Goal: Task Accomplishment & Management: Complete application form

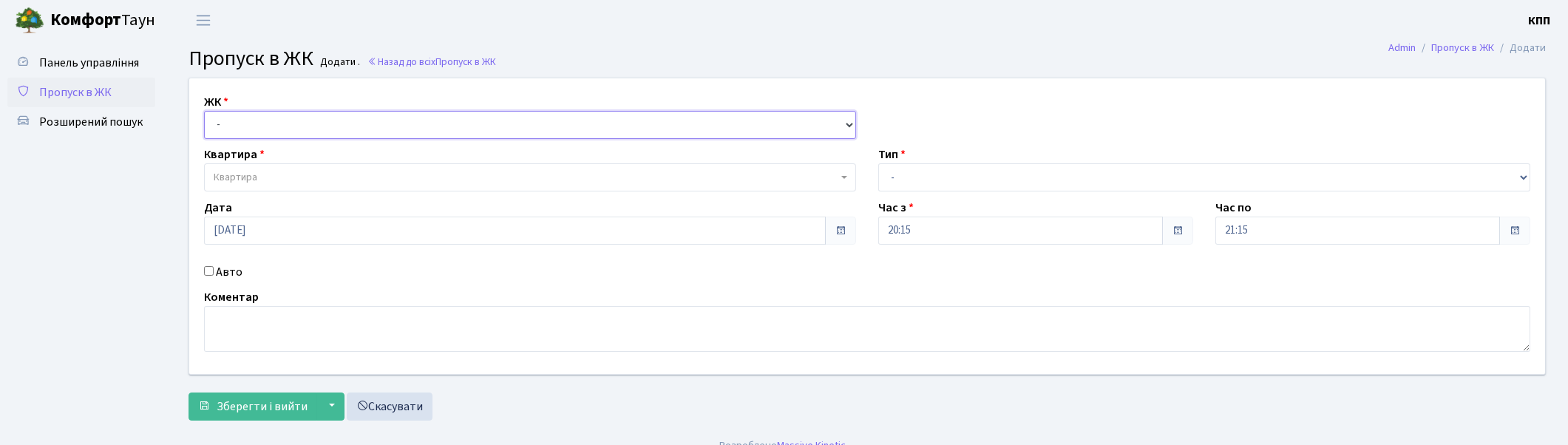
click at [292, 124] on select "- КТ, вул. Регенераторна, 4 КТ2, просп. Соборності, 17 КТ3, вул. Березнева, 16 …" at bounding box center [530, 125] width 652 height 28
select select "271"
click at [204, 111] on select "- КТ, вул. Регенераторна, 4 КТ2, просп. [STREET_ADDRESS] [STREET_ADDRESS] [PERS…" at bounding box center [530, 125] width 652 height 28
select select
click at [287, 177] on span "Квартира" at bounding box center [525, 178] width 624 height 15
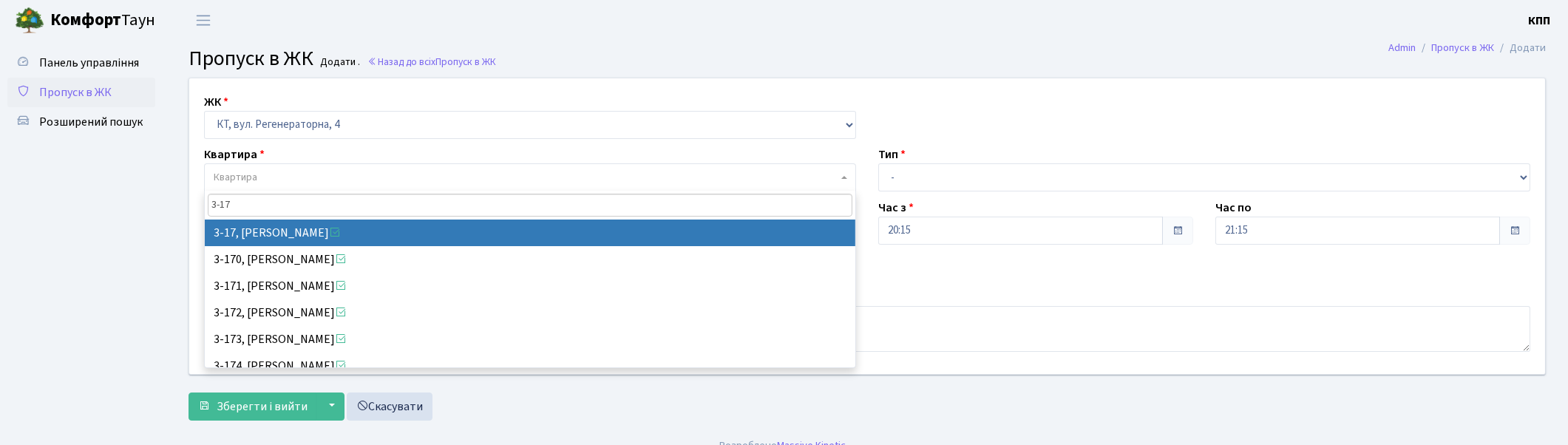
type input "3-17"
select select "988"
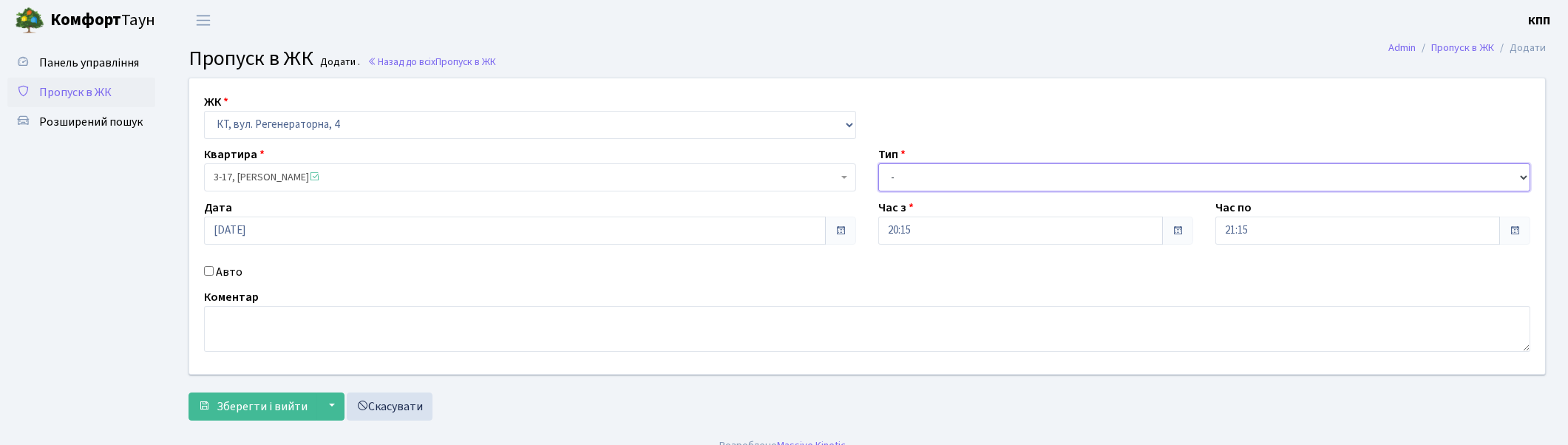
click at [953, 171] on select "- Доставка Таксі Гості Сервіс" at bounding box center [1205, 177] width 652 height 28
select select "1"
click at [878, 164] on select "- Доставка Таксі Гості Сервіс" at bounding box center [1205, 177] width 652 height 28
click at [267, 406] on span "Зберегти і вийти" at bounding box center [262, 406] width 91 height 16
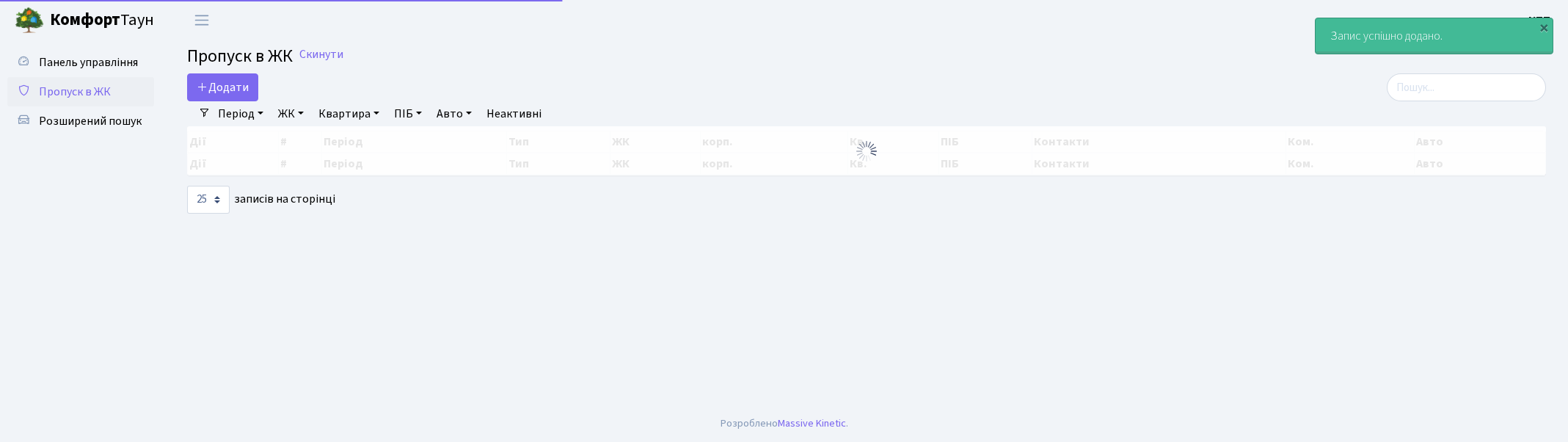
select select "25"
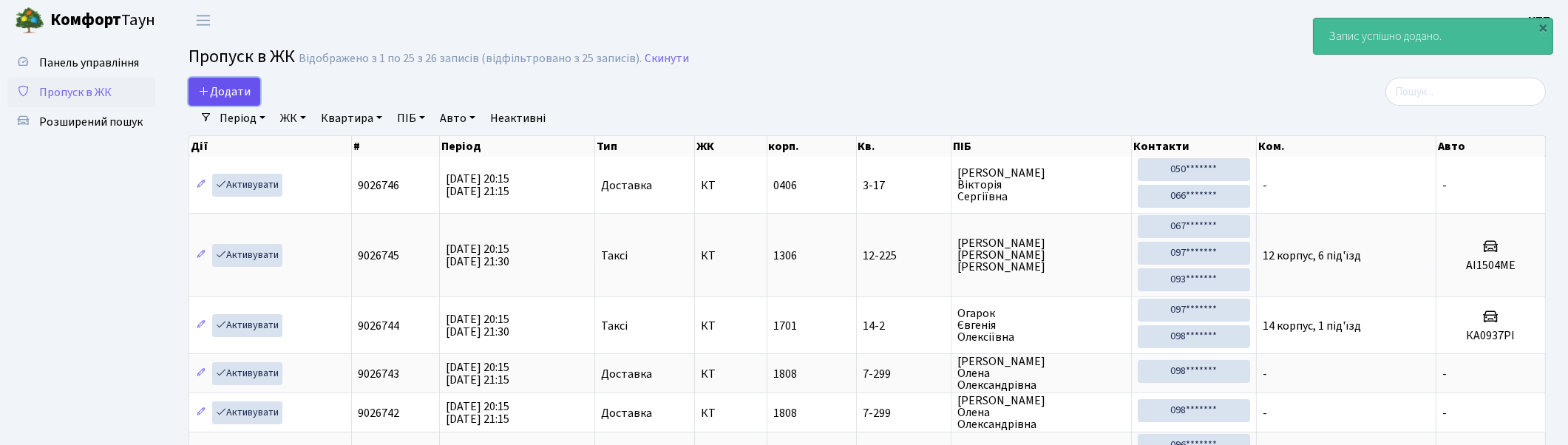
click at [217, 86] on span "Додати" at bounding box center [224, 91] width 52 height 16
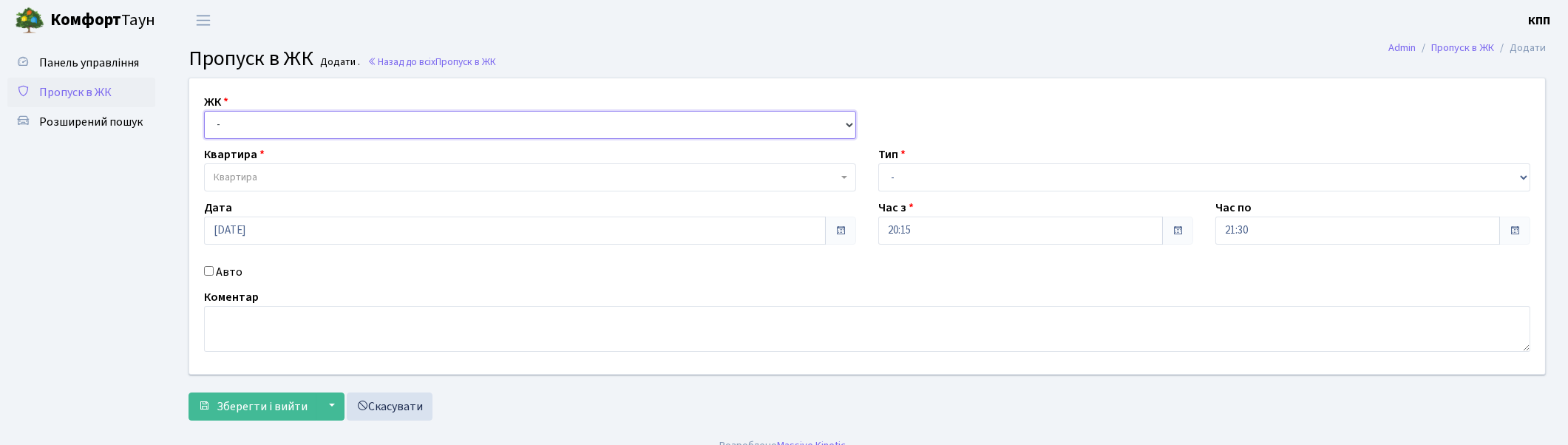
click at [472, 123] on select "- КТ, вул. Регенераторна, 4 КТ2, просп. [STREET_ADDRESS] [STREET_ADDRESS] [PERS…" at bounding box center [530, 125] width 652 height 28
select select "271"
click at [204, 111] on select "- КТ, вул. Регенераторна, 4 КТ2, просп. Соборності, 17 КТ3, вул. Березнева, 16 …" at bounding box center [530, 125] width 652 height 28
select select
click at [478, 175] on span "Квартира" at bounding box center [525, 178] width 624 height 15
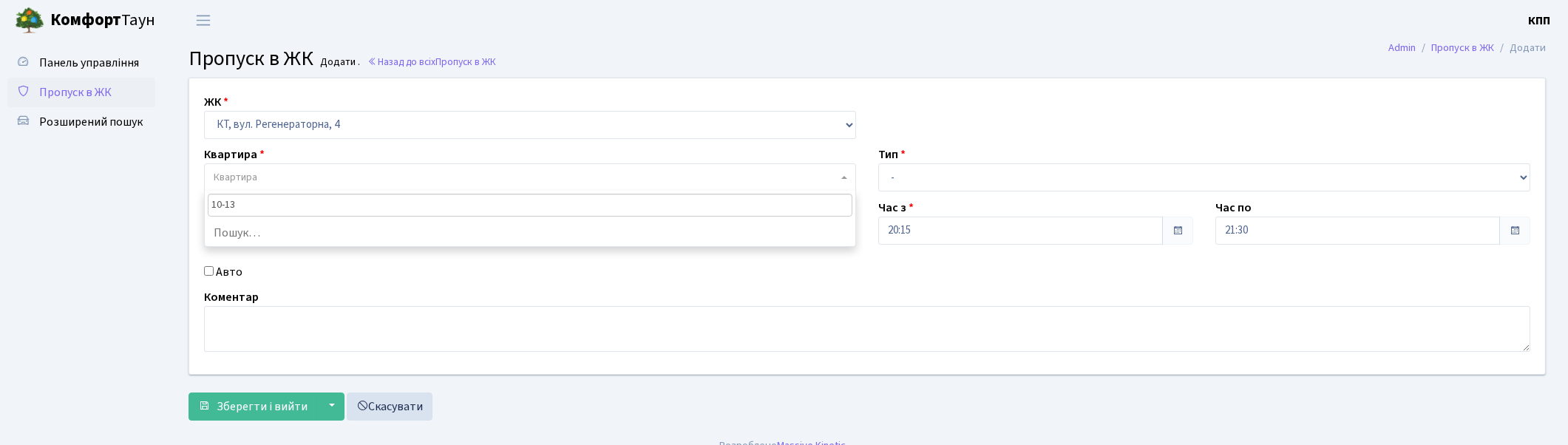
type input "10-133"
click at [92, 94] on span "Пропуск в ЖК" at bounding box center [75, 92] width 72 height 16
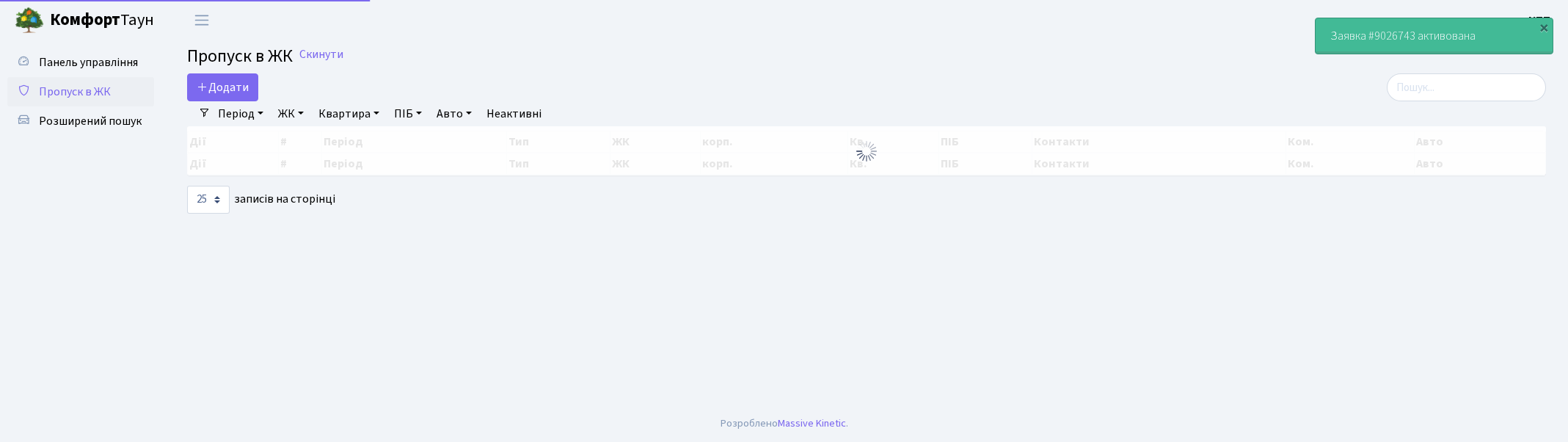
select select "25"
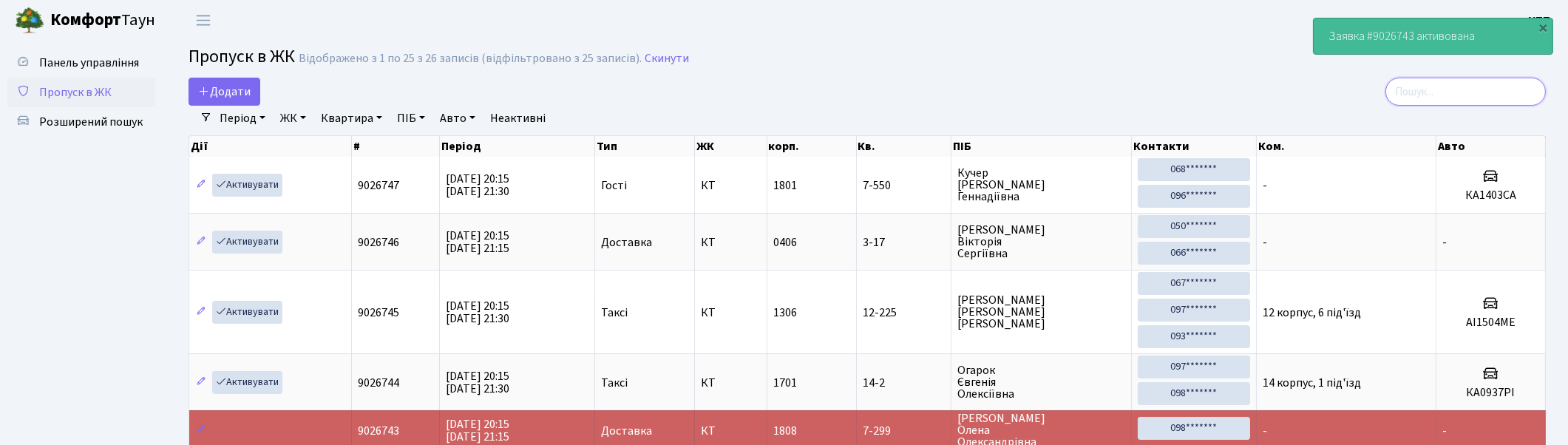
click at [1445, 96] on input "search" at bounding box center [1465, 91] width 160 height 28
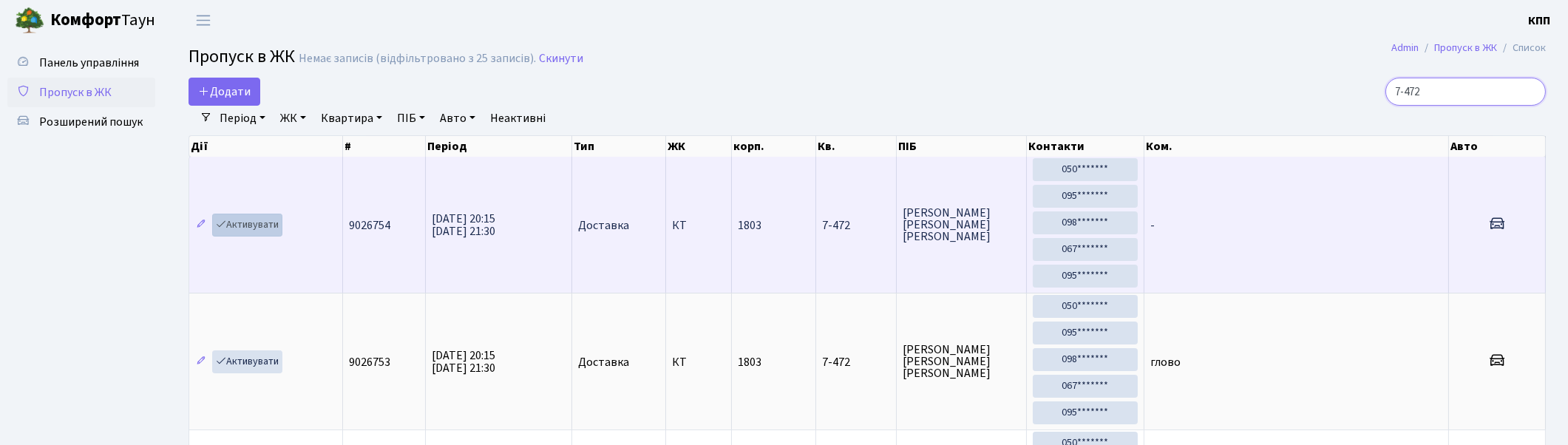
type input "7-472"
click at [251, 223] on link "Активувати" at bounding box center [247, 224] width 70 height 23
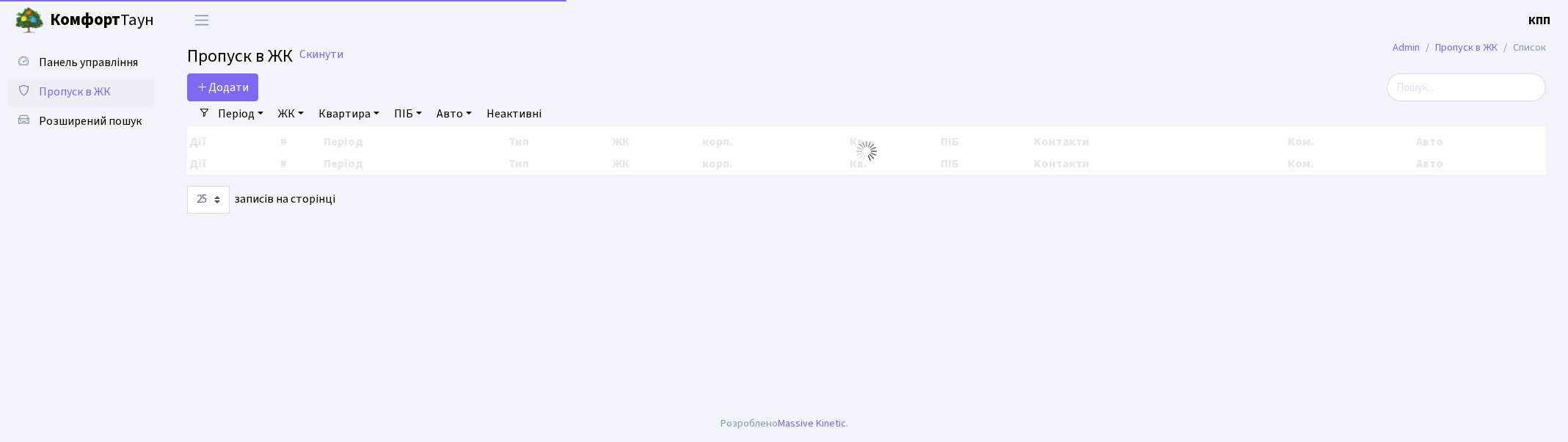
select select "25"
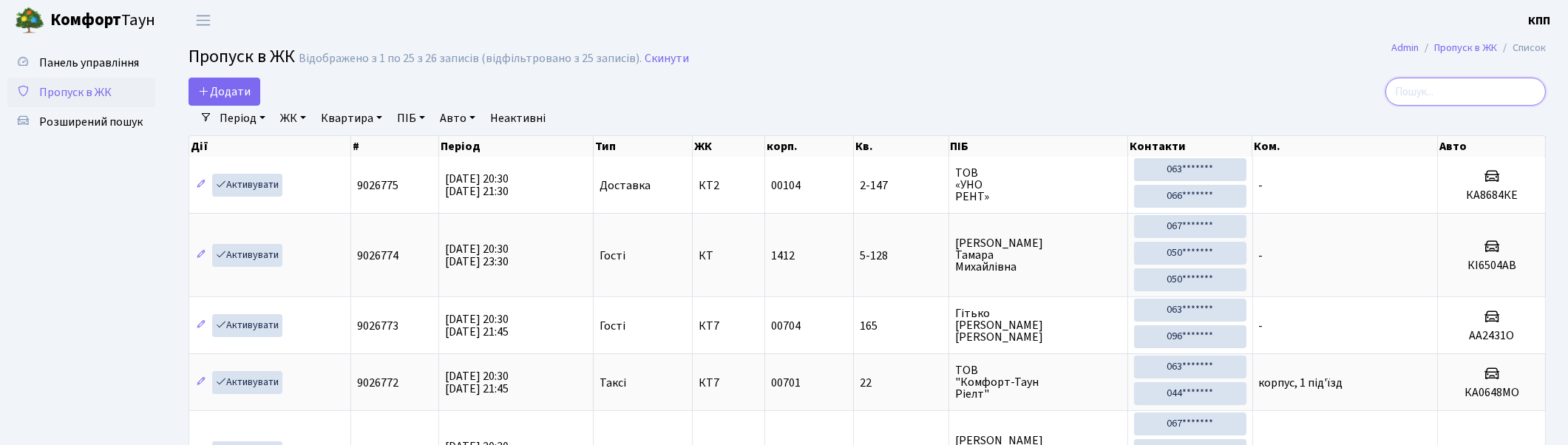
click at [1526, 83] on input "search" at bounding box center [1465, 91] width 160 height 28
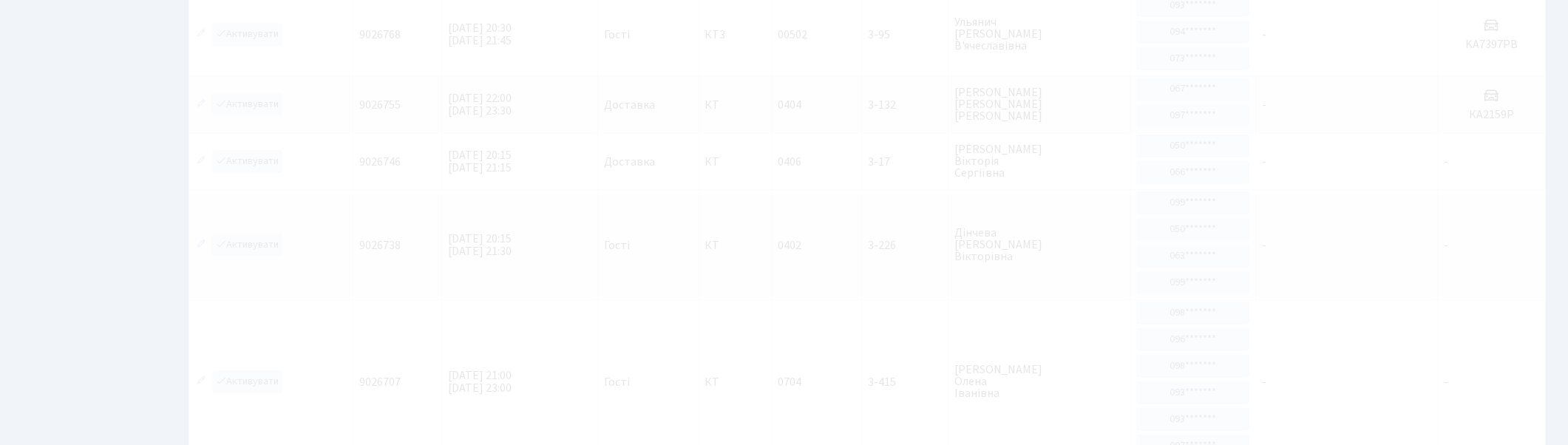
scroll to position [33, 0]
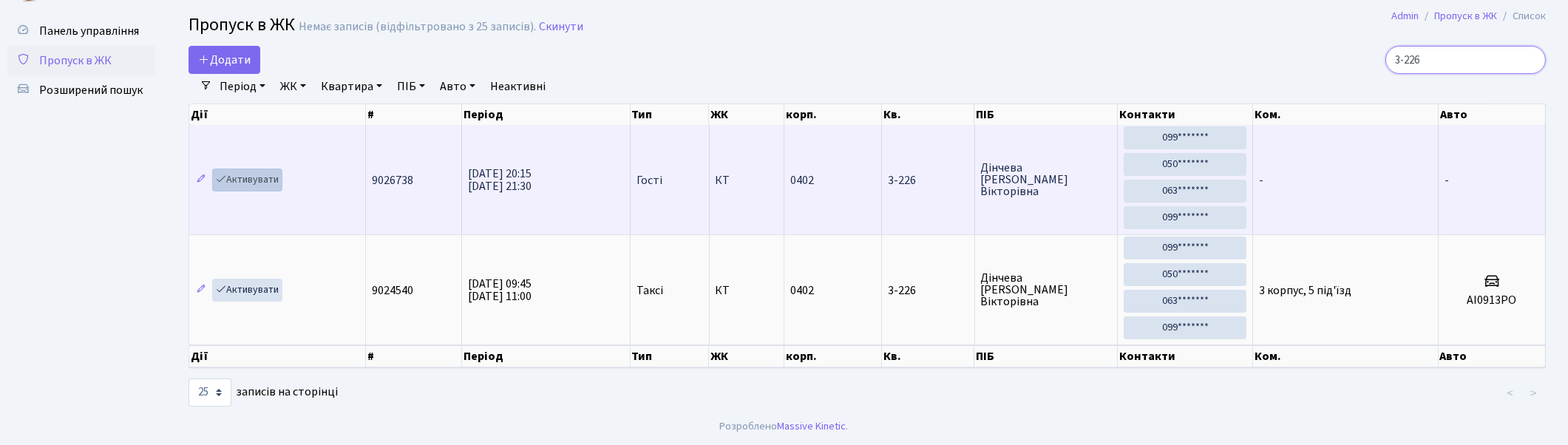
type input "3-226"
click at [250, 177] on link "Активувати" at bounding box center [247, 180] width 70 height 23
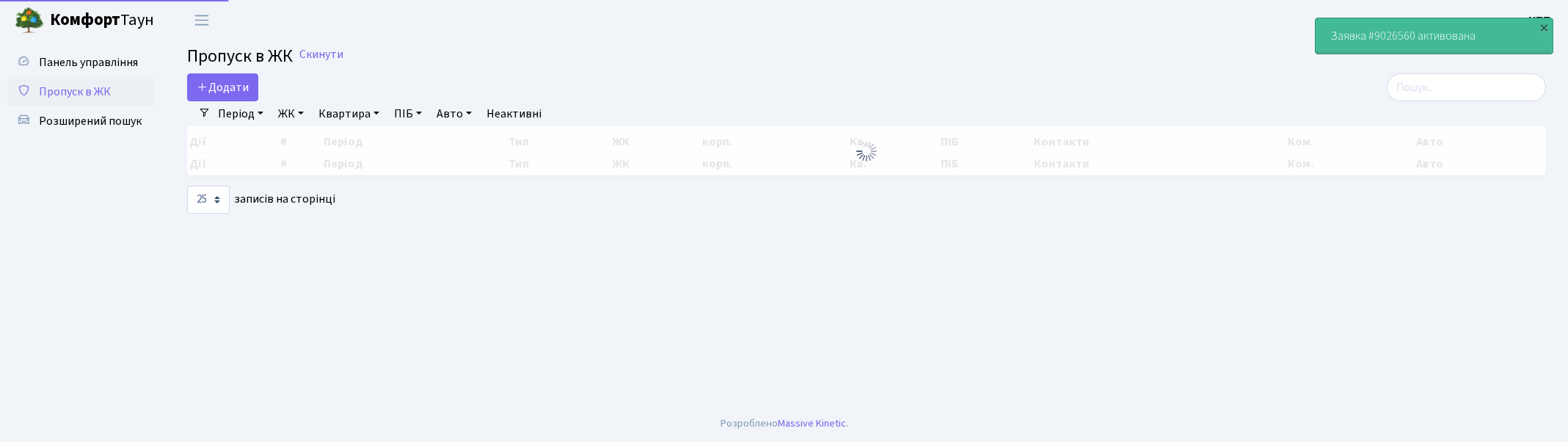
select select "25"
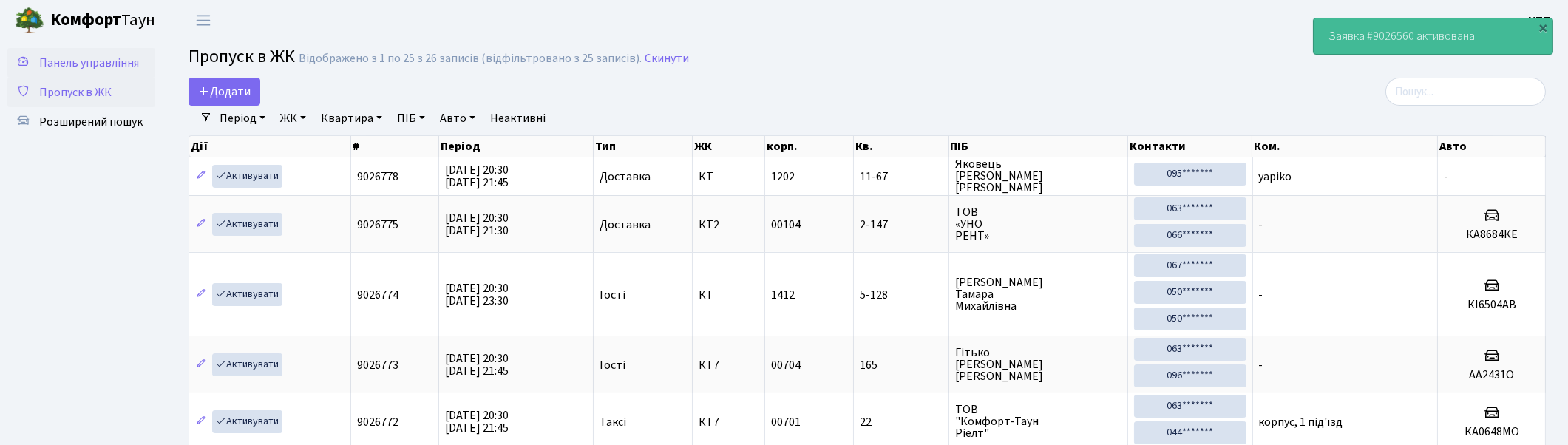
click at [81, 65] on span "Панель управління" at bounding box center [89, 62] width 99 height 16
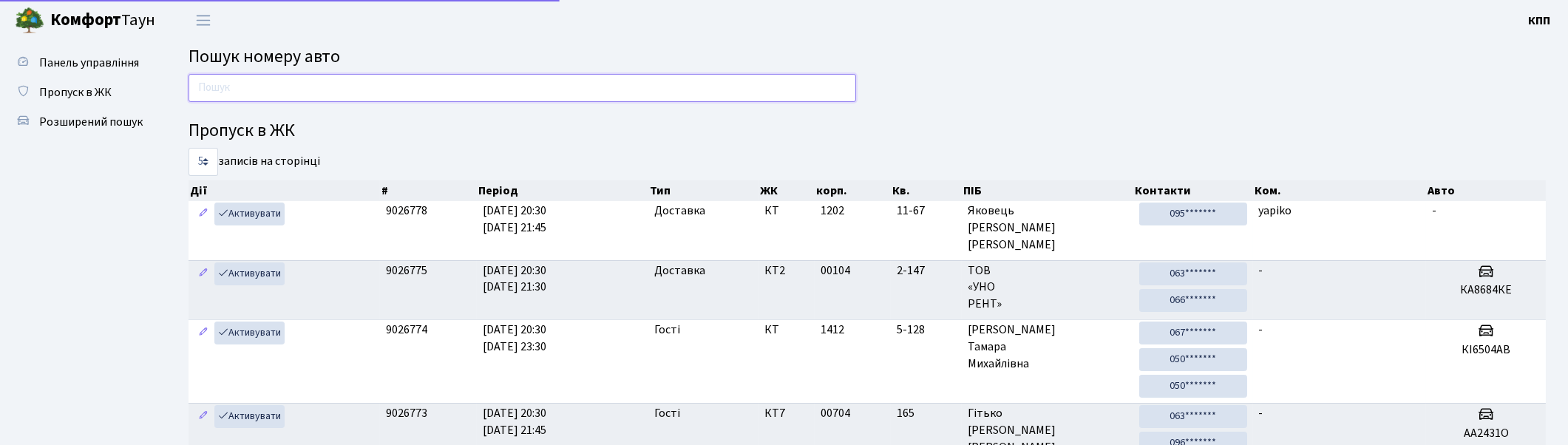
click at [230, 88] on input "text" at bounding box center [523, 88] width 668 height 28
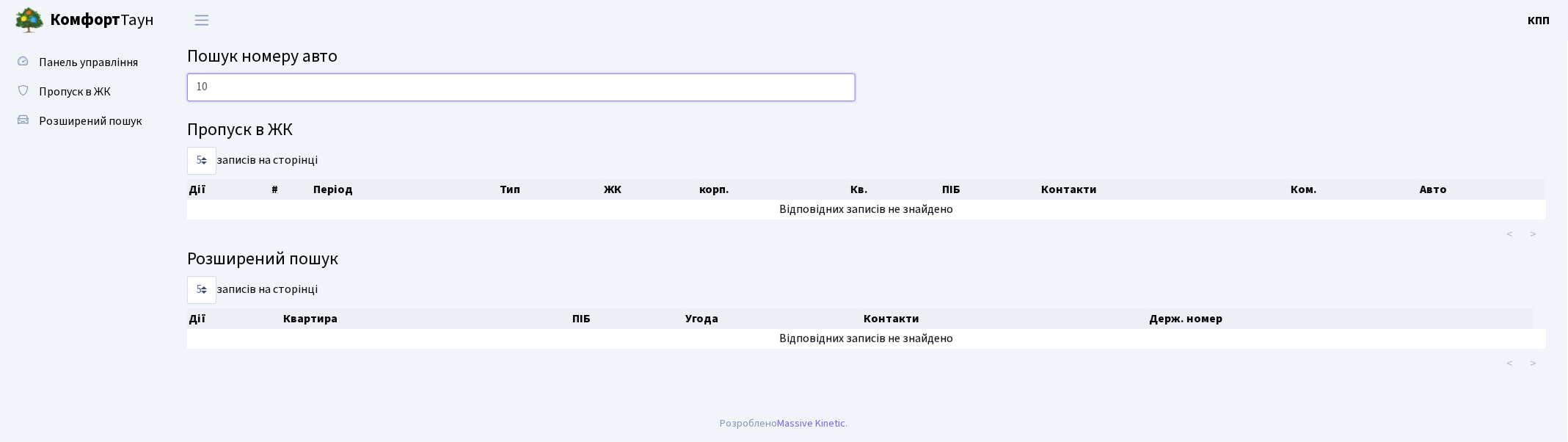
type input "1"
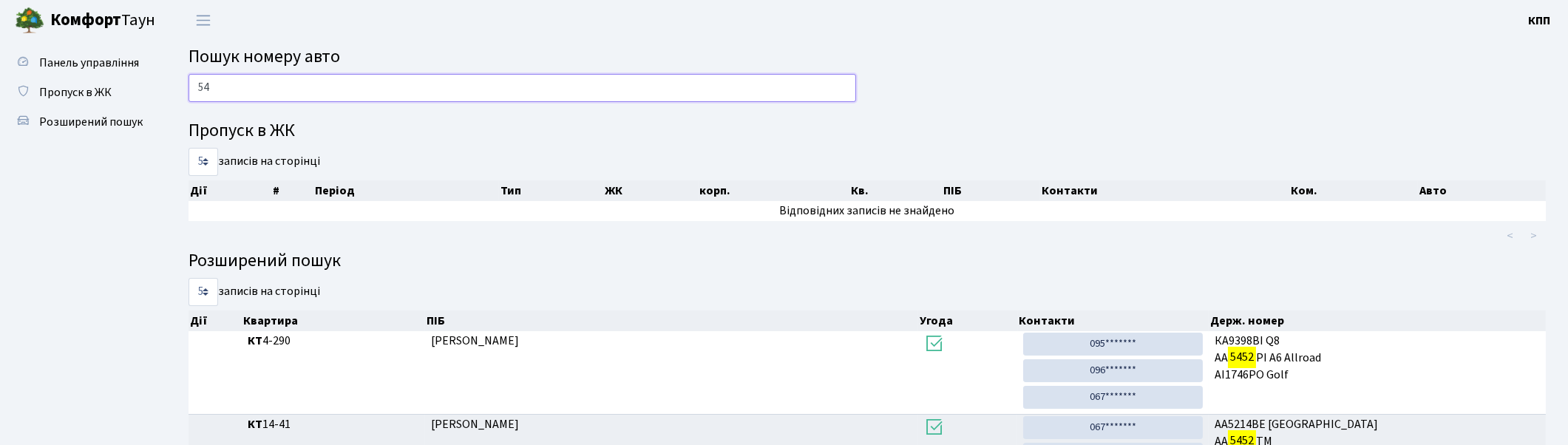
type input "5"
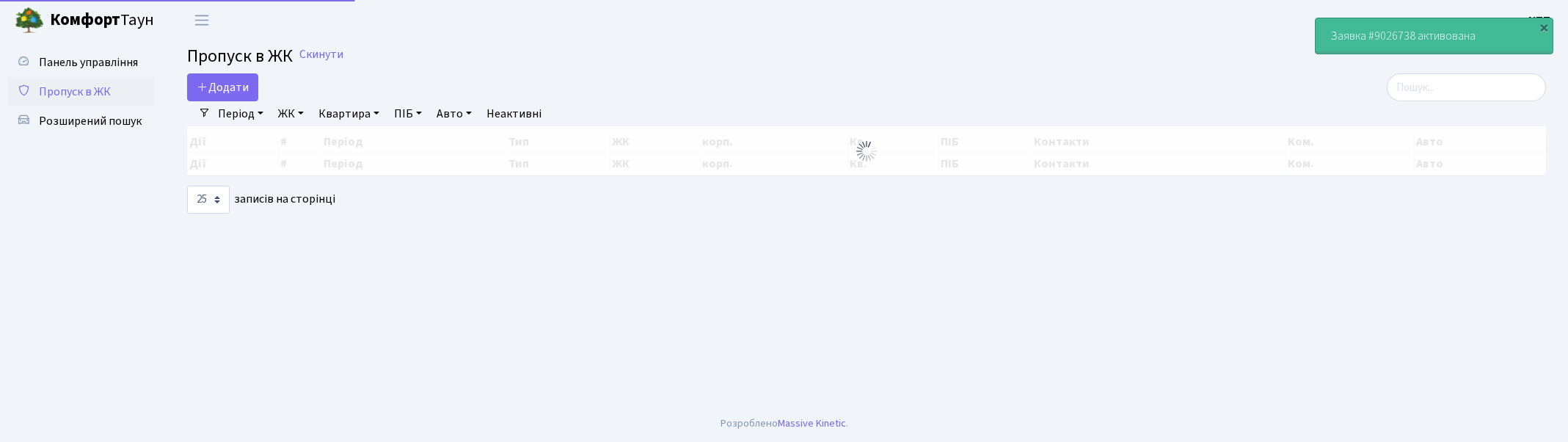
select select "25"
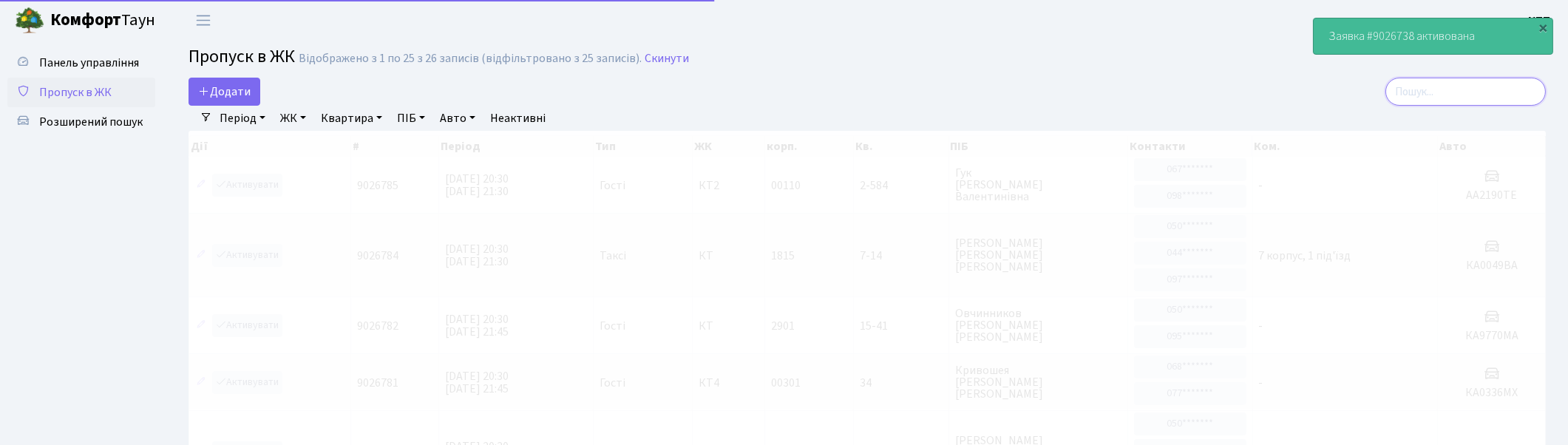
click at [1512, 86] on input "search" at bounding box center [1465, 91] width 160 height 28
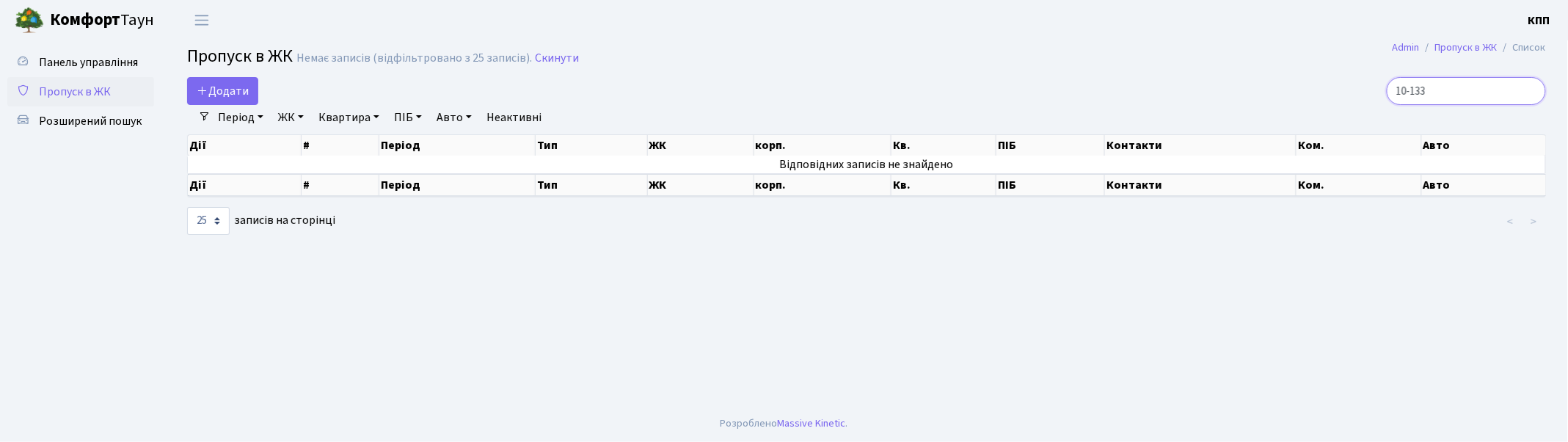
type input "10-133"
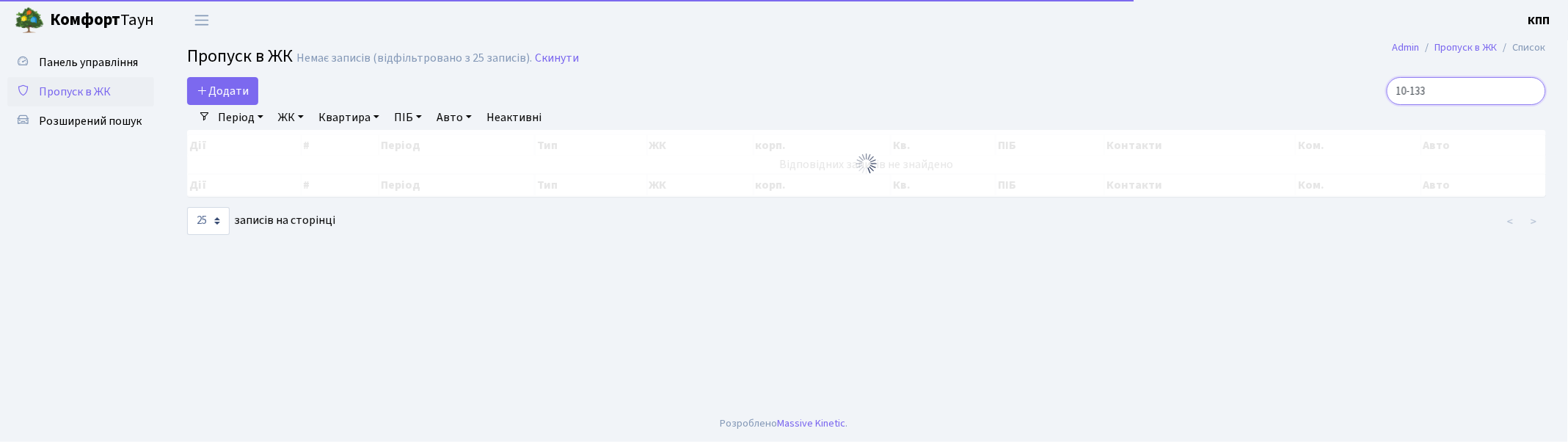
click at [1530, 90] on input "10-133" at bounding box center [1467, 90] width 159 height 28
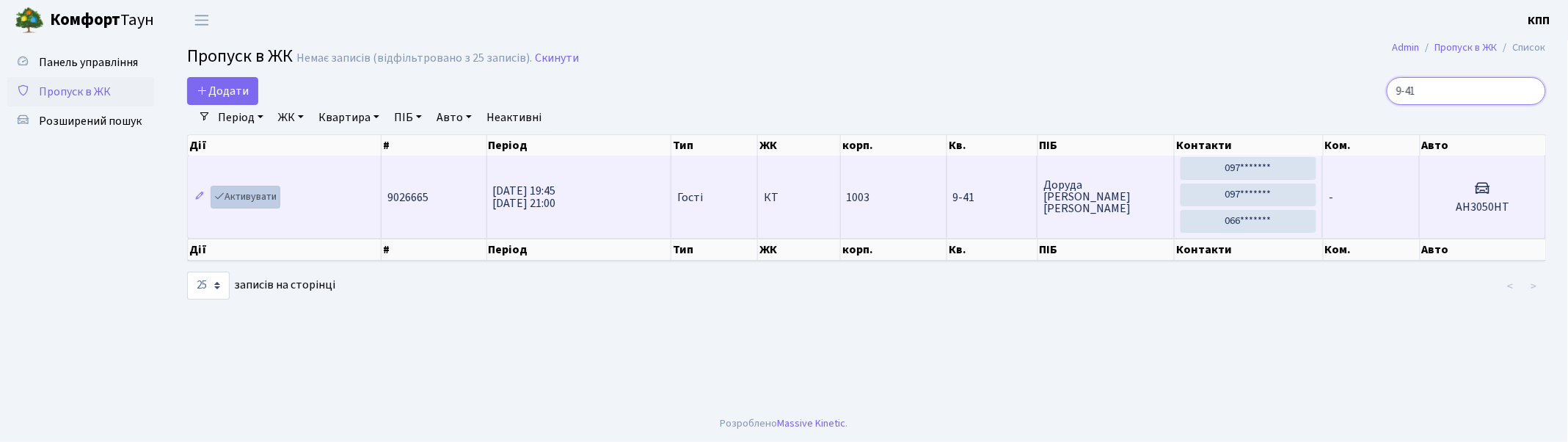
type input "9-41"
click at [243, 195] on link "Активувати" at bounding box center [245, 197] width 69 height 23
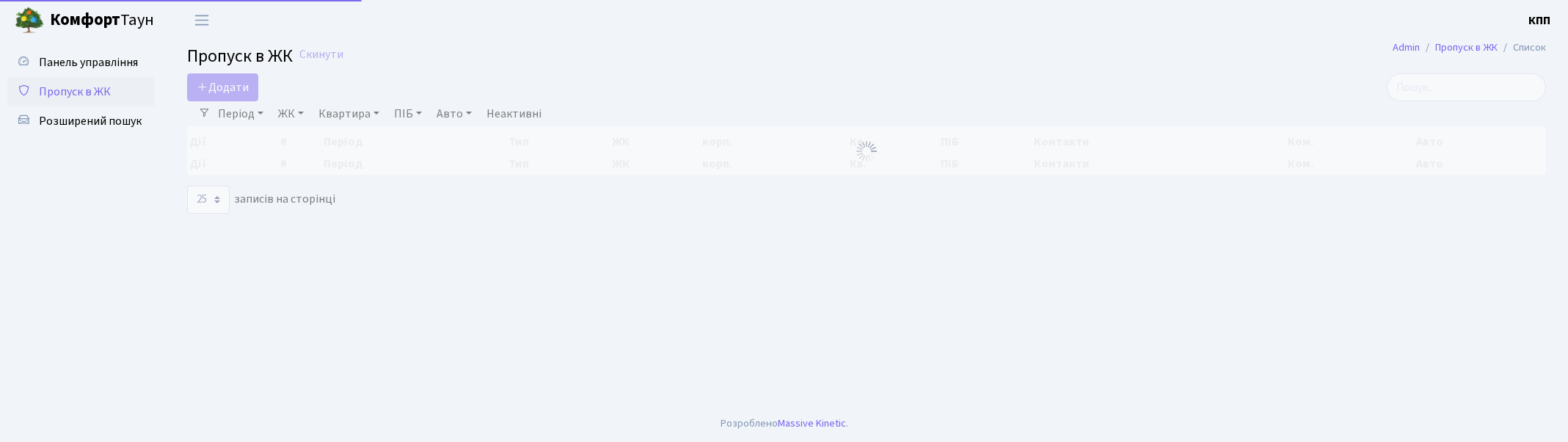
select select "25"
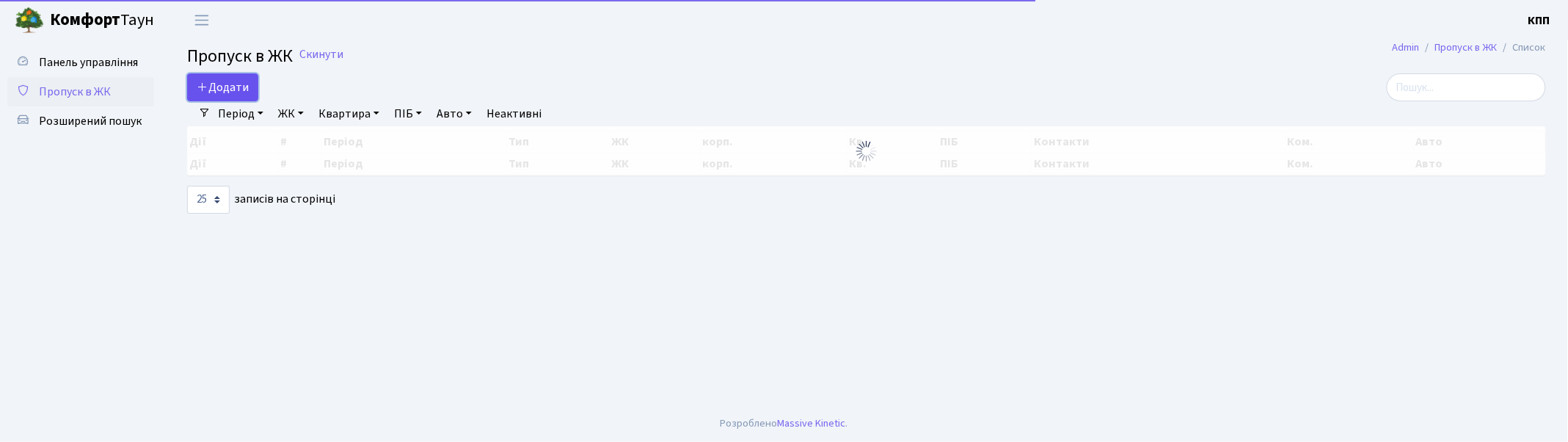
click at [228, 90] on span "Додати" at bounding box center [223, 87] width 52 height 16
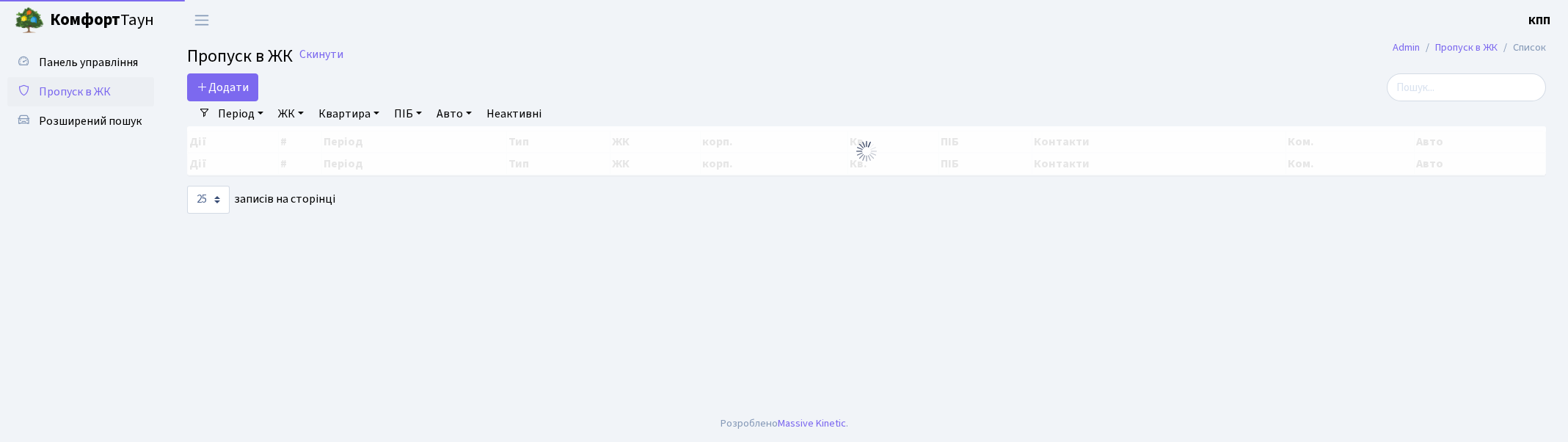
select select "25"
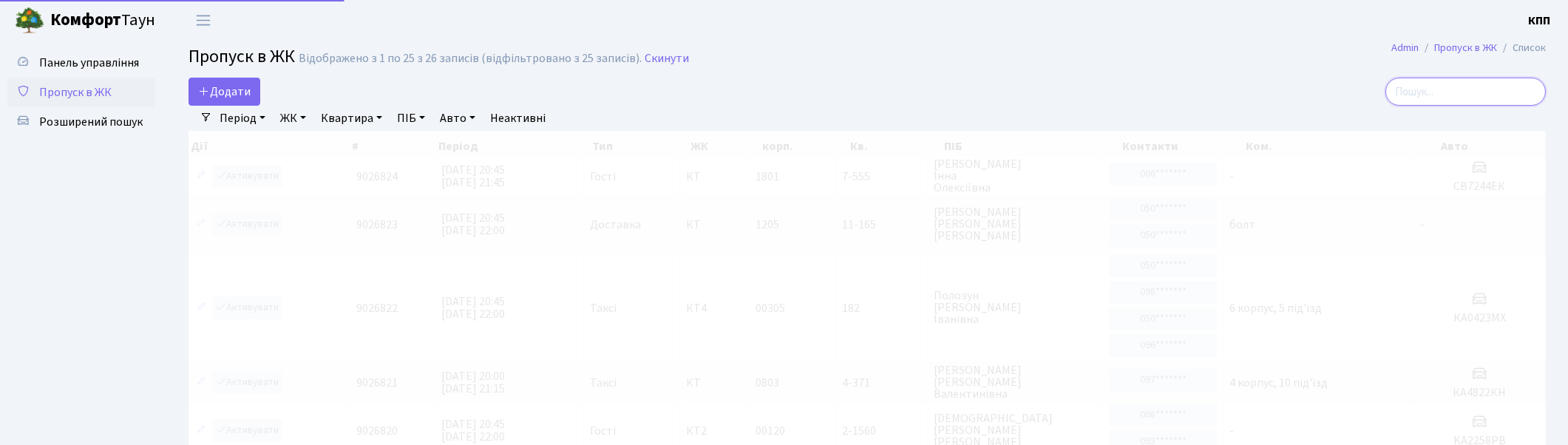
click at [1432, 94] on input "search" at bounding box center [1465, 91] width 160 height 28
click at [1492, 87] on input "2-436" at bounding box center [1465, 91] width 160 height 28
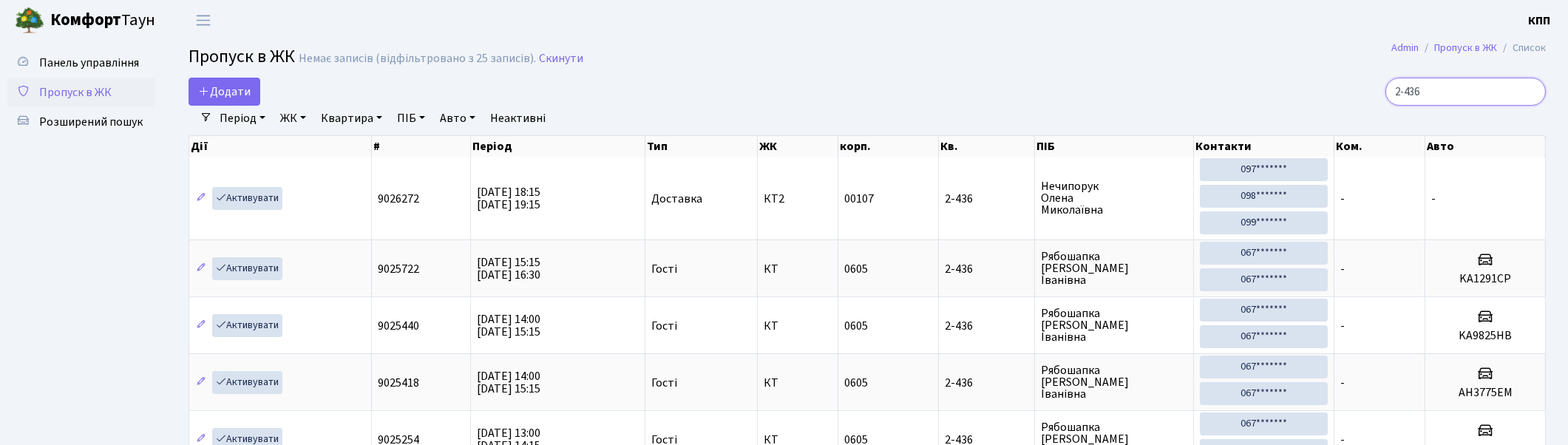
type input "2-436"
click at [1529, 94] on input "2-436" at bounding box center [1465, 91] width 160 height 28
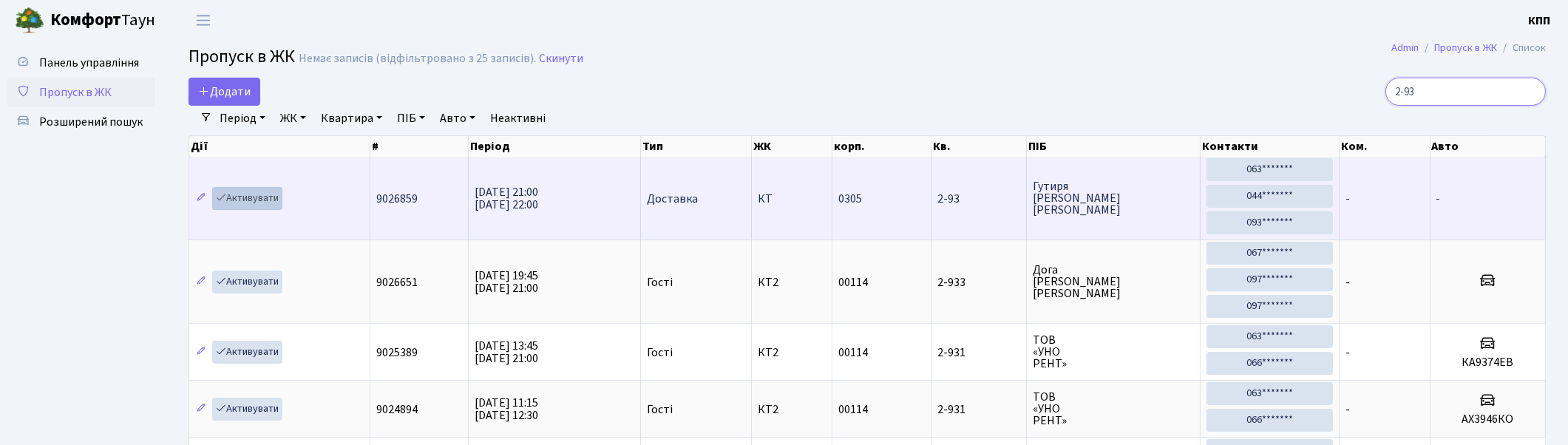
type input "2-93"
click at [254, 196] on link "Активувати" at bounding box center [247, 198] width 70 height 23
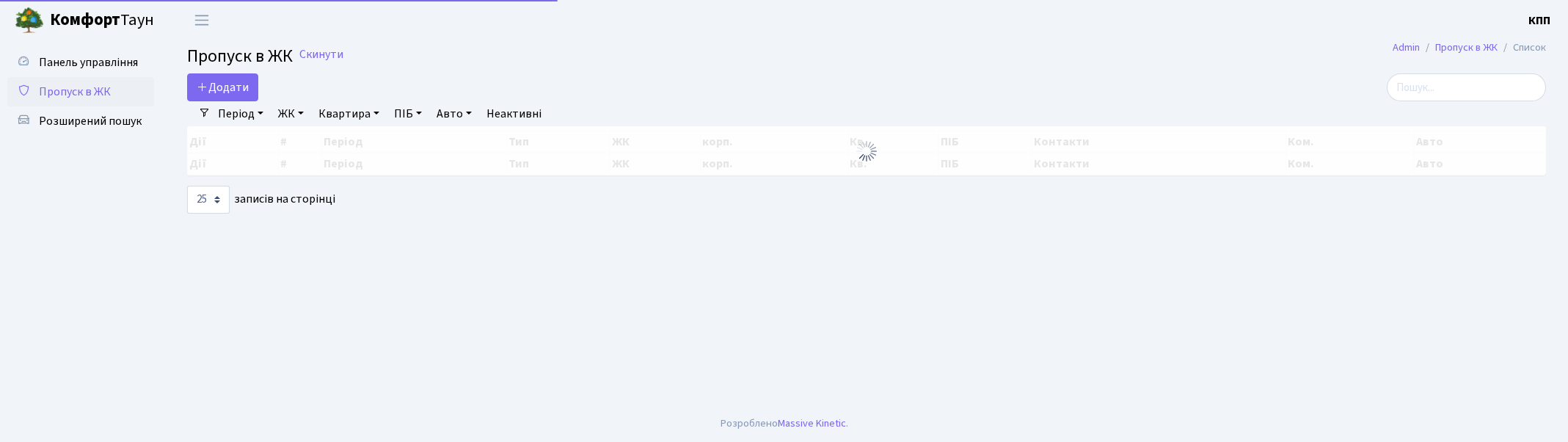
select select "25"
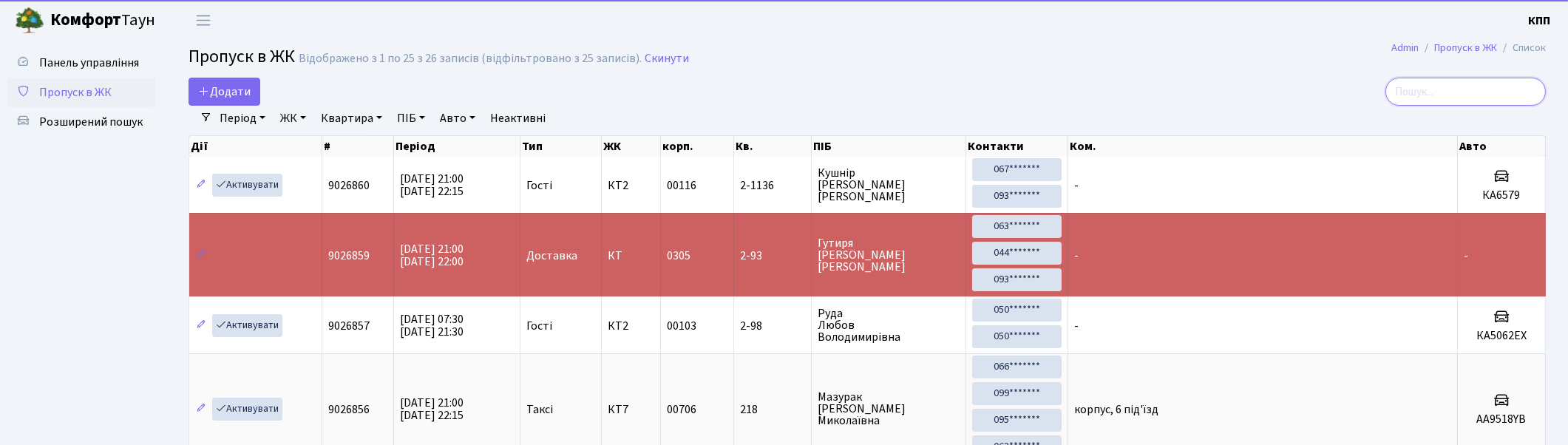
click at [1532, 88] on input "search" at bounding box center [1465, 91] width 160 height 28
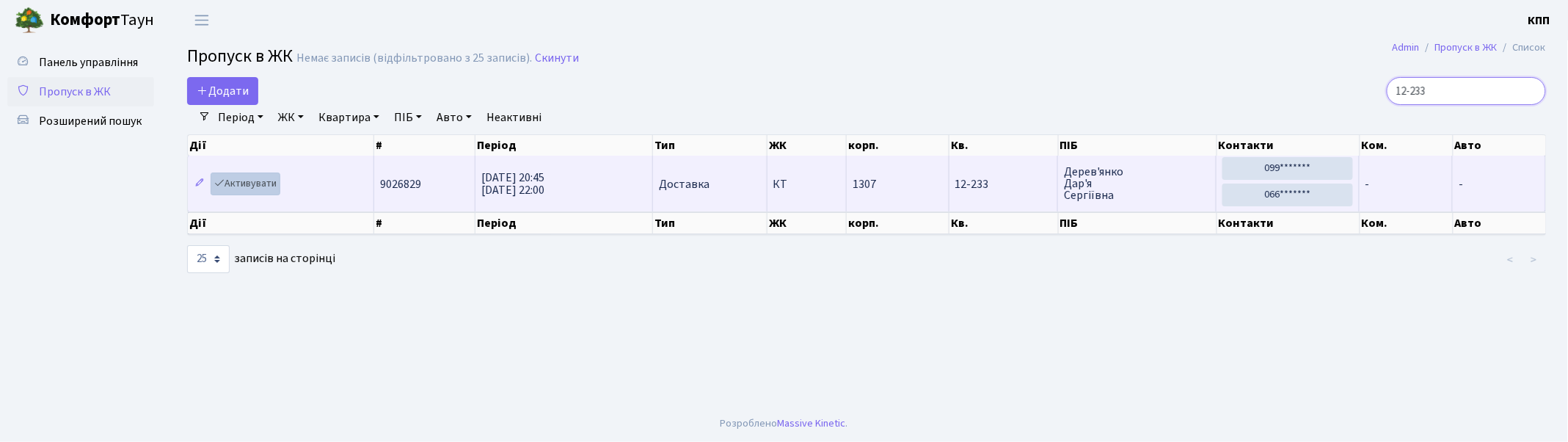
type input "12-233"
click at [243, 181] on link "Активувати" at bounding box center [245, 183] width 69 height 23
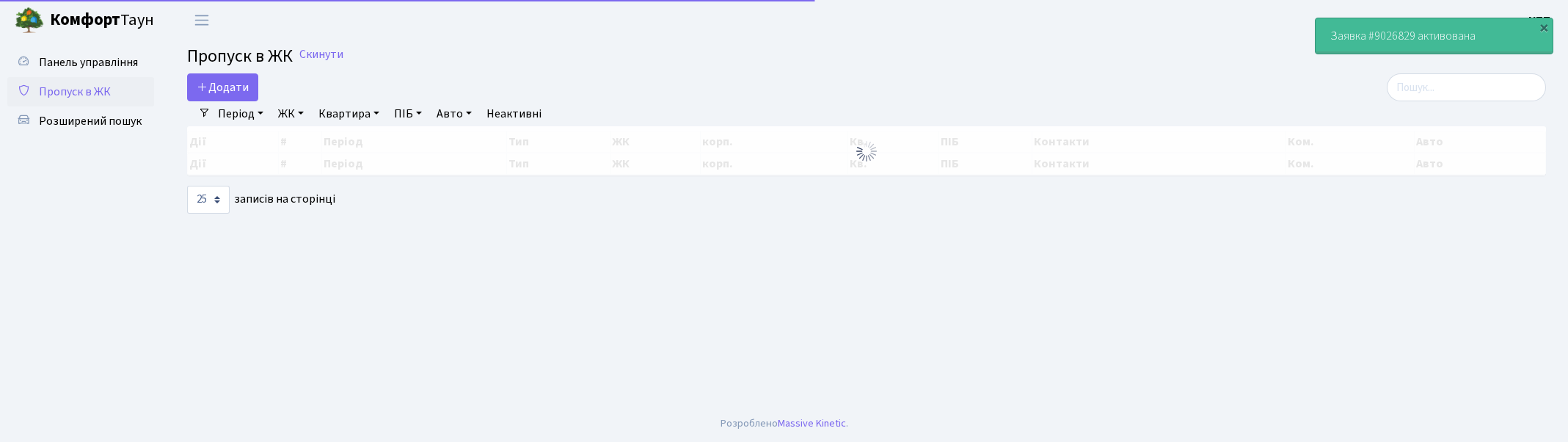
select select "25"
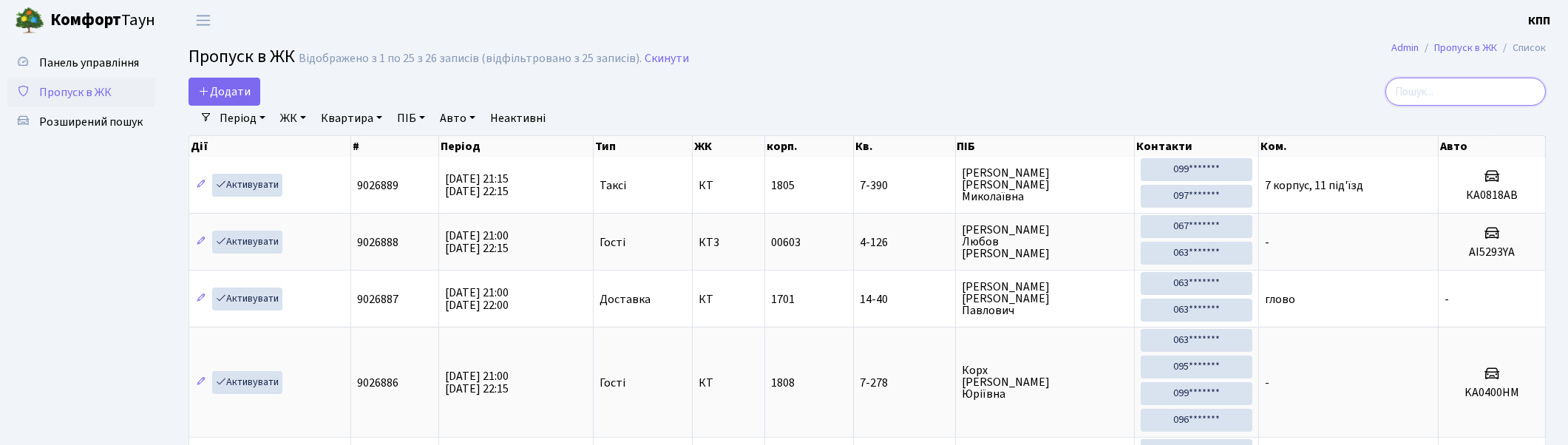
click at [1415, 94] on input "search" at bounding box center [1465, 91] width 160 height 28
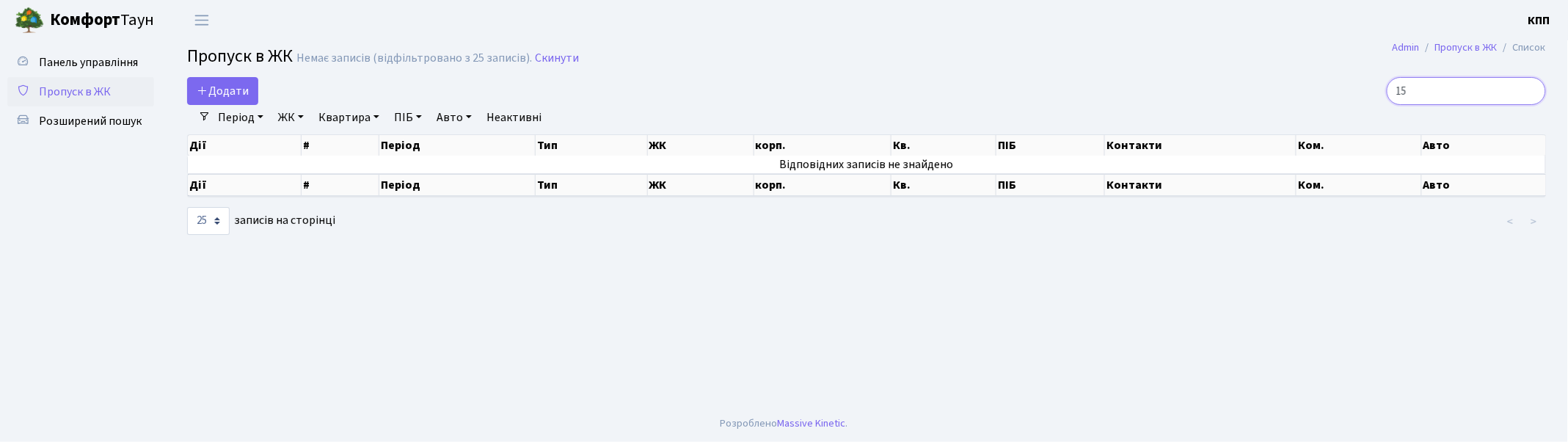
type input "1"
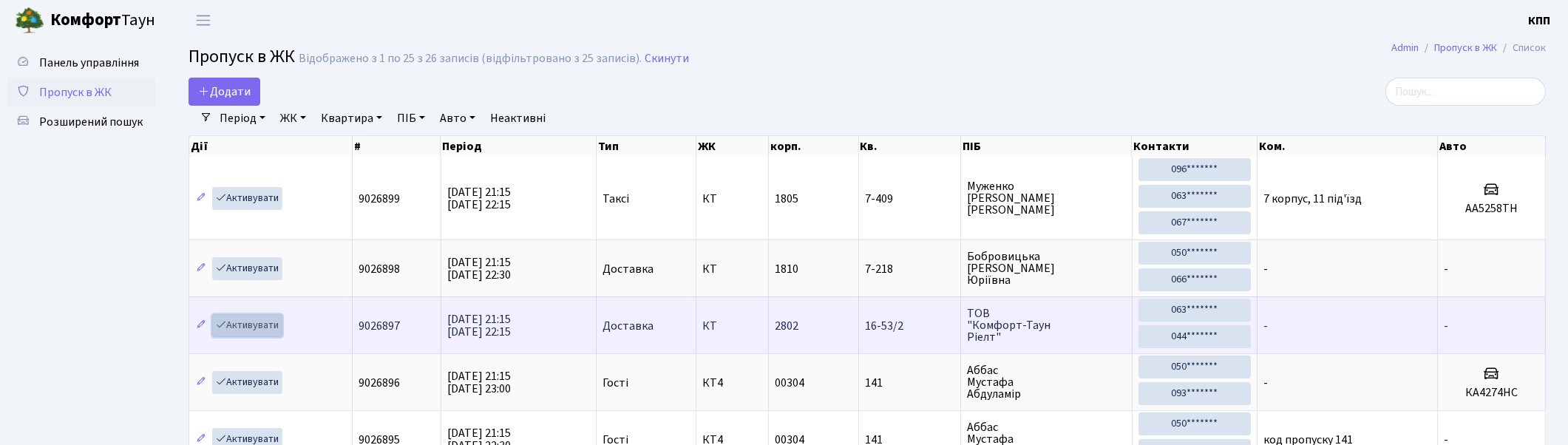
click at [254, 321] on link "Активувати" at bounding box center [247, 325] width 70 height 23
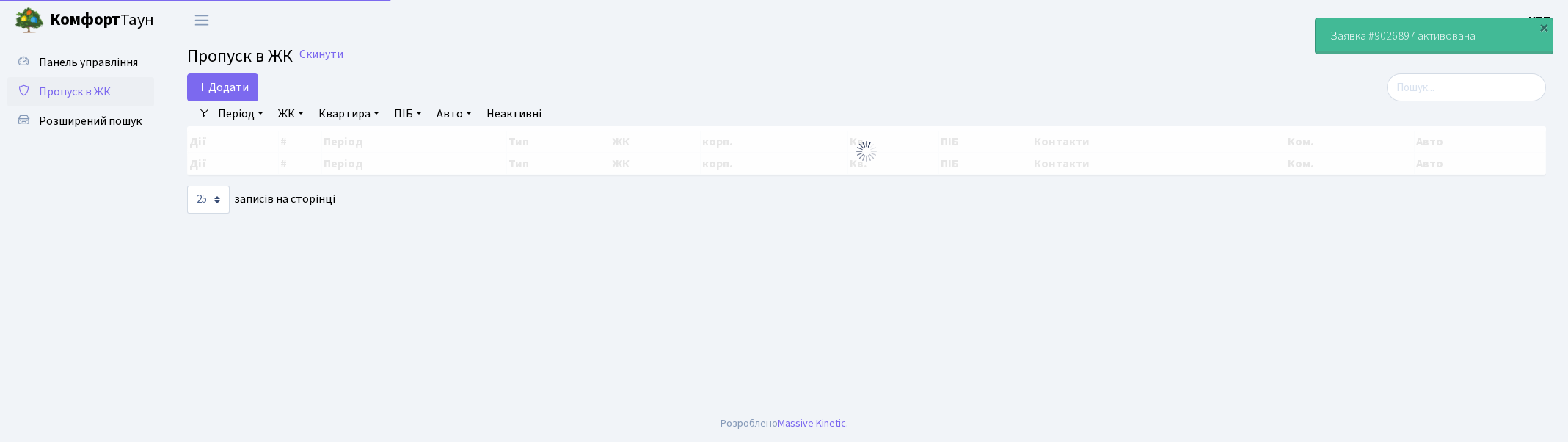
select select "25"
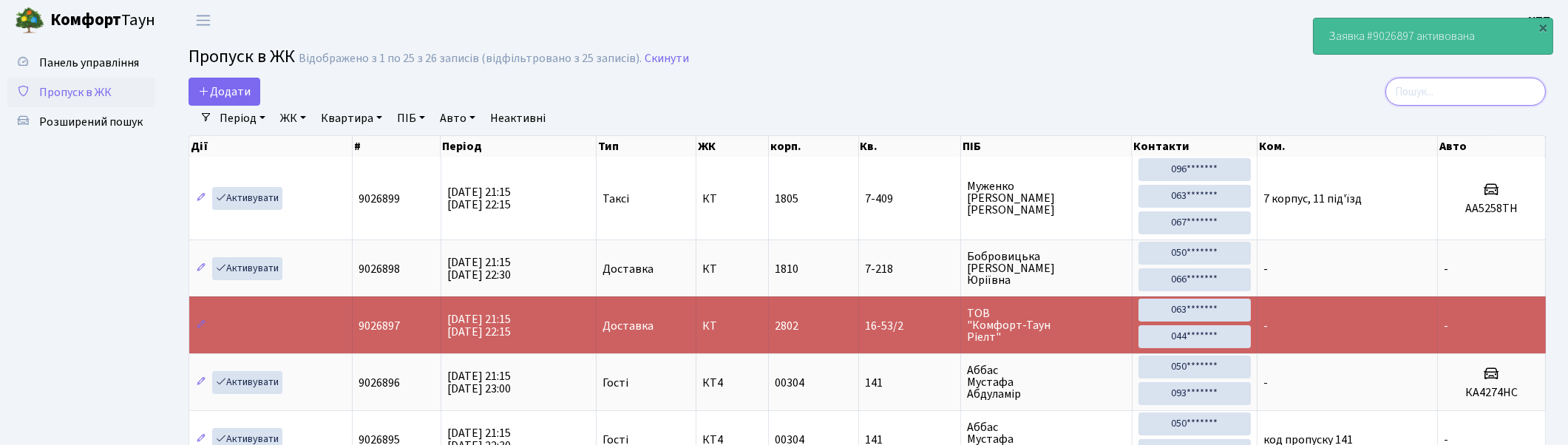
click at [1465, 89] on input "search" at bounding box center [1465, 91] width 160 height 28
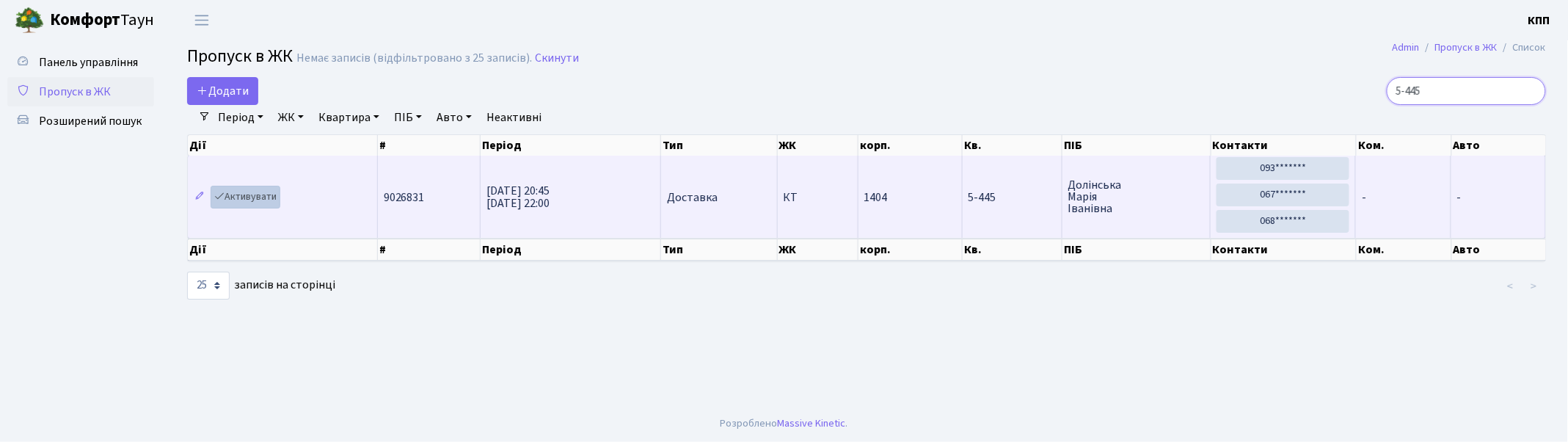
type input "5-445"
click at [251, 199] on link "Активувати" at bounding box center [245, 197] width 69 height 23
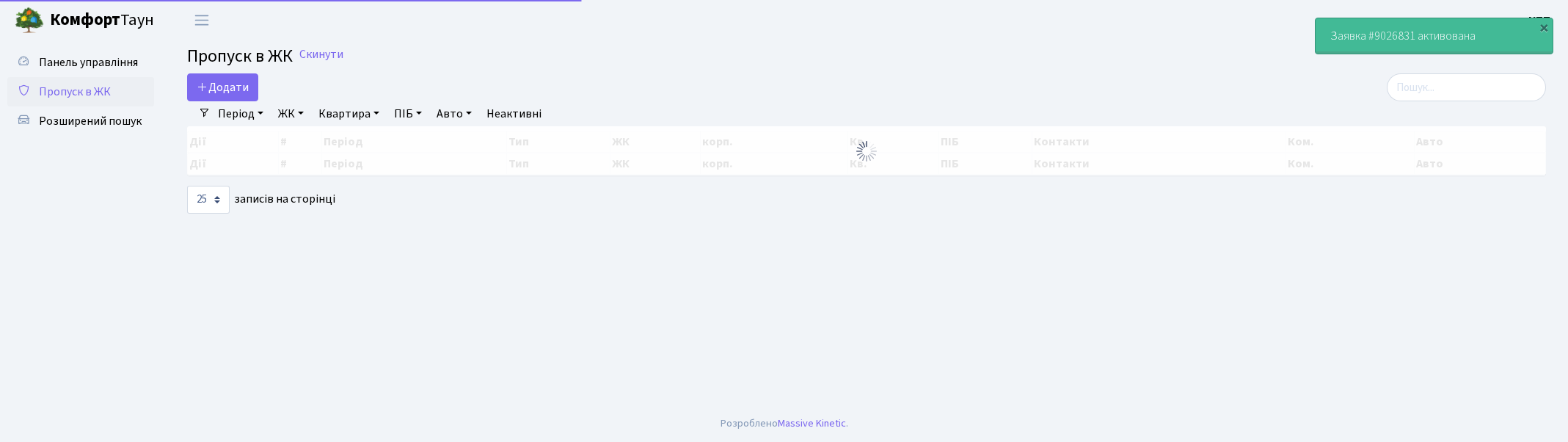
select select "25"
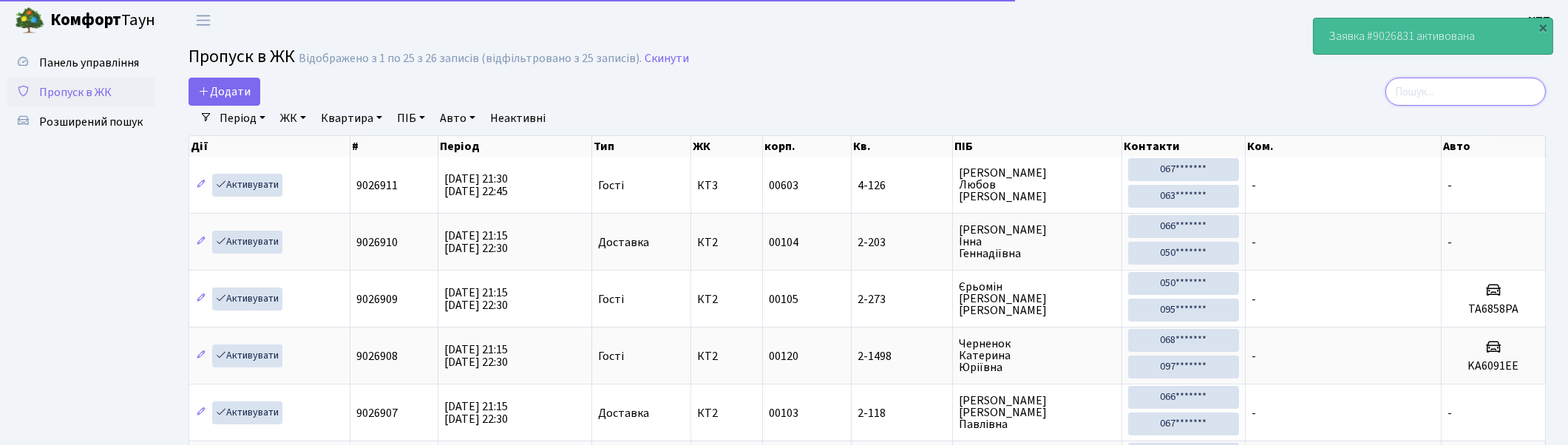
click at [1427, 81] on input "search" at bounding box center [1465, 91] width 160 height 28
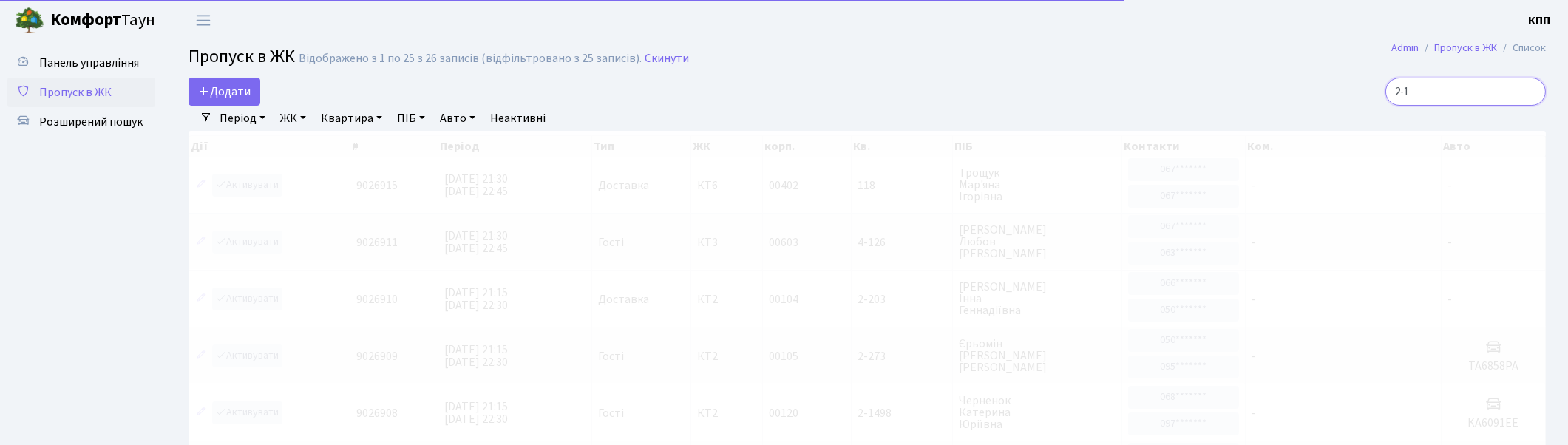
type input "2-13"
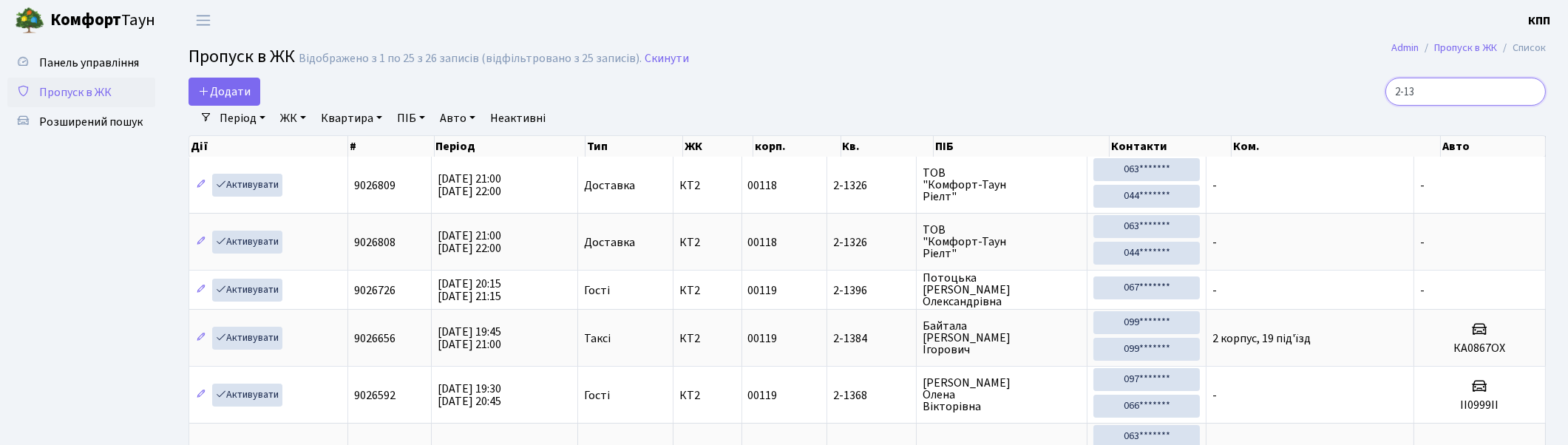
click at [1529, 90] on input "2-13" at bounding box center [1465, 91] width 160 height 28
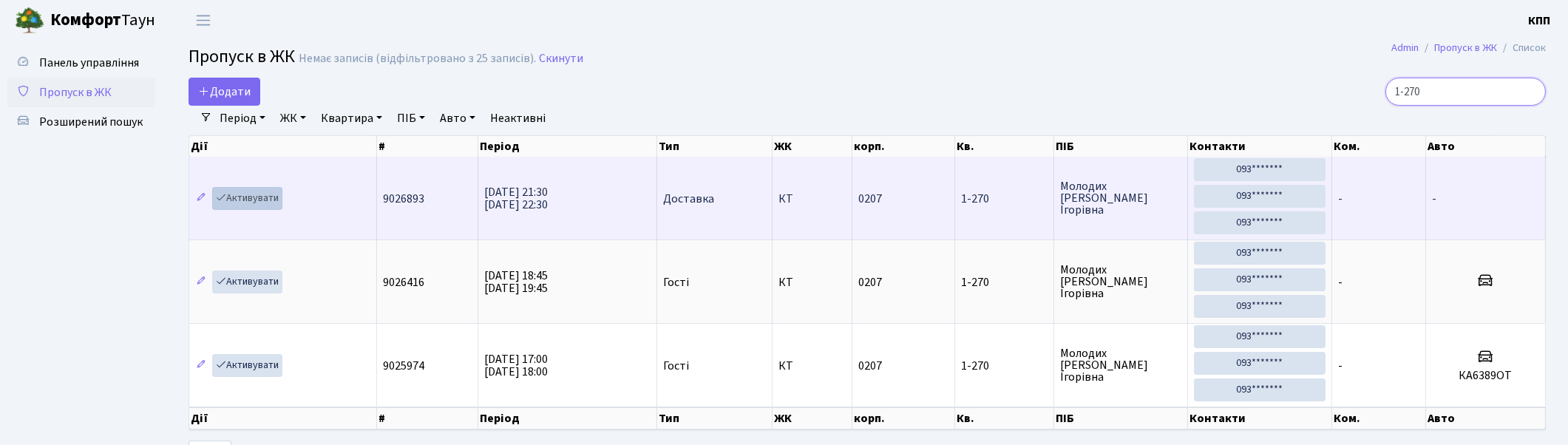
type input "1-270"
click at [250, 196] on link "Активувати" at bounding box center [247, 198] width 70 height 23
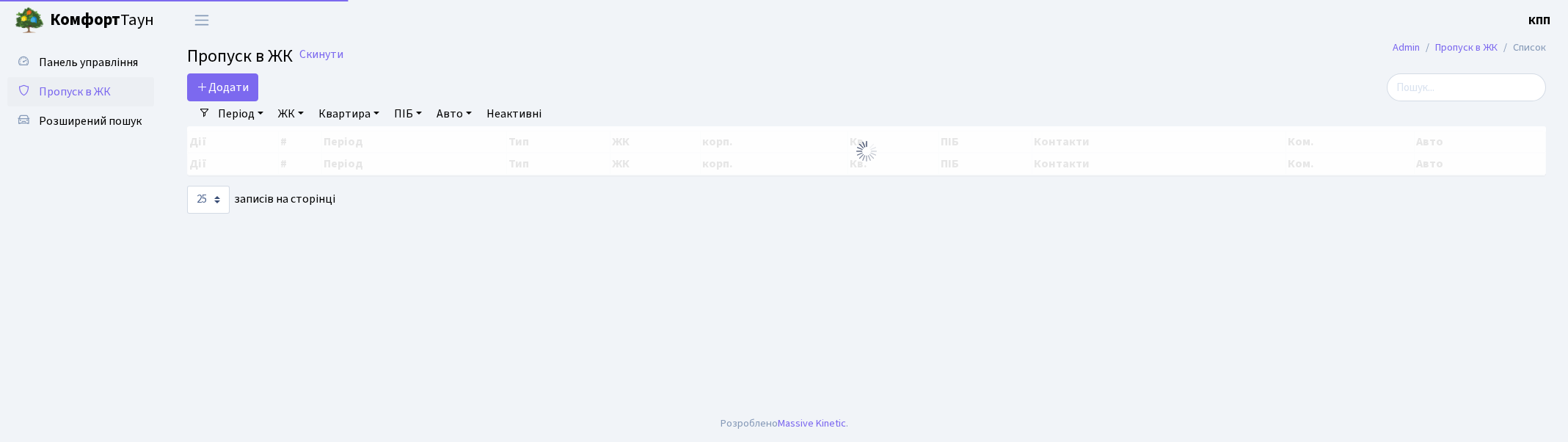
select select "25"
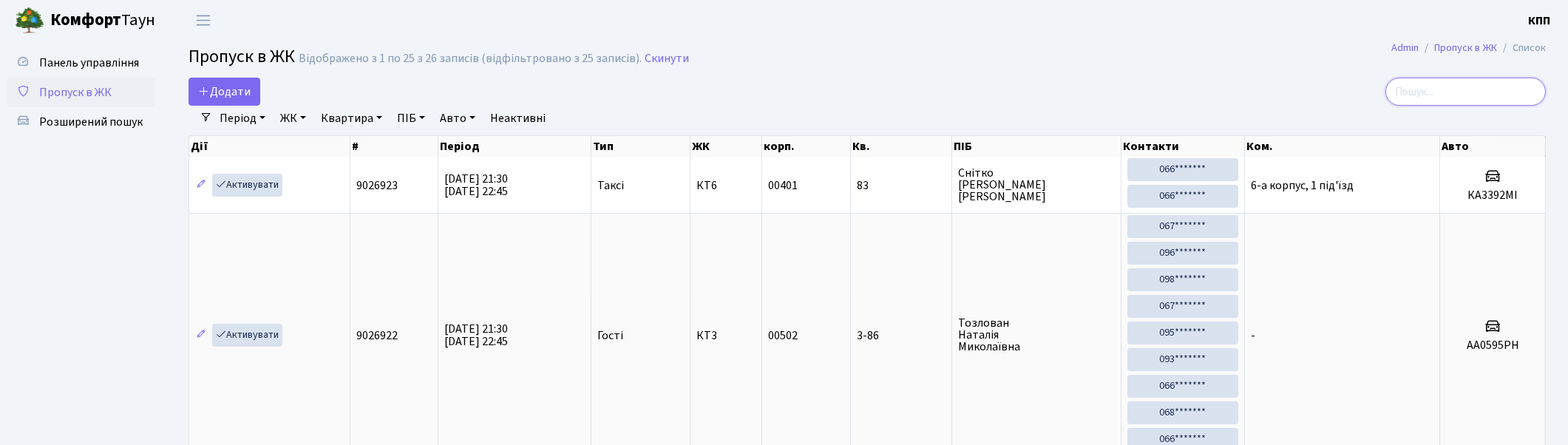
click at [1474, 87] on input "search" at bounding box center [1465, 91] width 160 height 28
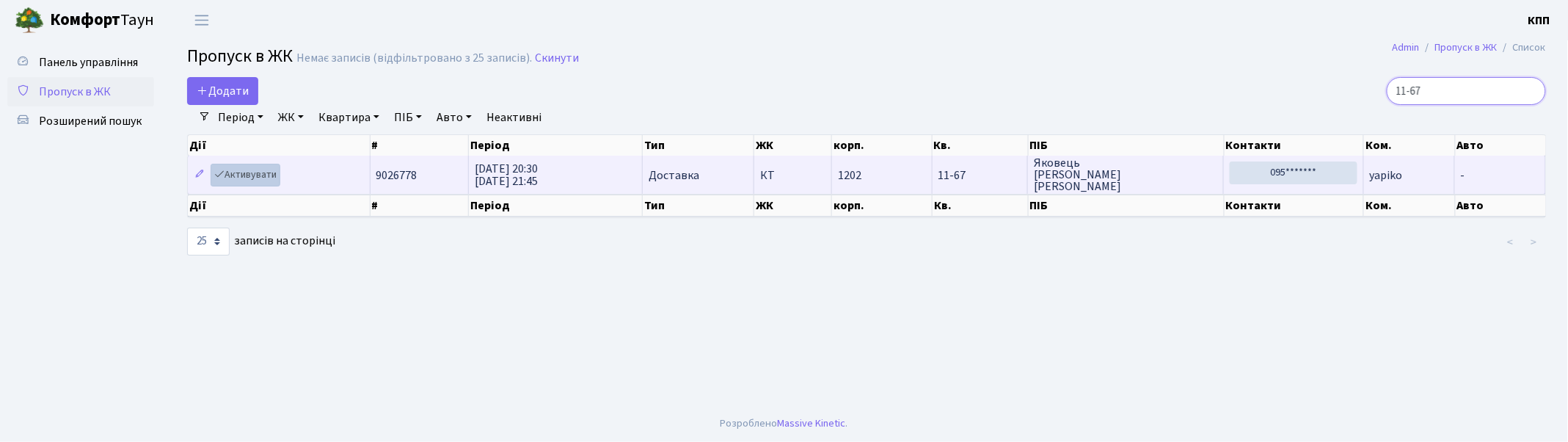
type input "11-67"
click at [244, 176] on link "Активувати" at bounding box center [245, 175] width 69 height 23
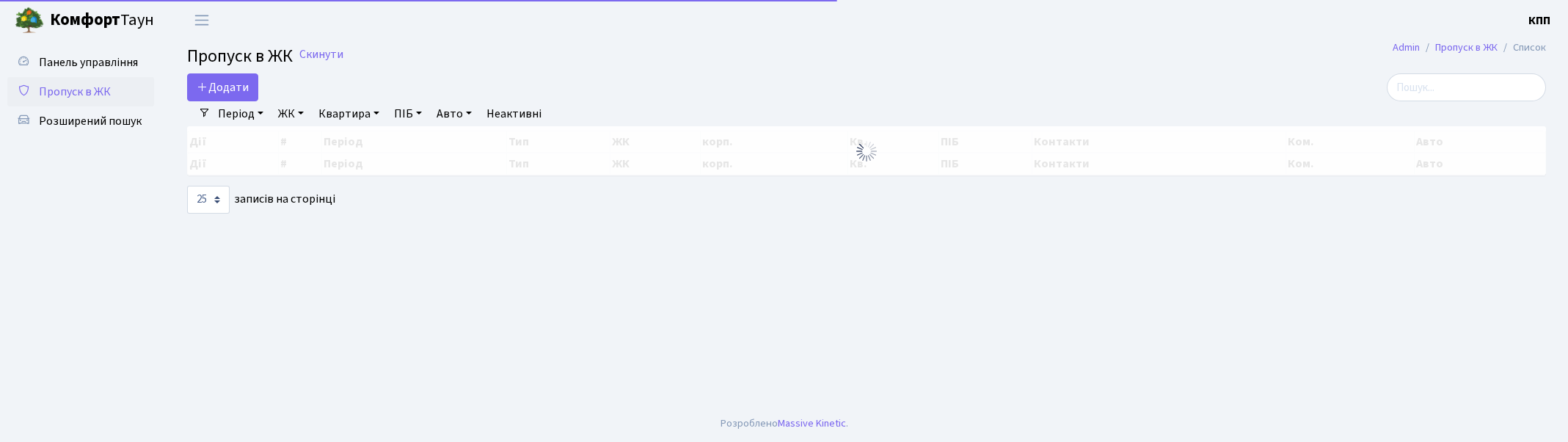
select select "25"
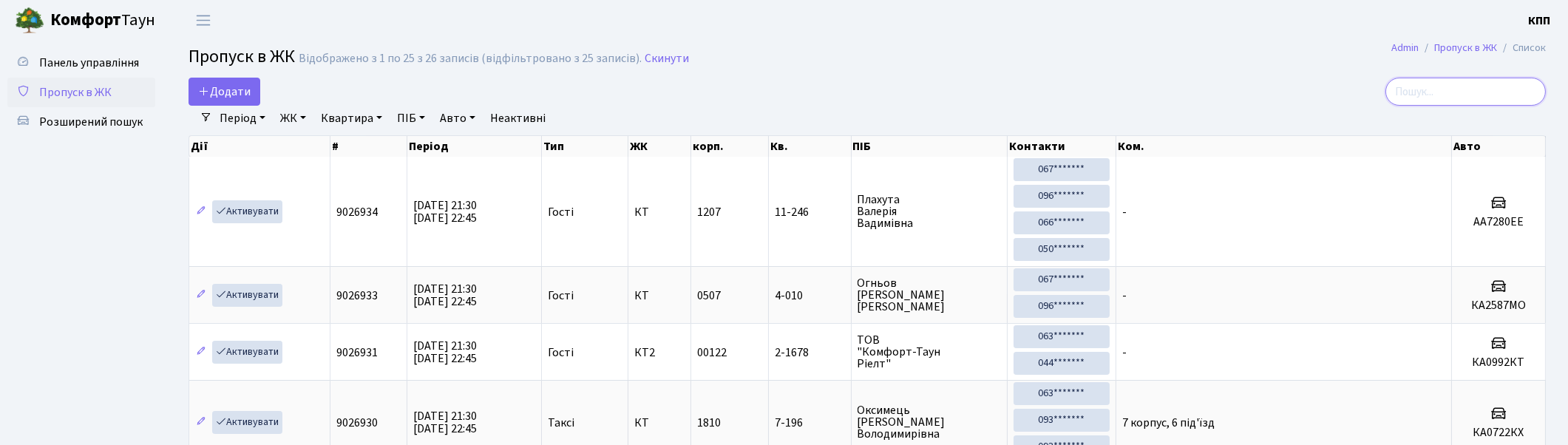
click at [1454, 97] on input "search" at bounding box center [1465, 91] width 160 height 28
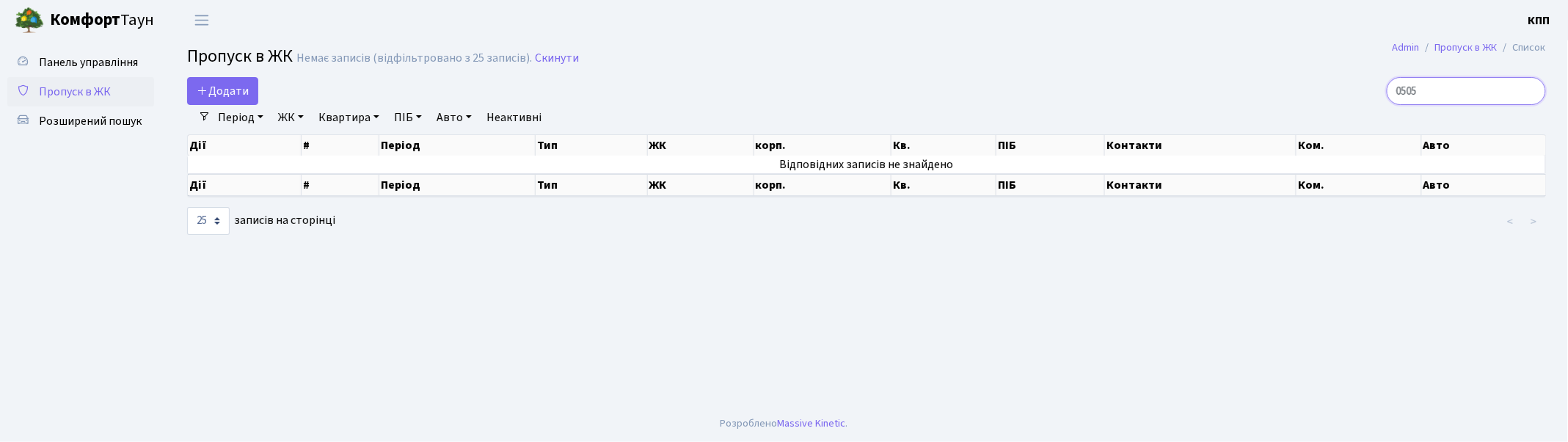
type input "0505"
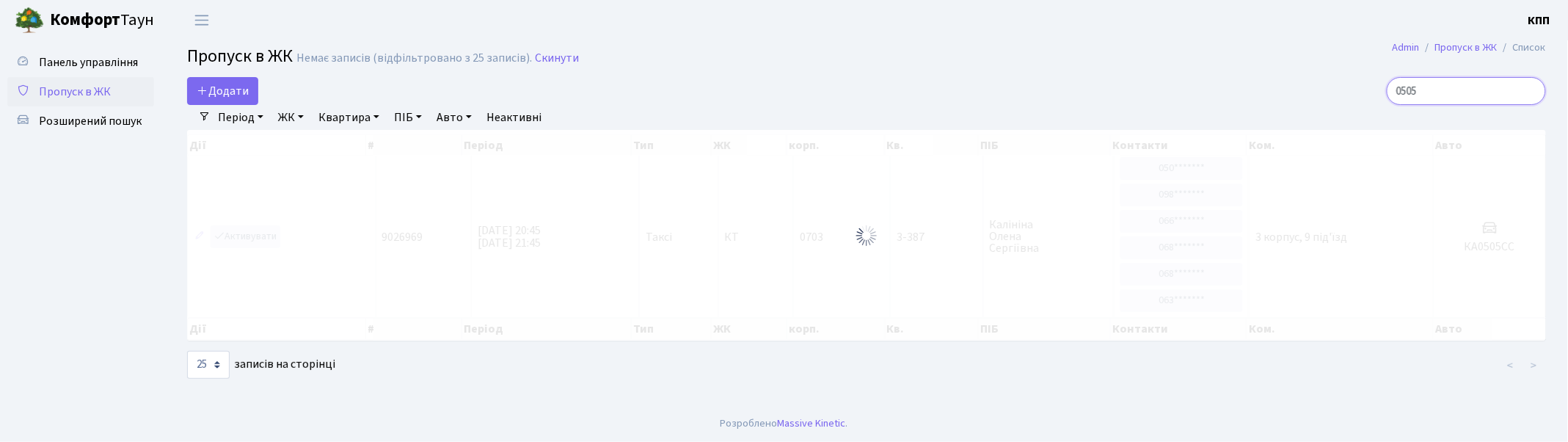
click at [1530, 88] on input "0505" at bounding box center [1467, 90] width 159 height 28
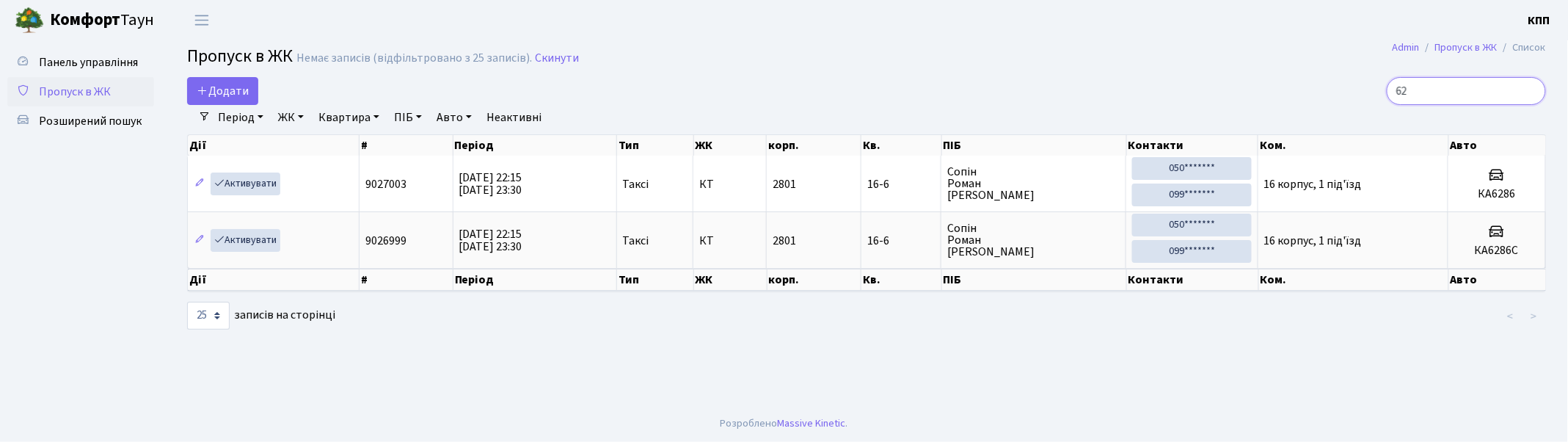
type input "6"
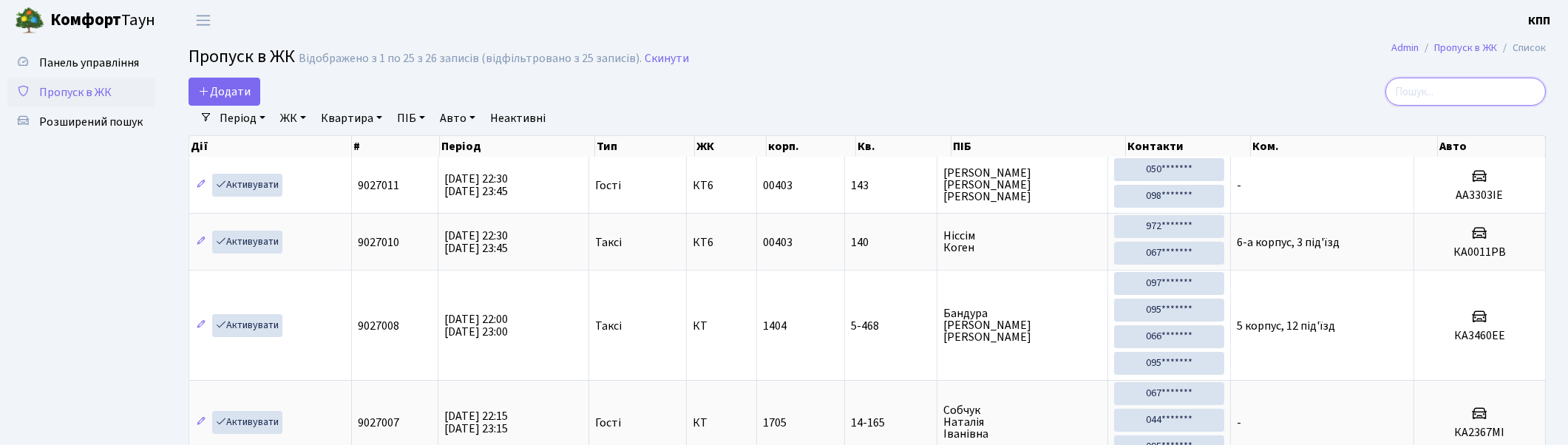
click at [1538, 85] on input "search" at bounding box center [1465, 91] width 160 height 28
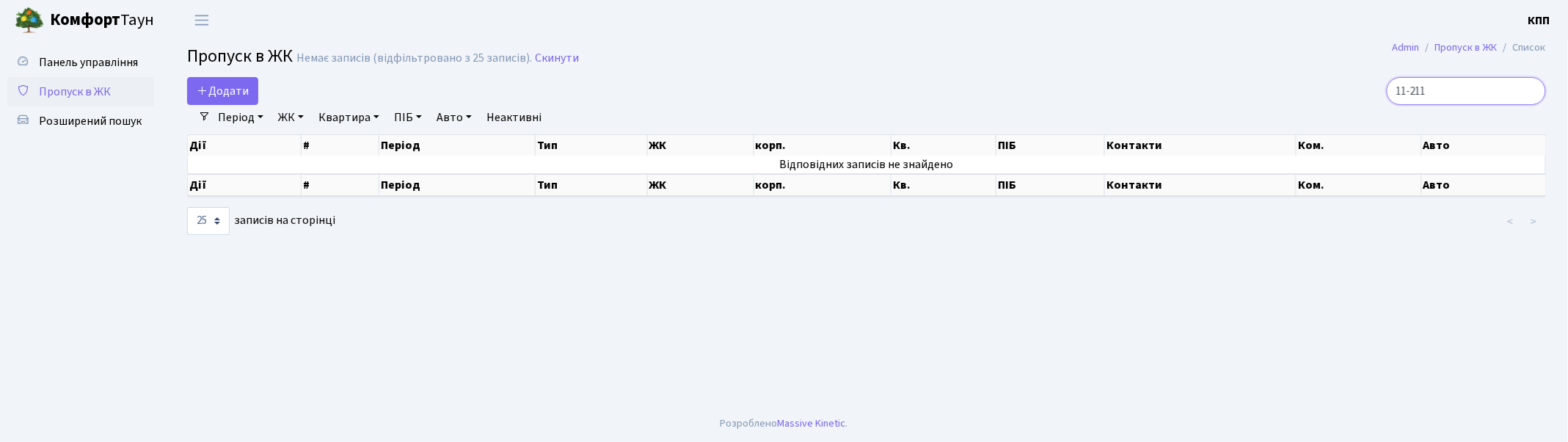
type input "11-211"
click at [1530, 90] on input "11-211" at bounding box center [1467, 90] width 159 height 28
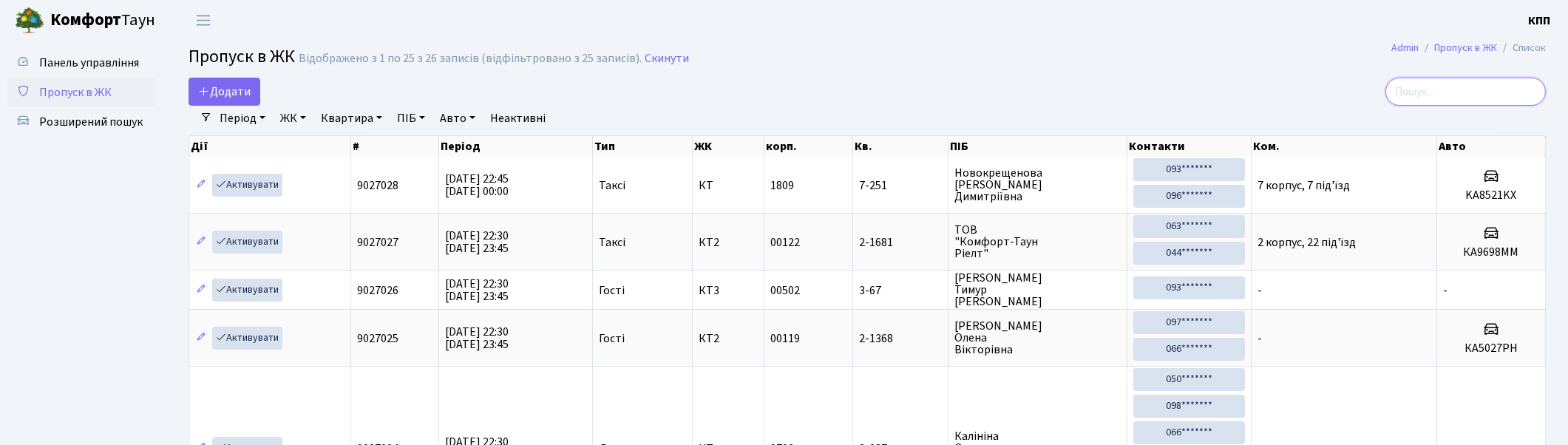
click at [1454, 90] on input "search" at bounding box center [1465, 91] width 160 height 28
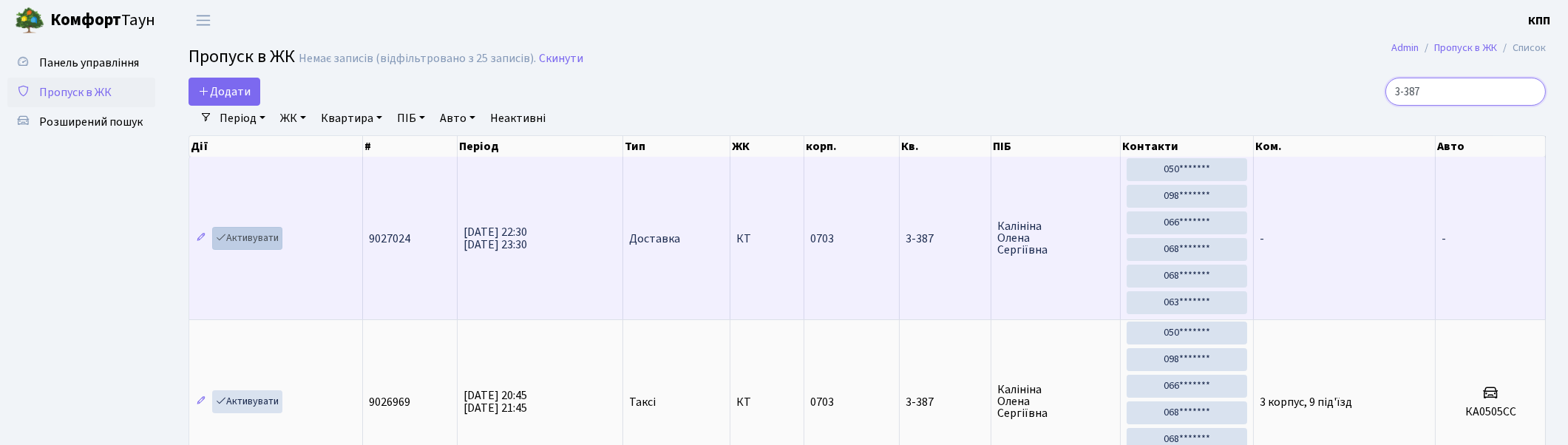
type input "3-387"
click at [249, 233] on link "Активувати" at bounding box center [247, 238] width 70 height 23
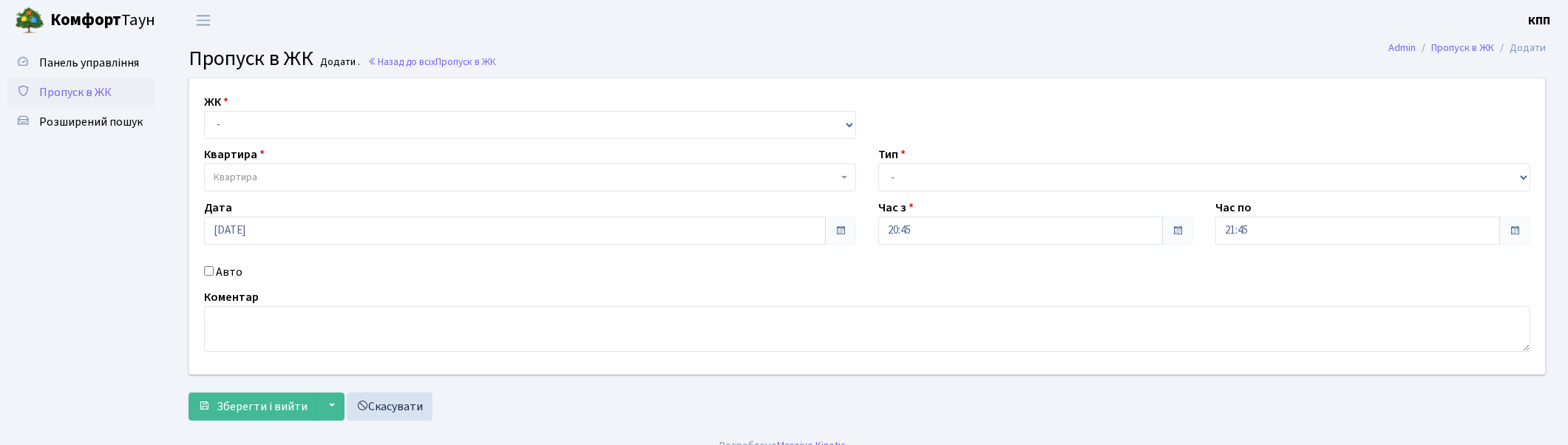
click at [210, 270] on input "Авто" at bounding box center [208, 271] width 9 height 9
checkbox input "true"
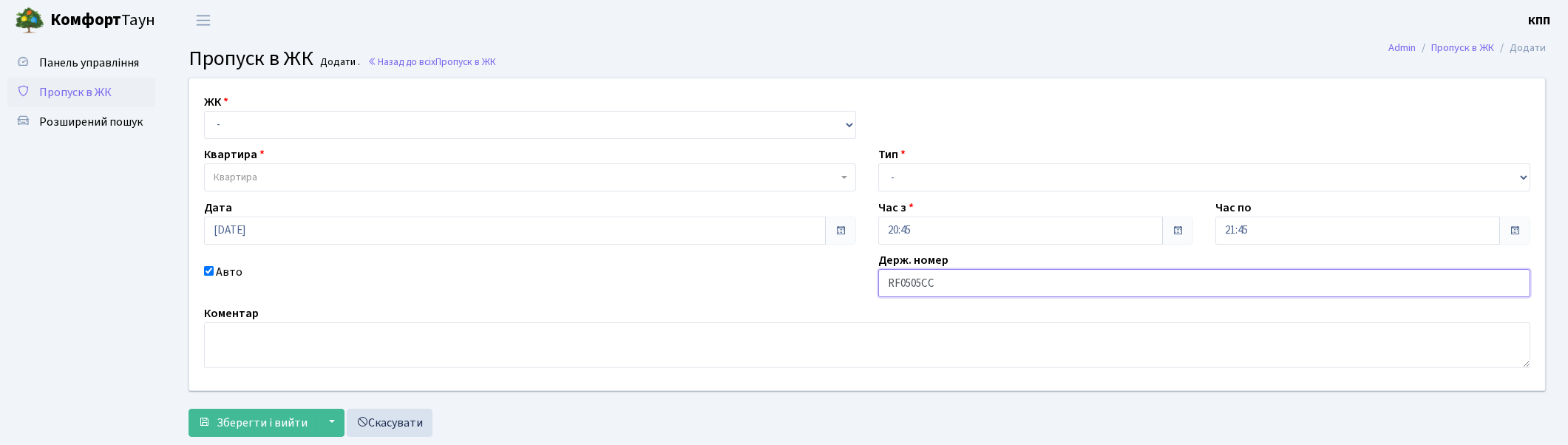
click at [899, 284] on input "RF0505СС" at bounding box center [1205, 282] width 652 height 28
click at [980, 279] on input "КА0505СС" at bounding box center [1205, 282] width 652 height 28
type input "КА0505СС"
click at [935, 180] on select "- Доставка Таксі Гості Сервіс" at bounding box center [1205, 177] width 652 height 28
select select "2"
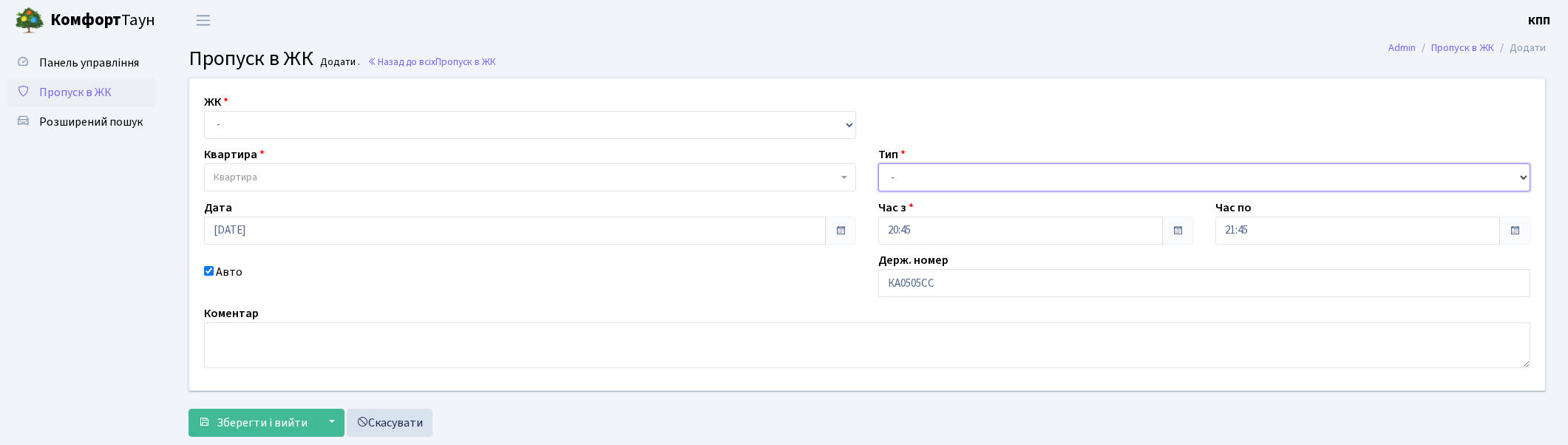
click at [878, 164] on select "- Доставка Таксі Гості Сервіс" at bounding box center [1205, 177] width 652 height 28
click at [340, 120] on select "- КТ, вул. Регенераторна, 4 КТ2, просп. Соборності, 17 КТ3, вул. Березнева, 16 …" at bounding box center [530, 125] width 652 height 28
select select "271"
click at [204, 111] on select "- КТ, вул. Регенераторна, 4 КТ2, просп. Соборності, 17 КТ3, вул. Березнева, 16 …" at bounding box center [530, 125] width 652 height 28
select select
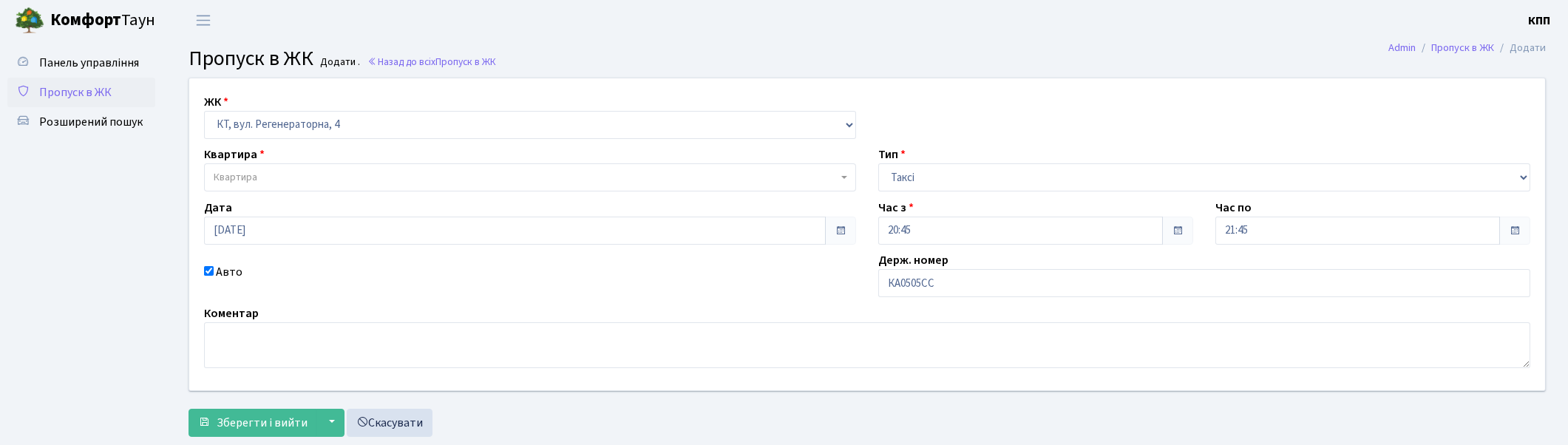
click at [331, 167] on span "Квартира" at bounding box center [530, 177] width 652 height 28
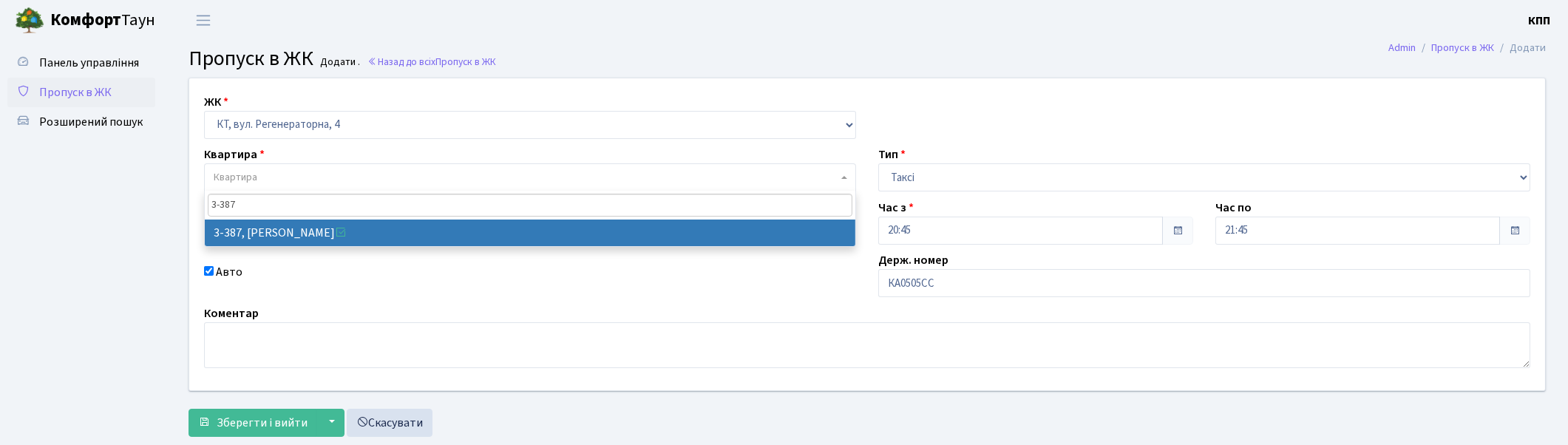
type input "3-387"
select select "1605"
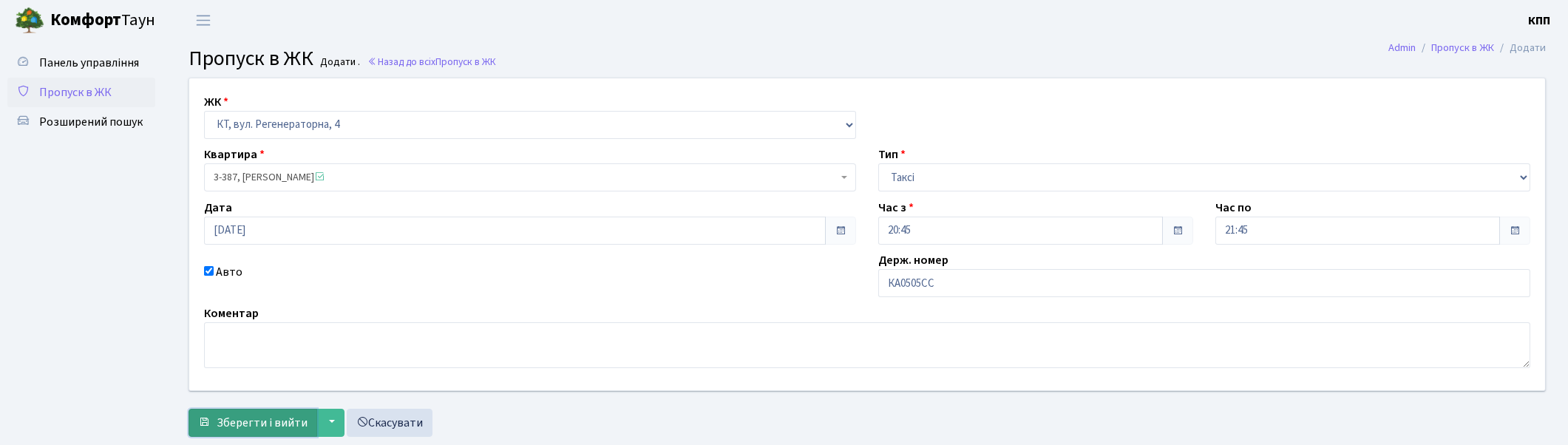
click at [284, 423] on span "Зберегти і вийти" at bounding box center [262, 422] width 91 height 16
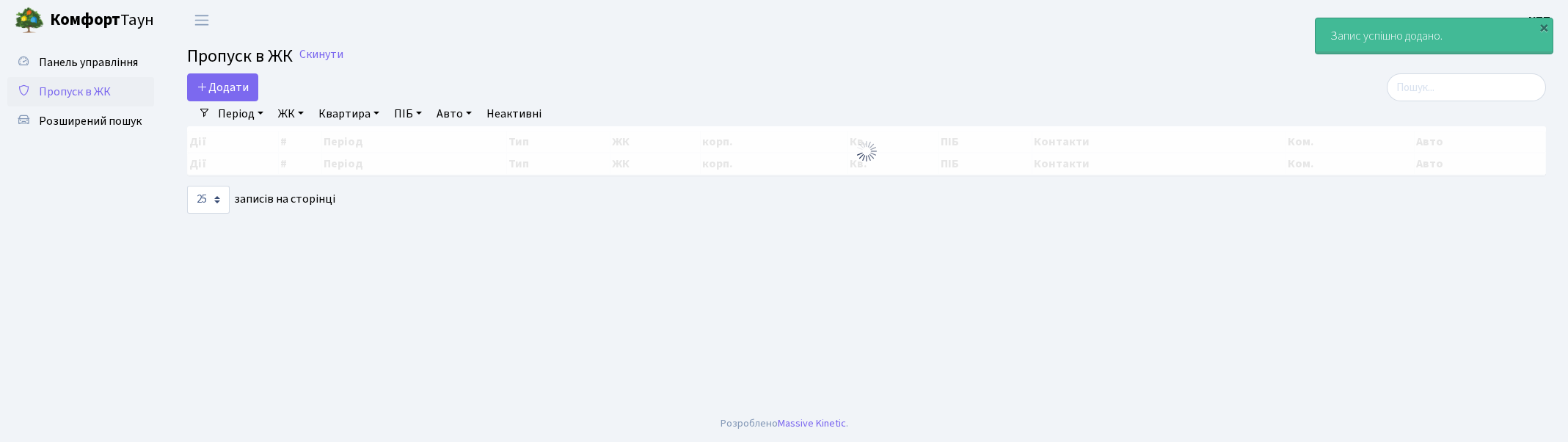
select select "25"
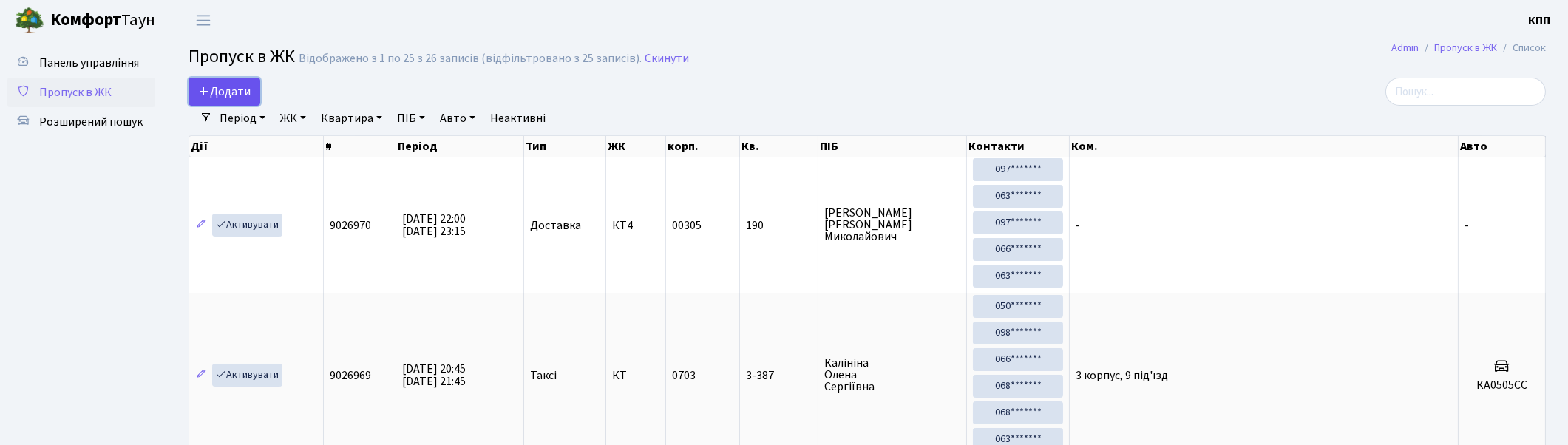
click at [225, 94] on span "Додати" at bounding box center [224, 91] width 52 height 16
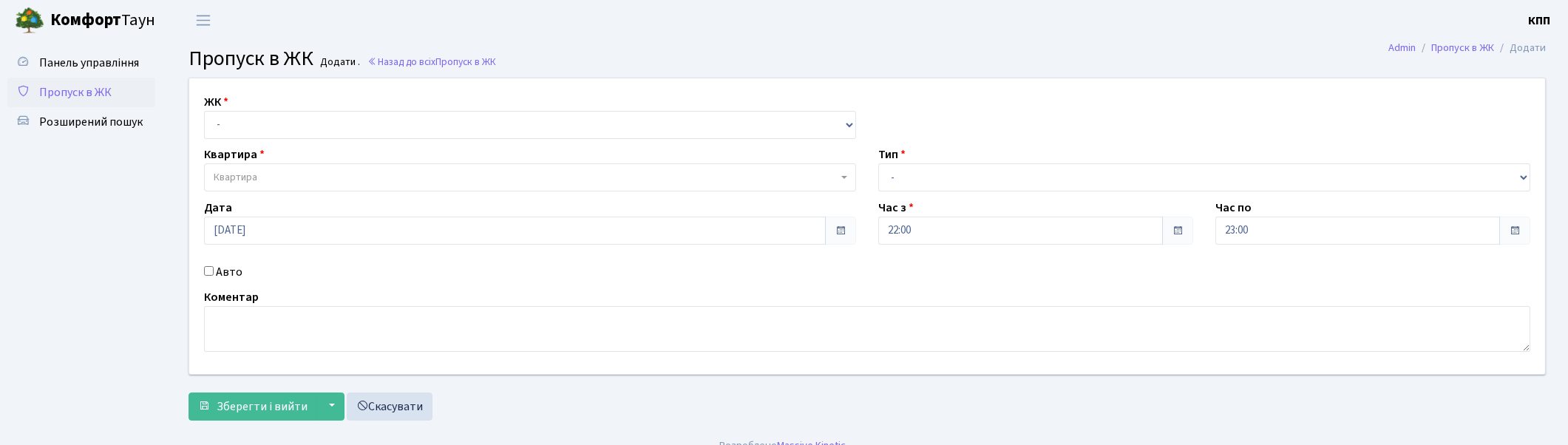
click at [209, 270] on input "Авто" at bounding box center [208, 271] width 9 height 9
checkbox input "true"
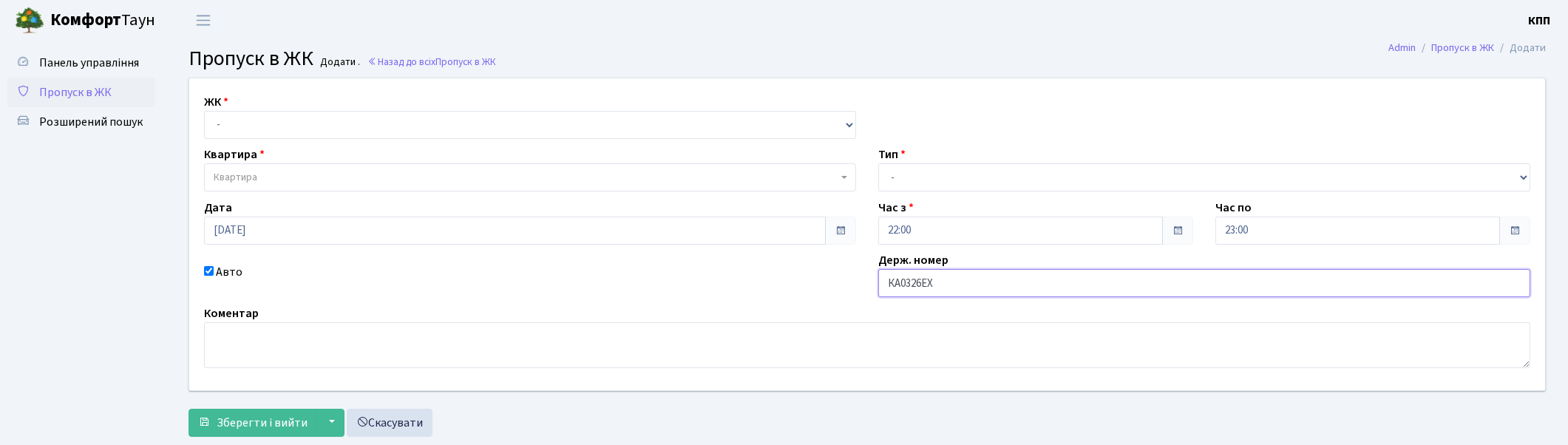
type input "КА0326ЕХ"
click at [912, 180] on select "- Доставка Таксі Гості Сервіс" at bounding box center [1205, 177] width 652 height 28
select select "2"
click at [878, 164] on select "- Доставка Таксі Гості Сервіс" at bounding box center [1205, 177] width 652 height 28
click at [328, 122] on select "- КТ, вул. Регенераторна, 4 КТ2, просп. Соборності, 17 КТ3, вул. Березнева, 16 …" at bounding box center [530, 125] width 652 height 28
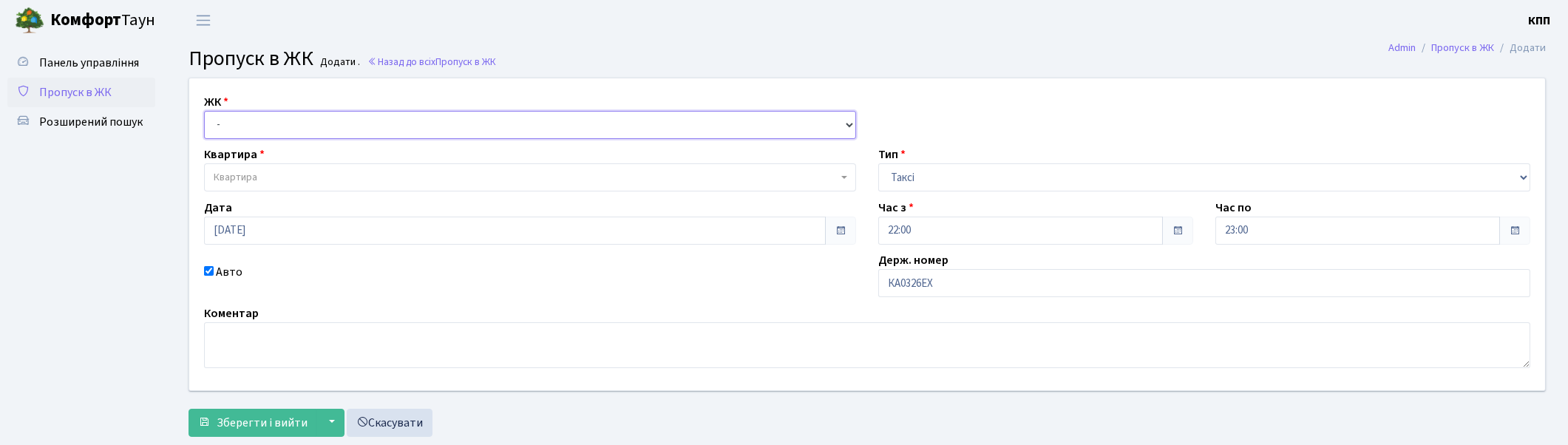
select select "271"
click at [204, 111] on select "- КТ, вул. Регенераторна, 4 КТ2, просп. Соборності, 17 КТ3, вул. Березнева, 16 …" at bounding box center [530, 125] width 652 height 28
select select
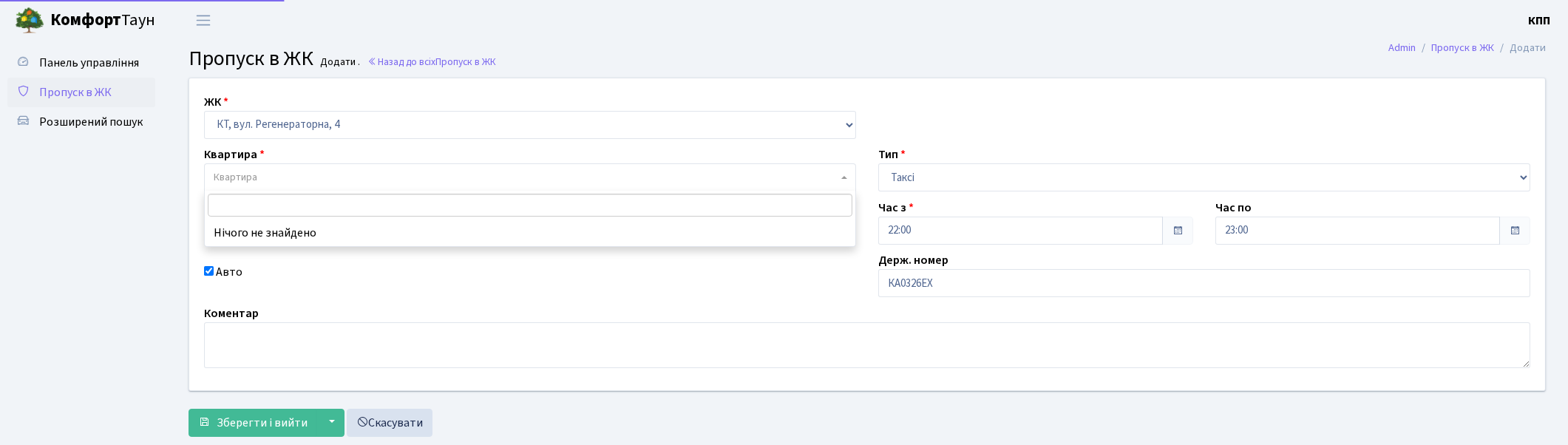
click at [322, 171] on span "Квартира" at bounding box center [525, 178] width 624 height 15
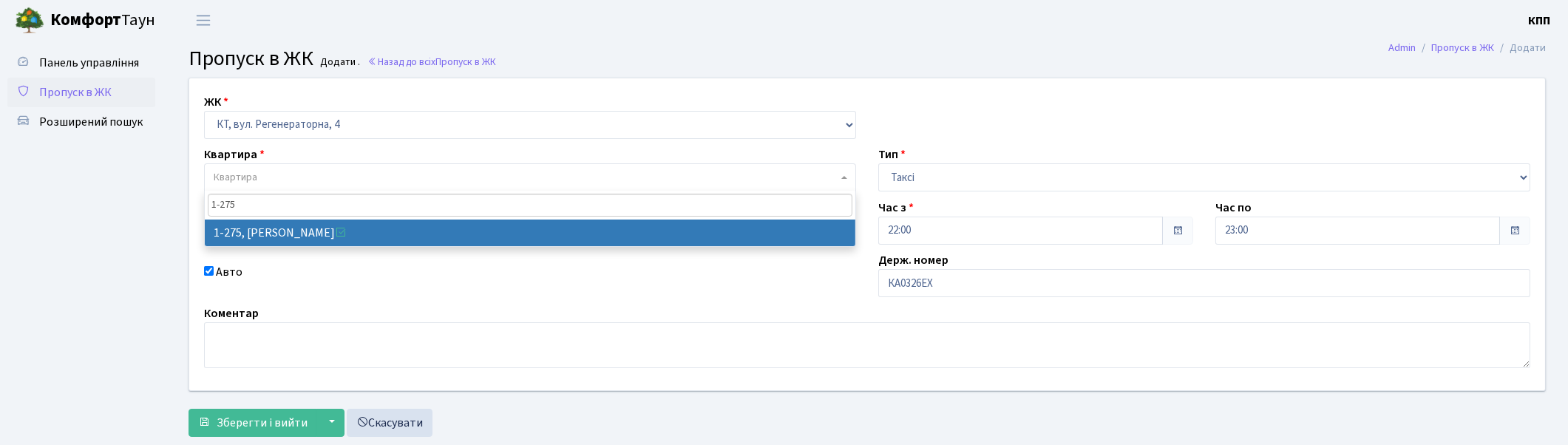
type input "1-275"
select select "275"
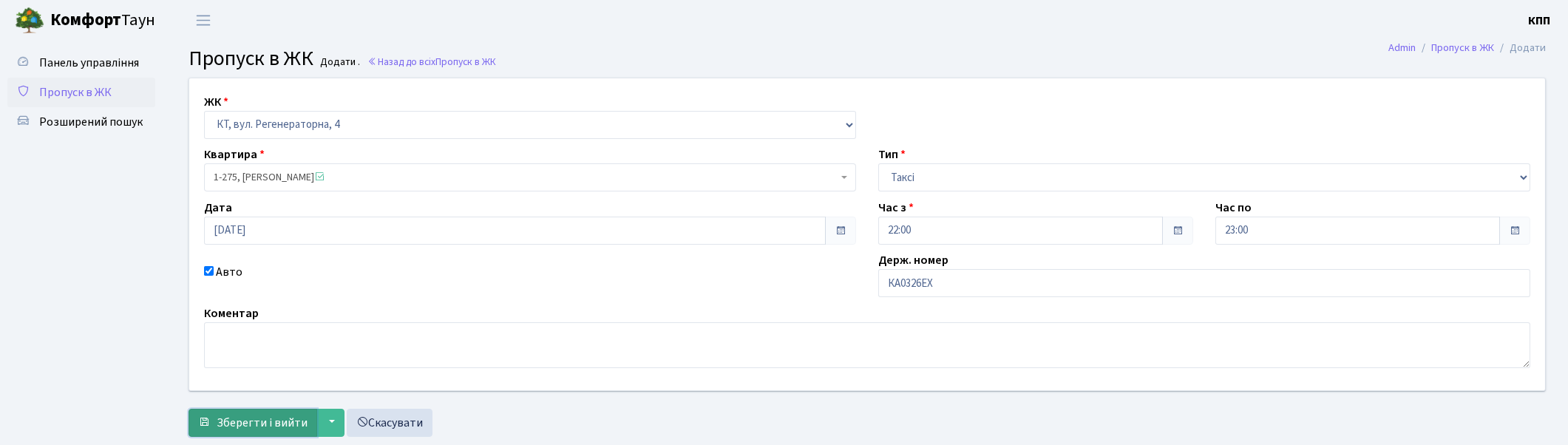
click at [264, 422] on span "Зберегти і вийти" at bounding box center [262, 422] width 91 height 16
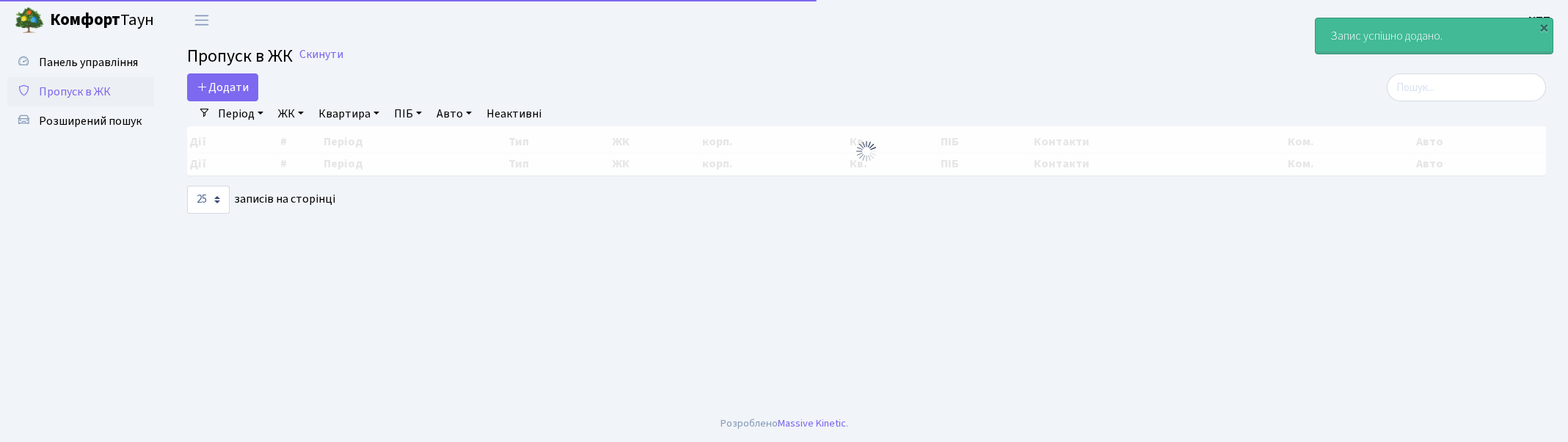
select select "25"
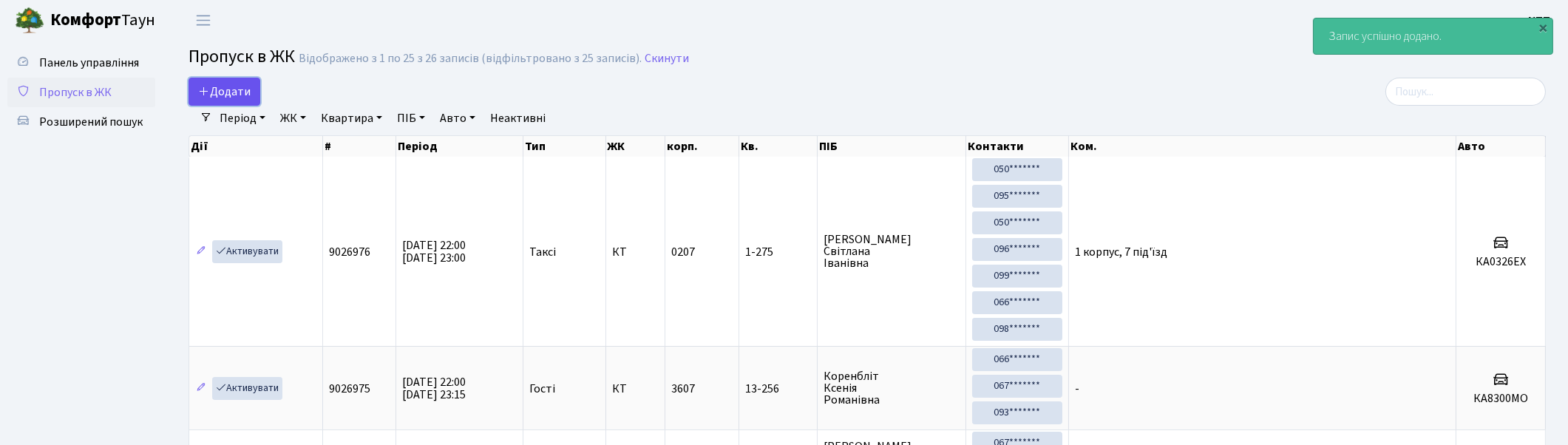
click at [229, 89] on span "Додати" at bounding box center [224, 91] width 52 height 16
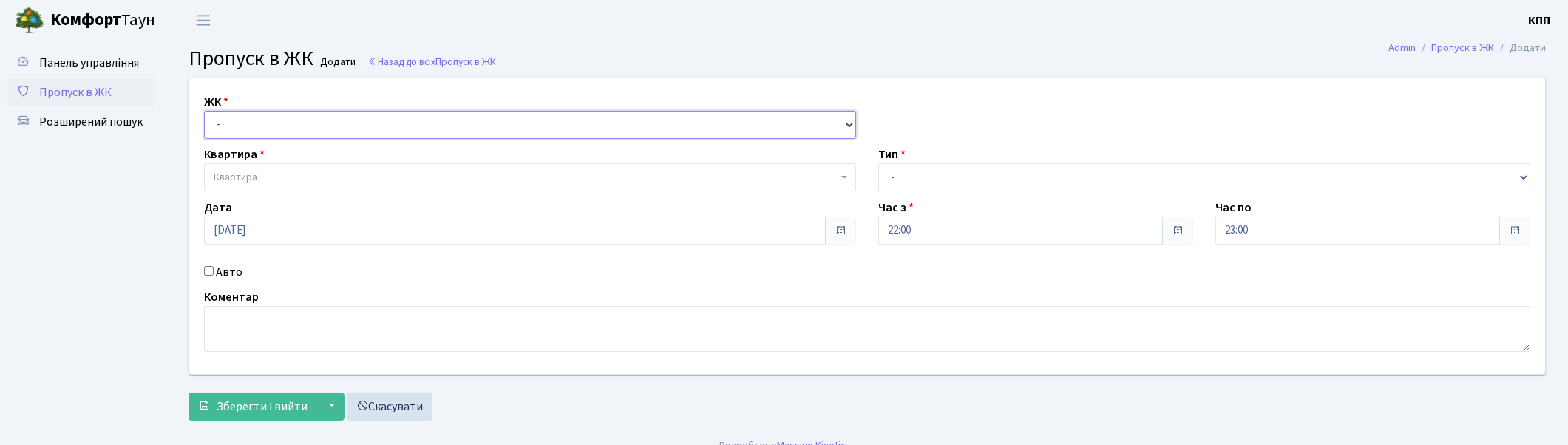
click at [265, 122] on select "- КТ, вул. Регенераторна, 4 КТ2, просп. [STREET_ADDRESS] [STREET_ADDRESS] [PERS…" at bounding box center [530, 125] width 652 height 28
select select "271"
click at [204, 111] on select "- КТ, вул. Регенераторна, 4 КТ2, просп. [STREET_ADDRESS] [STREET_ADDRESS] [PERS…" at bounding box center [530, 125] width 652 height 28
select select
click at [282, 171] on span "Квартира" at bounding box center [525, 178] width 624 height 15
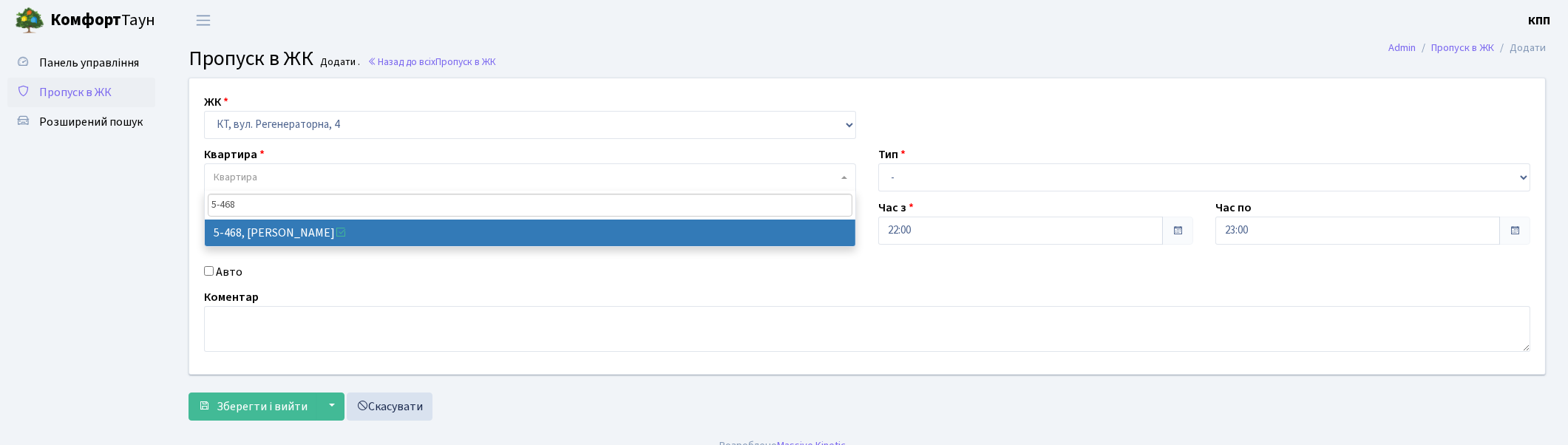
type input "5-468"
select select "2076"
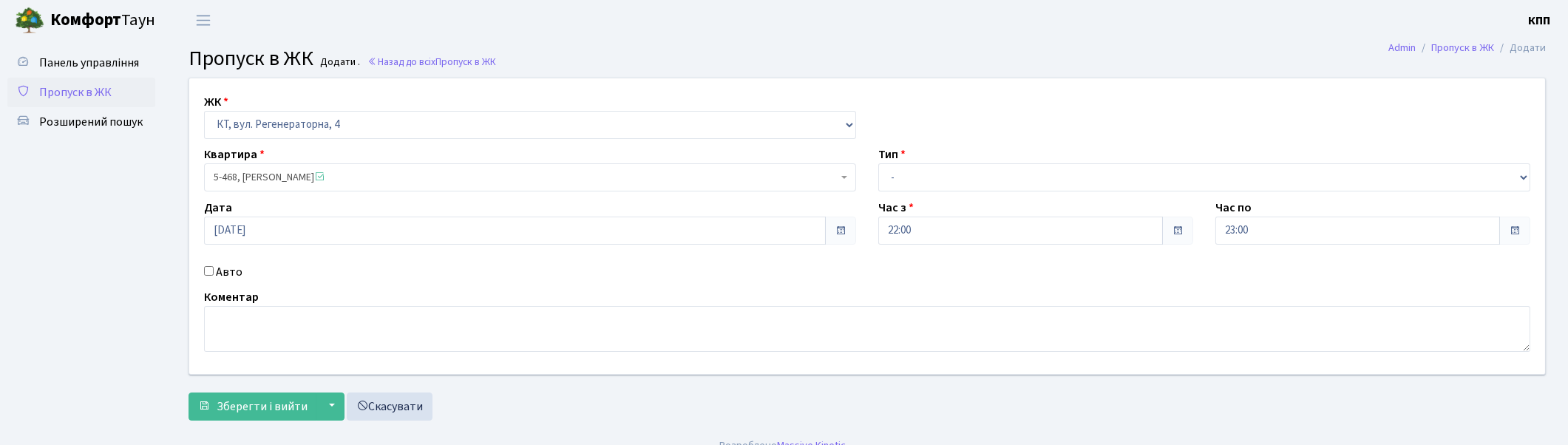
click at [208, 271] on input "Авто" at bounding box center [208, 271] width 9 height 9
checkbox input "true"
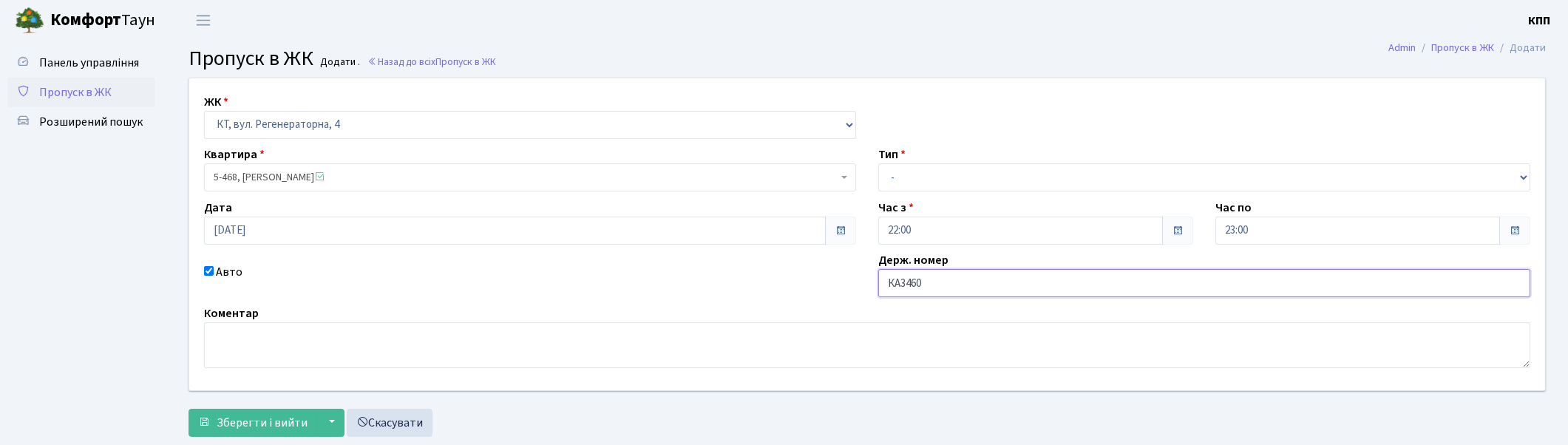
type input "КА3460ЕЕ"
click at [898, 174] on select "- Доставка Таксі Гості Сервіс" at bounding box center [1205, 177] width 652 height 28
select select "2"
click at [878, 164] on select "- Доставка Таксі Гості Сервіс" at bounding box center [1205, 177] width 652 height 28
click at [255, 416] on span "Зберегти і вийти" at bounding box center [262, 422] width 91 height 16
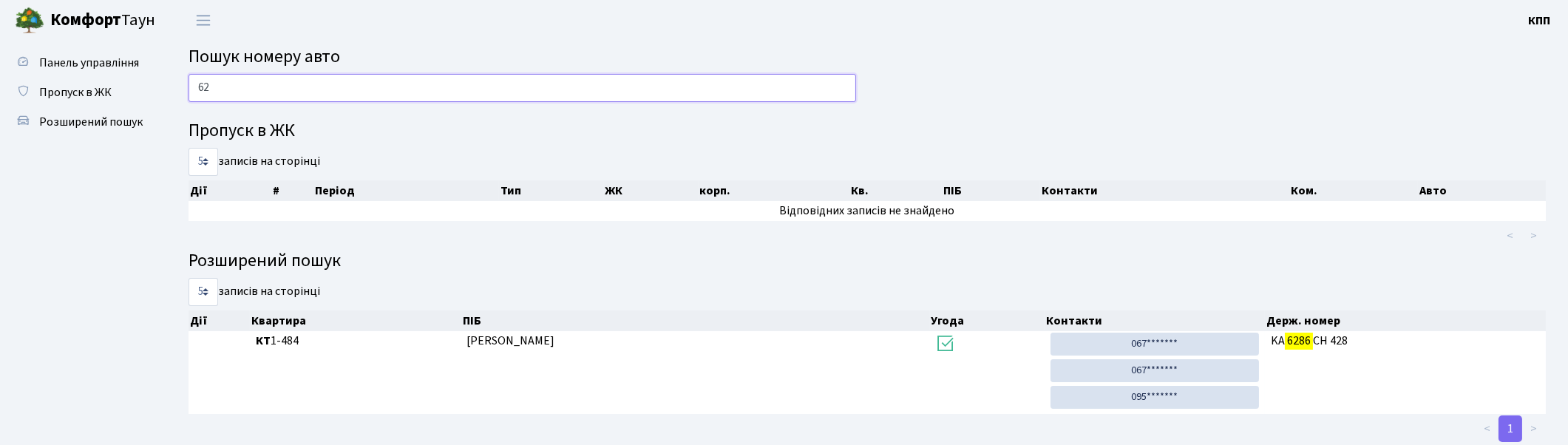
type input "6"
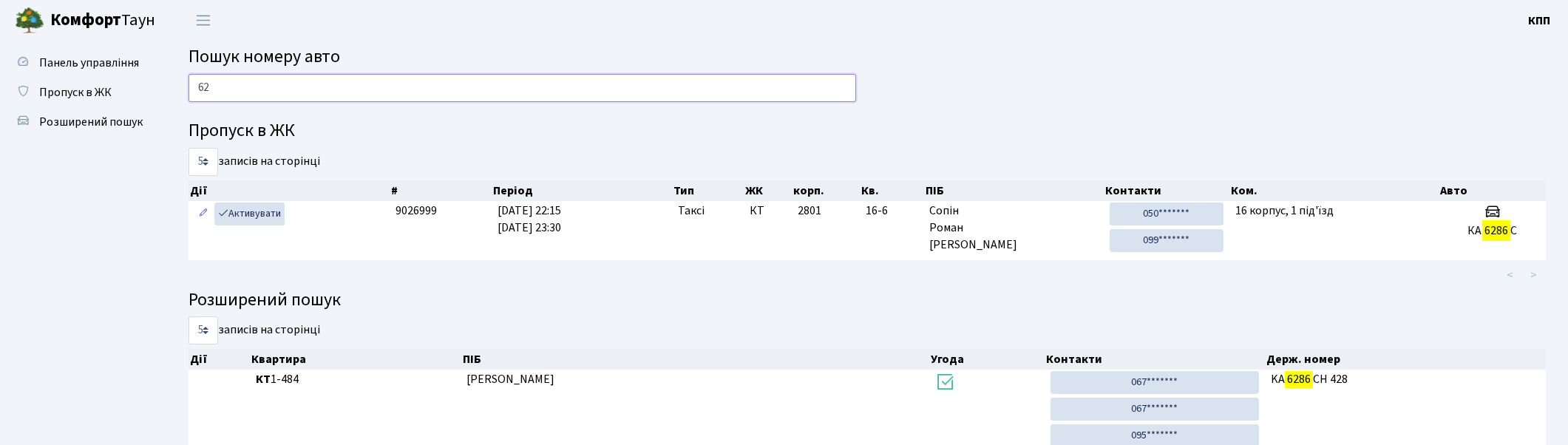
type input "6"
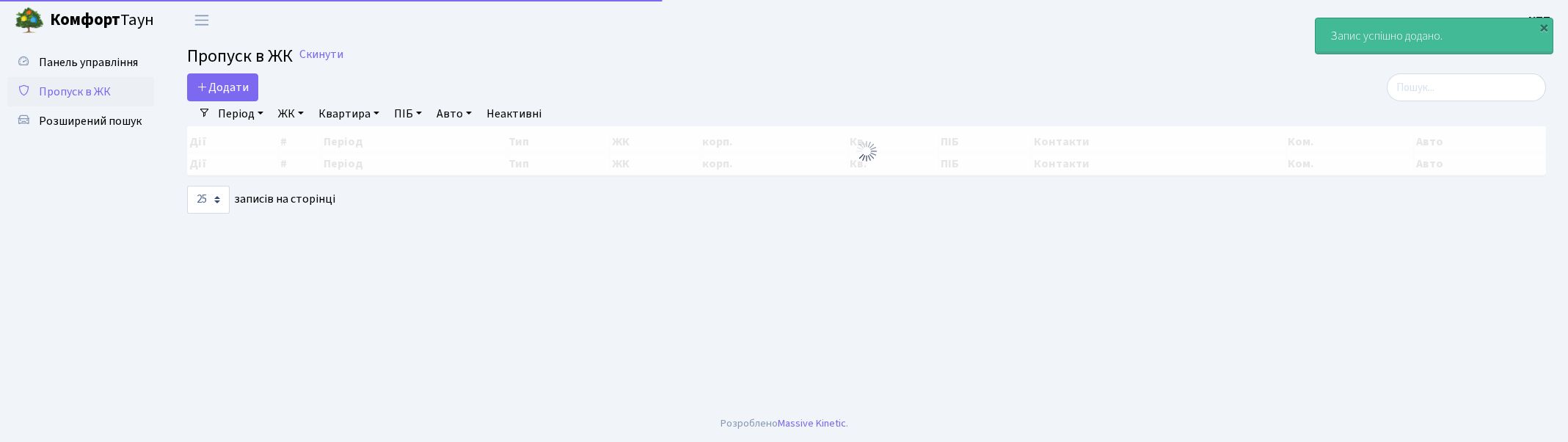
select select "25"
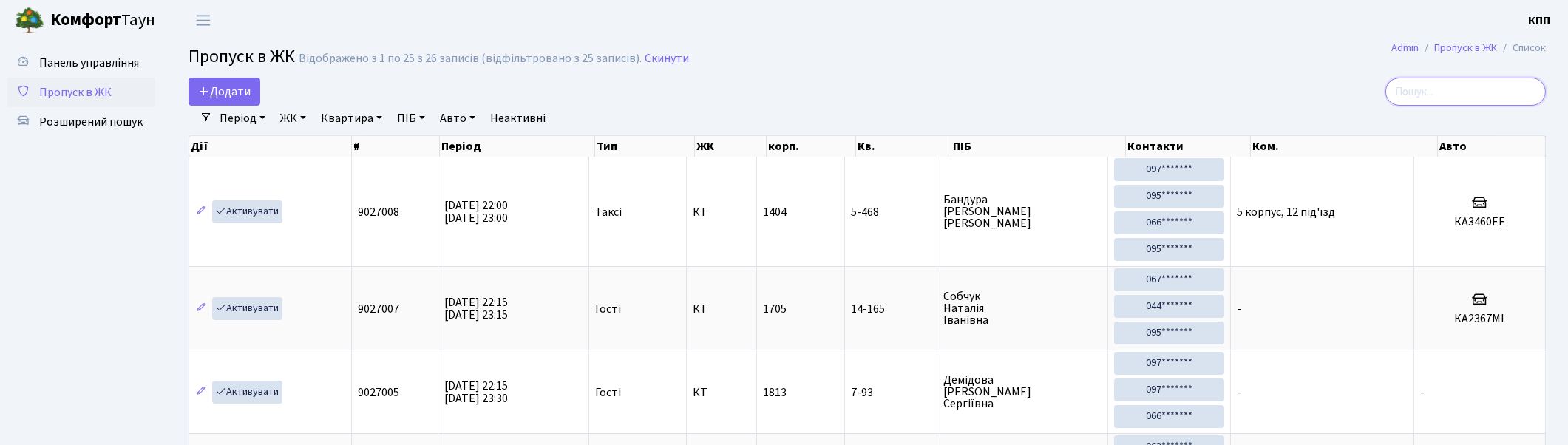
click at [1436, 88] on input "search" at bounding box center [1465, 91] width 160 height 28
click at [233, 91] on span "Додати" at bounding box center [224, 91] width 52 height 16
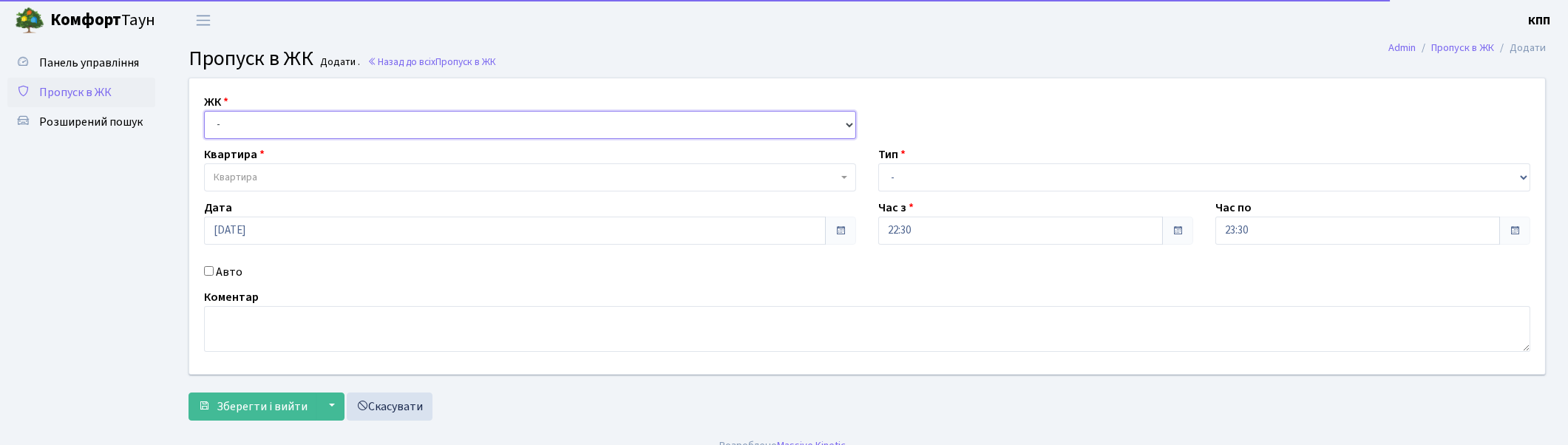
click at [373, 135] on select "- КТ, вул. Регенераторна, 4 КТ2, просп. [STREET_ADDRESS] [STREET_ADDRESS] [PERS…" at bounding box center [530, 125] width 652 height 28
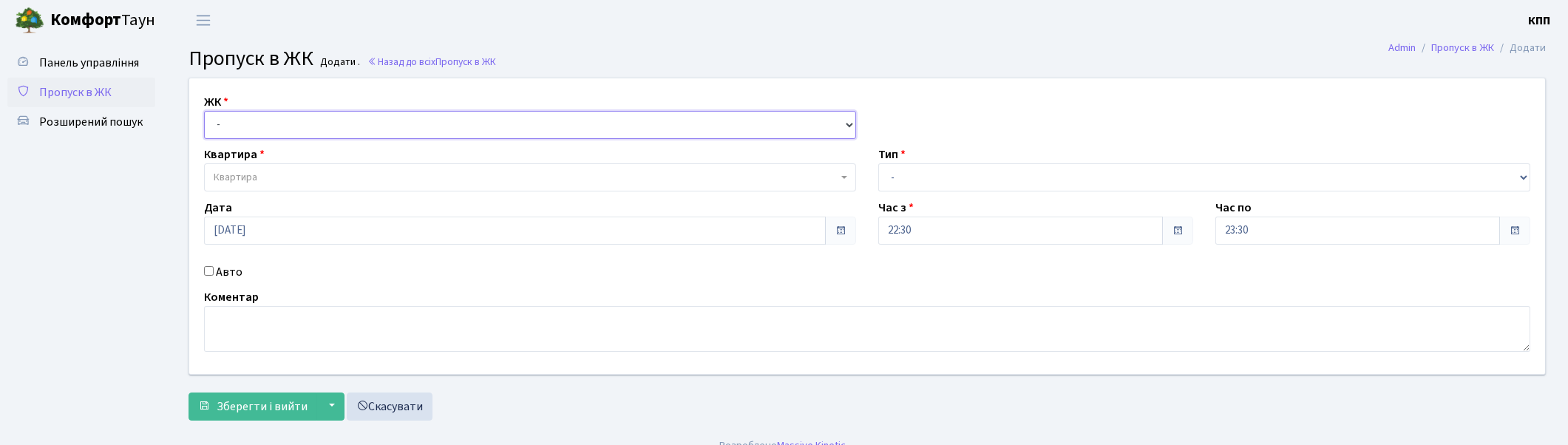
select select "271"
click at [204, 111] on select "- КТ, вул. Регенераторна, 4 КТ2, просп. [STREET_ADDRESS] [STREET_ADDRESS] [PERS…" at bounding box center [530, 125] width 652 height 28
select select
click at [341, 179] on span "Квартира" at bounding box center [525, 178] width 624 height 15
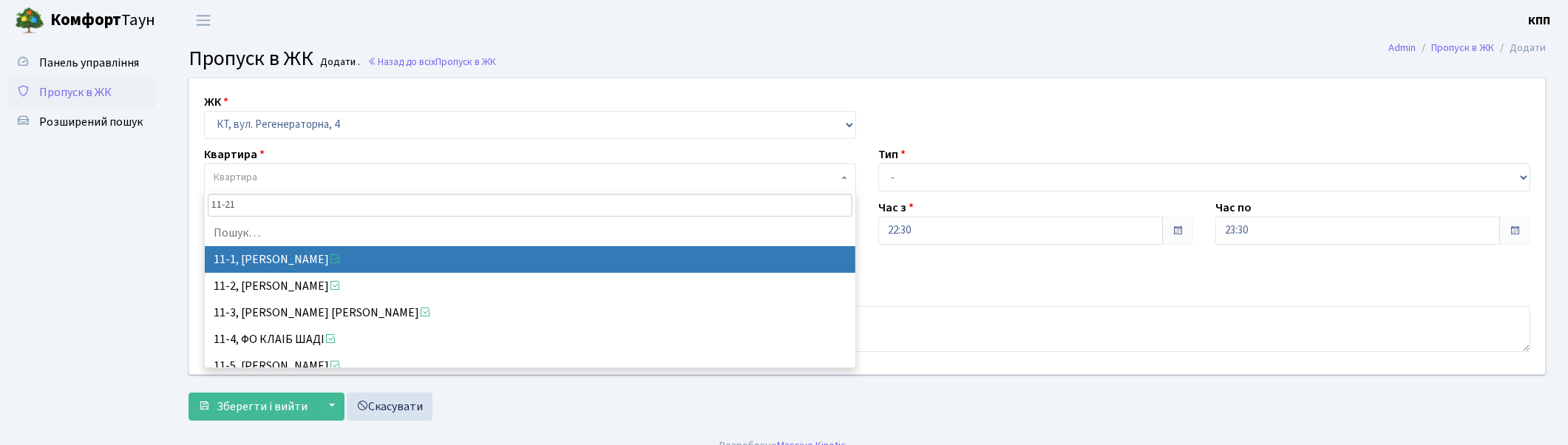
type input "11-211"
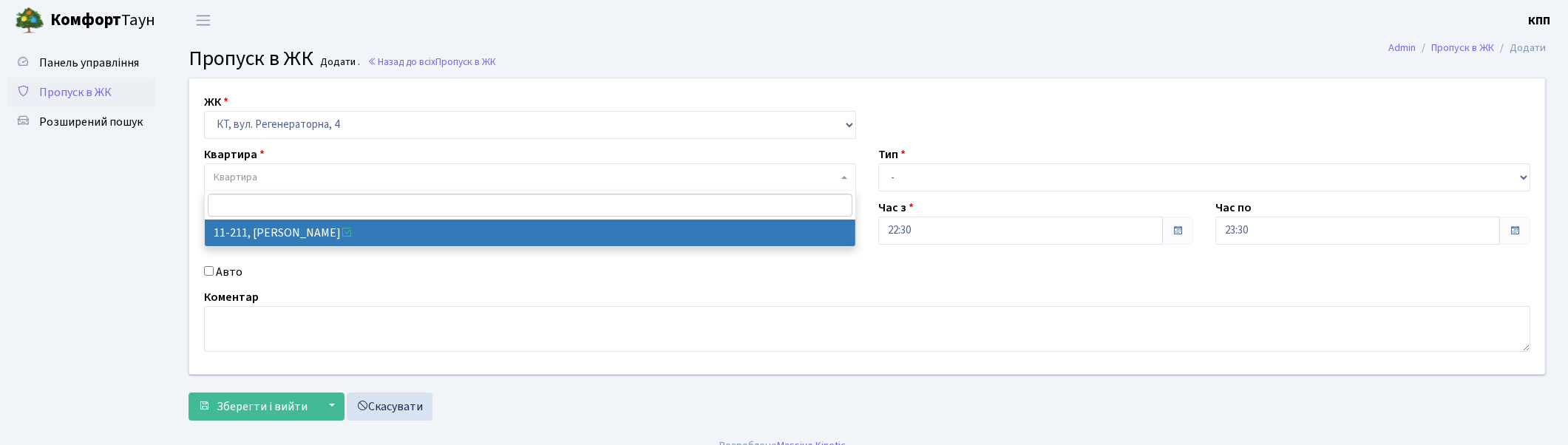
click at [72, 89] on span "Пропуск в ЖК" at bounding box center [75, 92] width 72 height 16
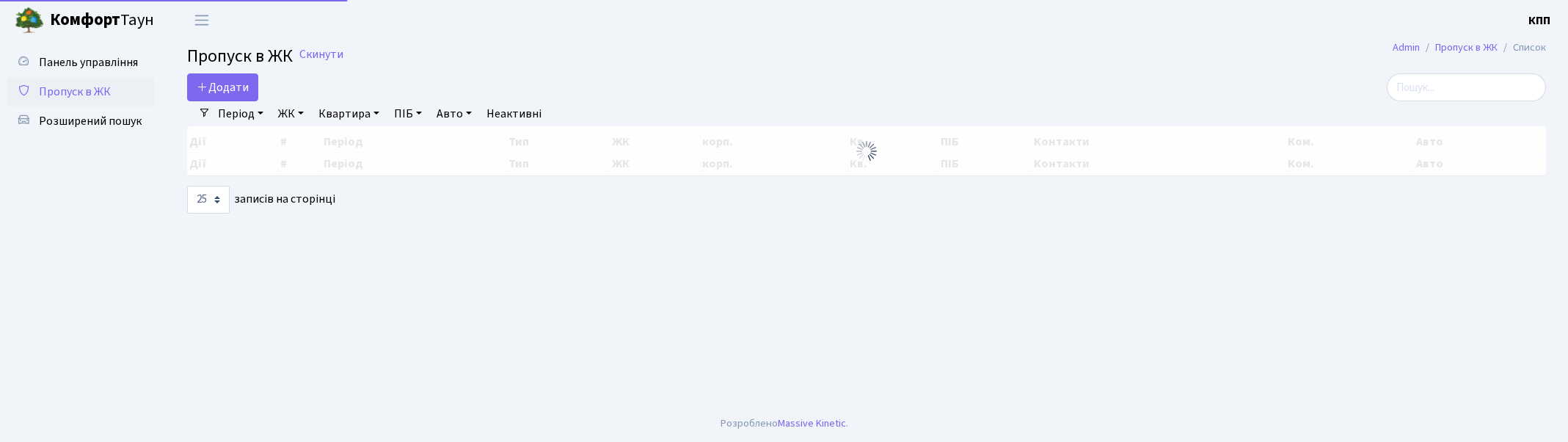
select select "25"
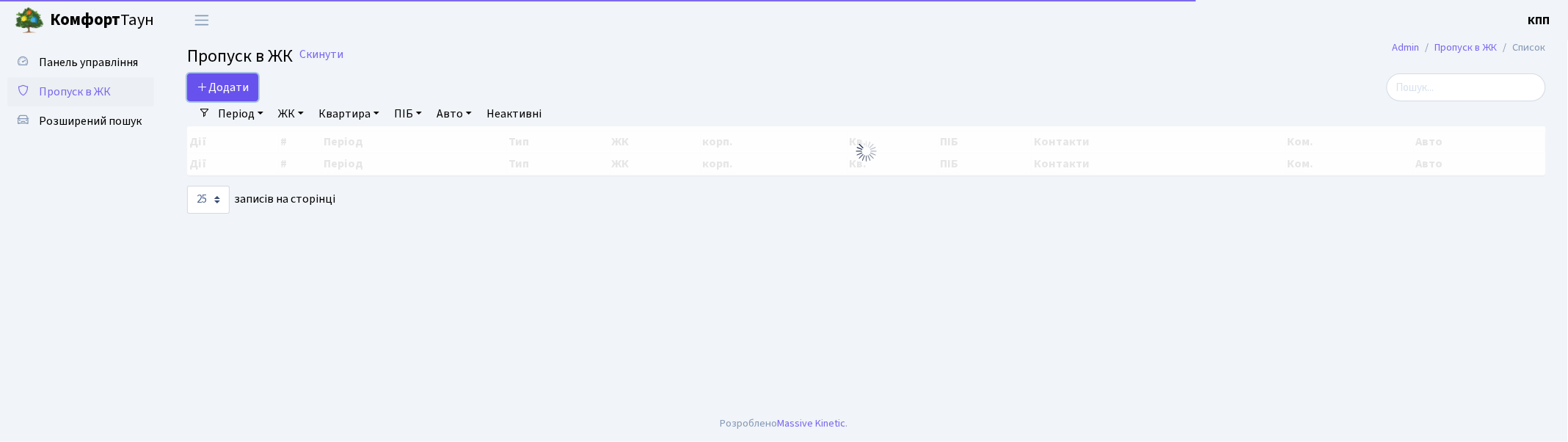
click at [218, 82] on span "Додати" at bounding box center [223, 87] width 52 height 16
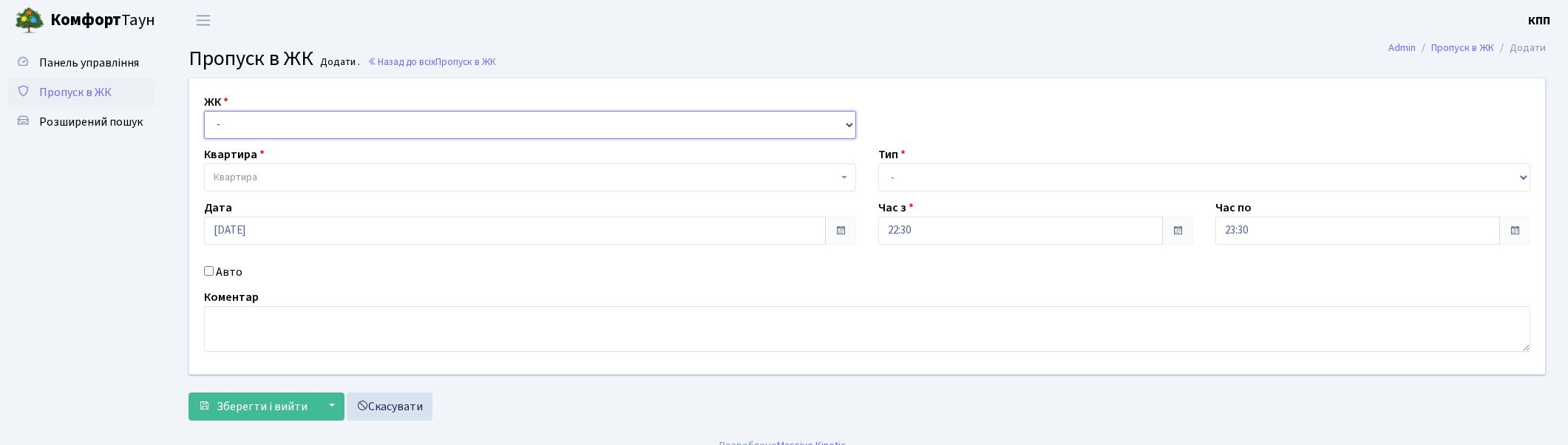
click at [310, 121] on select "- КТ, вул. Регенераторна, 4 КТ2, просп. Соборності, 17 КТ3, вул. Березнева, 16 …" at bounding box center [530, 125] width 652 height 28
select select "271"
click at [204, 111] on select "- КТ, вул. Регенераторна, 4 КТ2, просп. Соборності, 17 КТ3, вул. Березнева, 16 …" at bounding box center [530, 125] width 652 height 28
select select
click at [302, 170] on span "Квартира" at bounding box center [525, 178] width 624 height 15
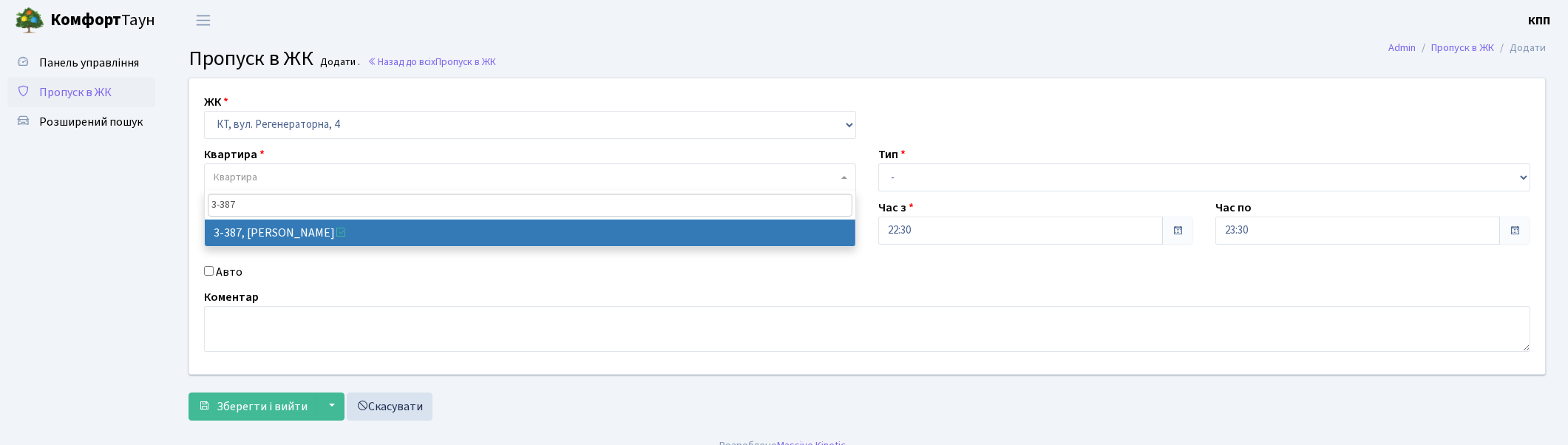
type input "3-387"
select select "1605"
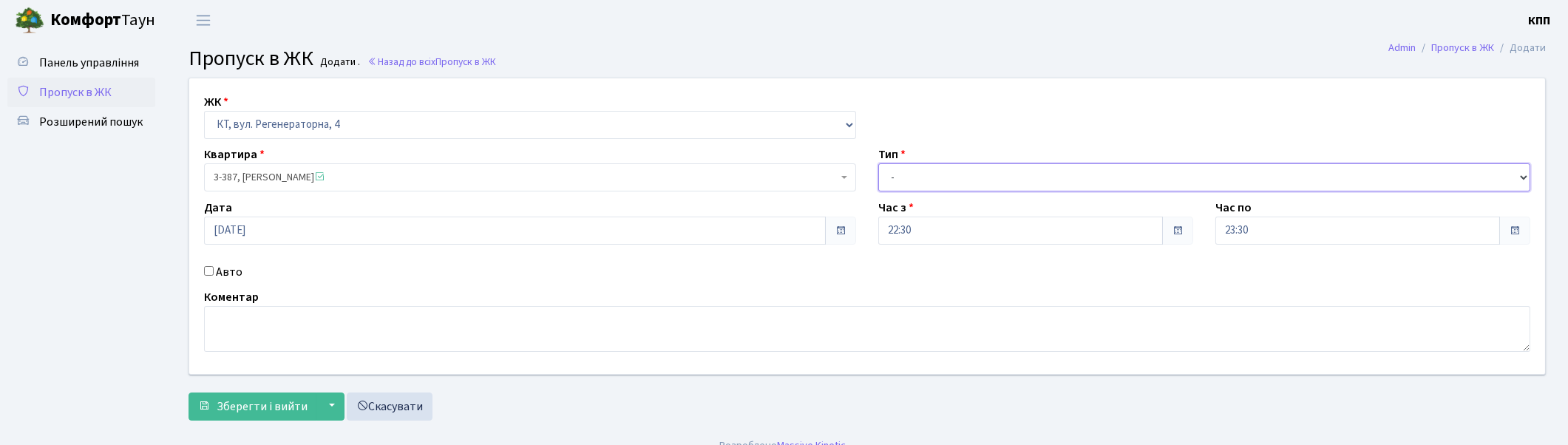
click at [895, 176] on select "- Доставка Таксі Гості Сервіс" at bounding box center [1205, 177] width 652 height 28
select select "1"
click at [878, 164] on select "- Доставка Таксі Гості Сервіс" at bounding box center [1205, 177] width 652 height 28
click at [241, 408] on span "Зберегти і вийти" at bounding box center [262, 406] width 91 height 16
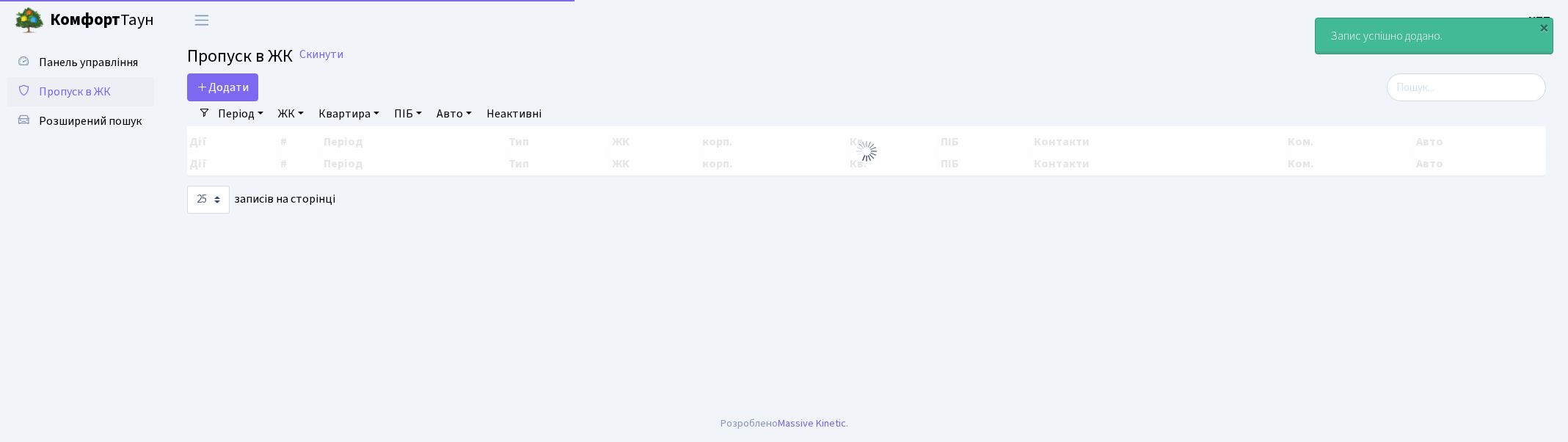
select select "25"
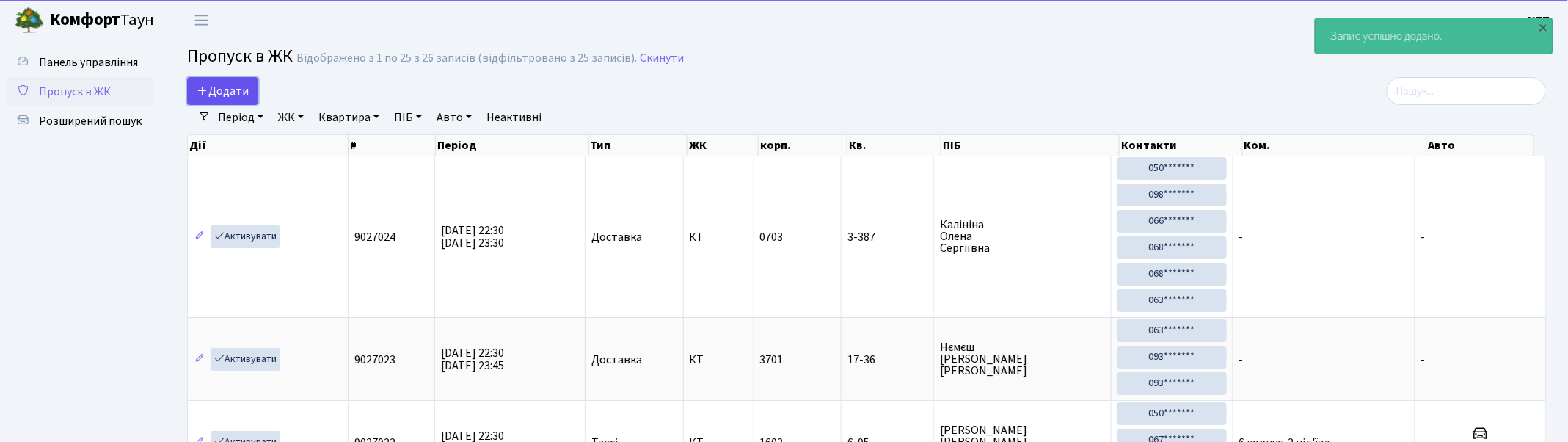
click at [233, 97] on span "Додати" at bounding box center [223, 90] width 52 height 16
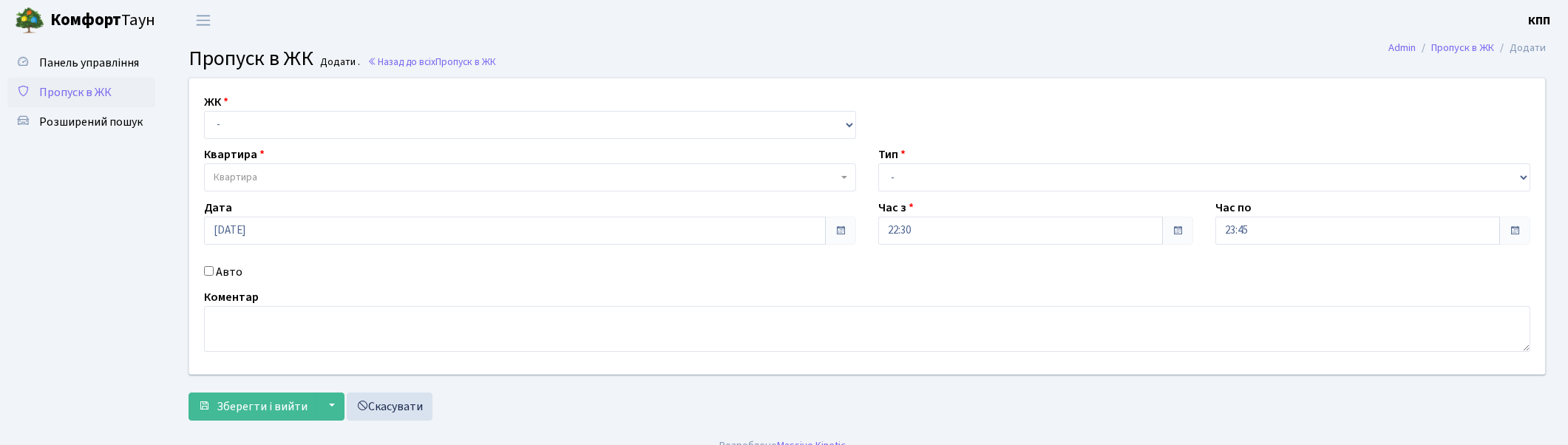
click at [207, 272] on input "Авто" at bounding box center [208, 271] width 9 height 9
checkbox input "true"
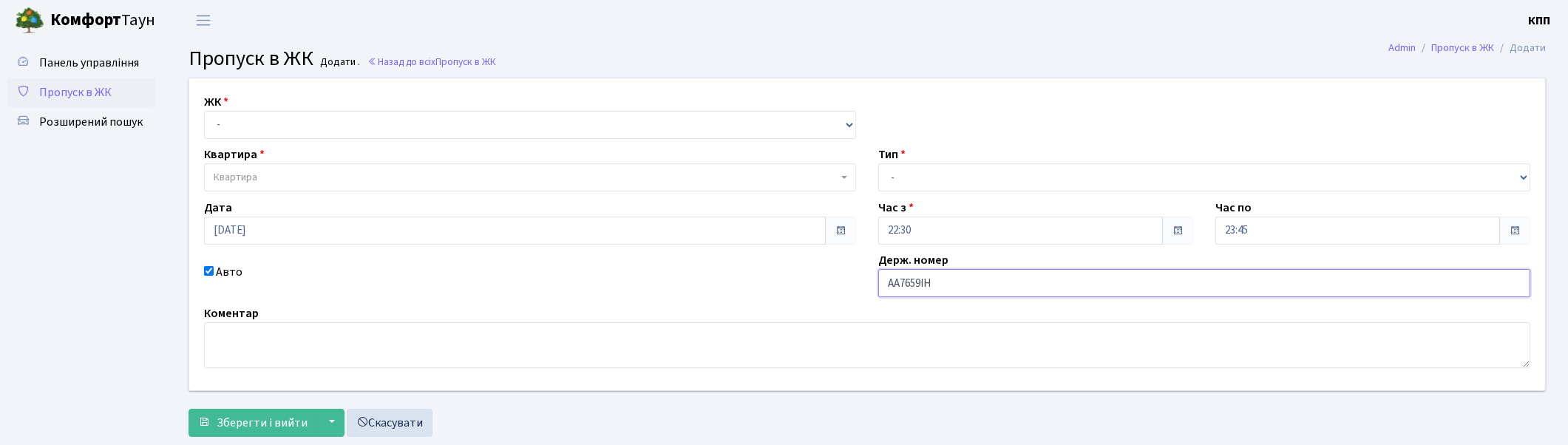
type input "АА7659ІН"
click at [916, 172] on select "- Доставка Таксі Гості Сервіс" at bounding box center [1205, 177] width 652 height 28
select select "1"
click at [878, 164] on select "- Доставка Таксі Гості Сервіс" at bounding box center [1205, 177] width 652 height 28
click at [289, 128] on select "- КТ, вул. Регенераторна, 4 КТ2, просп. Соборності, 17 КТ3, вул. Березнева, 16 …" at bounding box center [530, 125] width 652 height 28
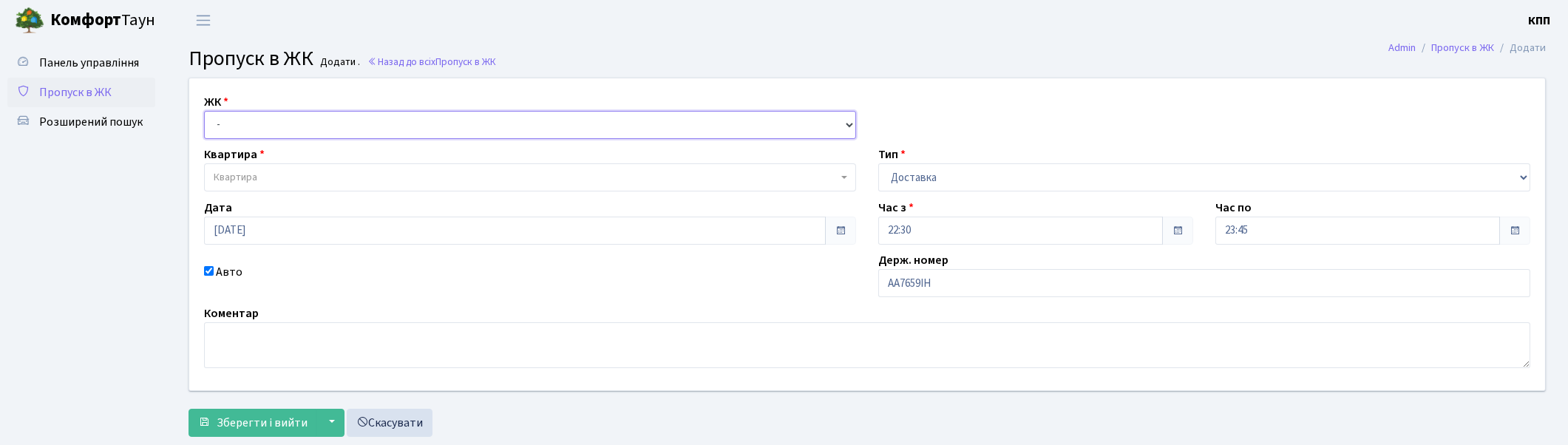
select select "271"
click at [204, 111] on select "- КТ, вул. Регенераторна, 4 КТ2, просп. Соборності, 17 КТ3, вул. Березнева, 16 …" at bounding box center [530, 125] width 652 height 28
select select
click at [286, 175] on span "Квартира" at bounding box center [525, 178] width 624 height 15
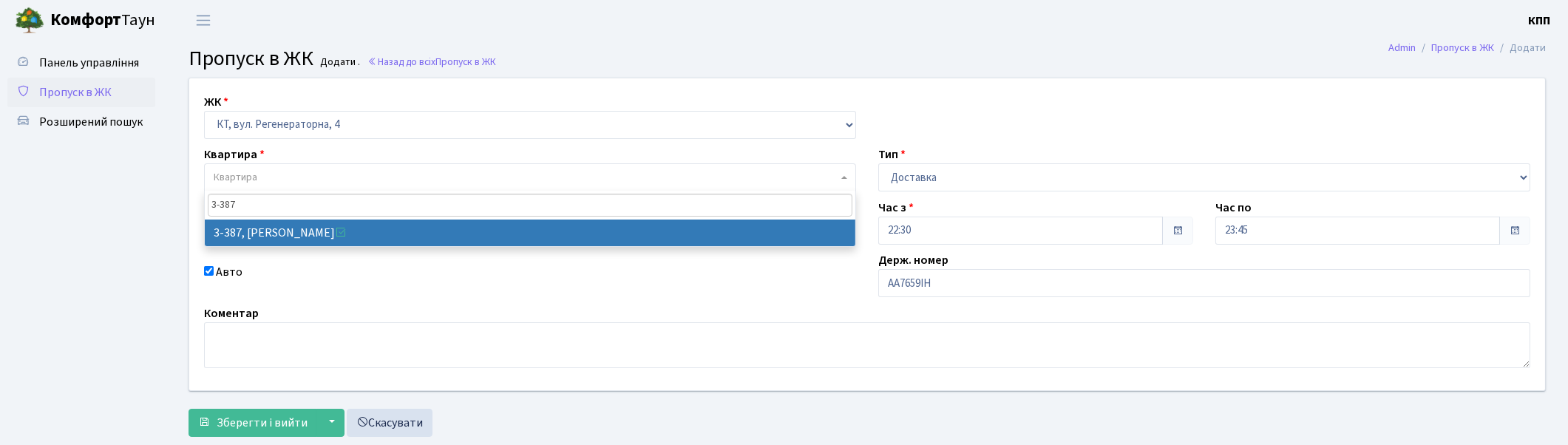
type input "3-387"
select select "1605"
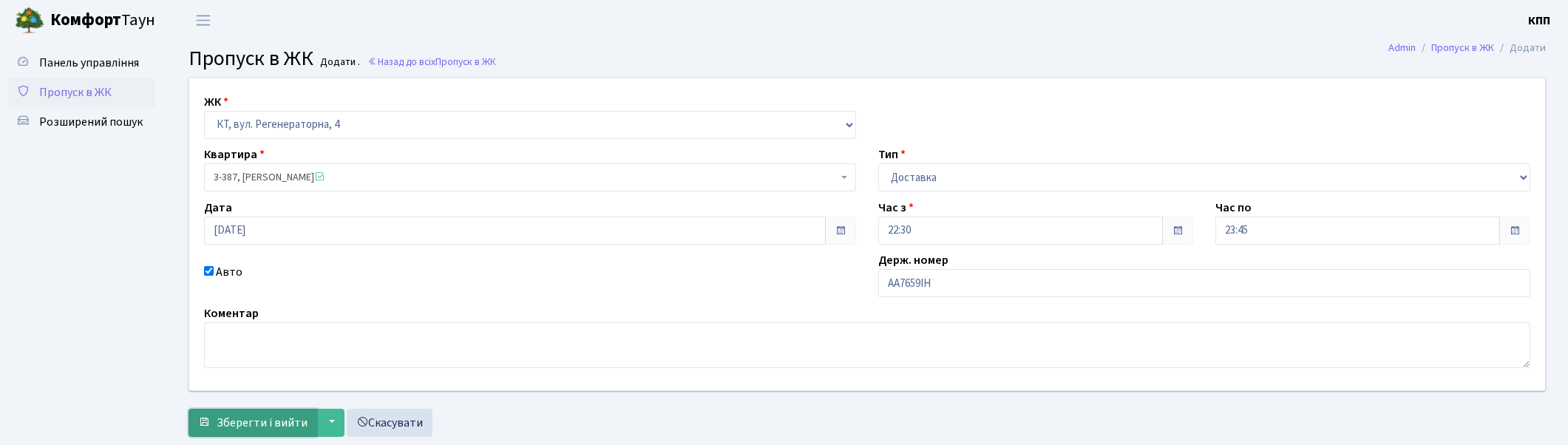
click at [263, 423] on span "Зберегти і вийти" at bounding box center [262, 422] width 91 height 16
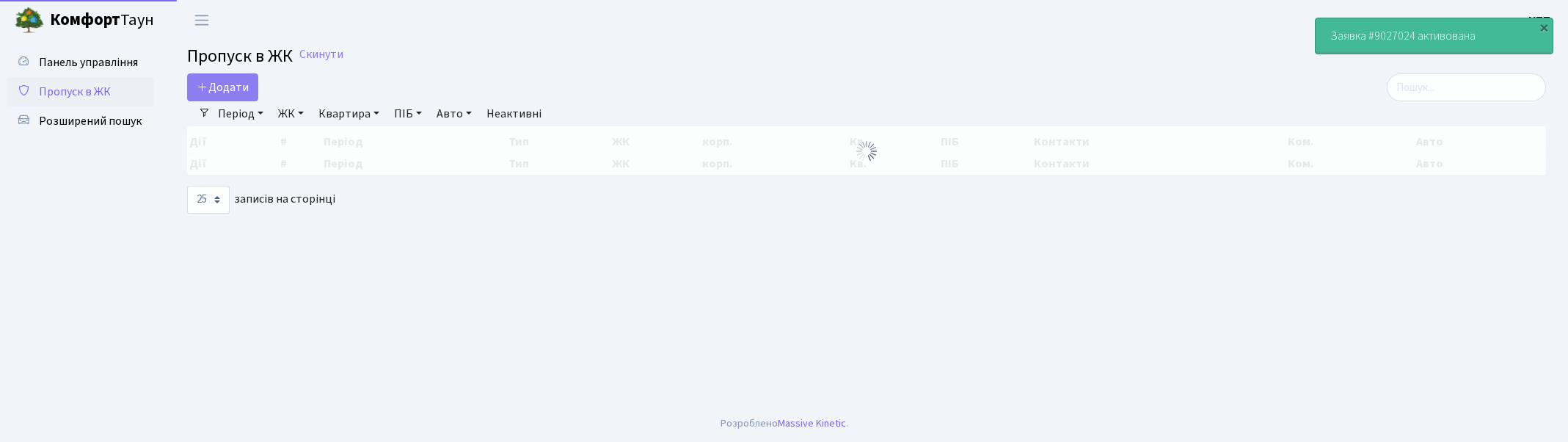
select select "25"
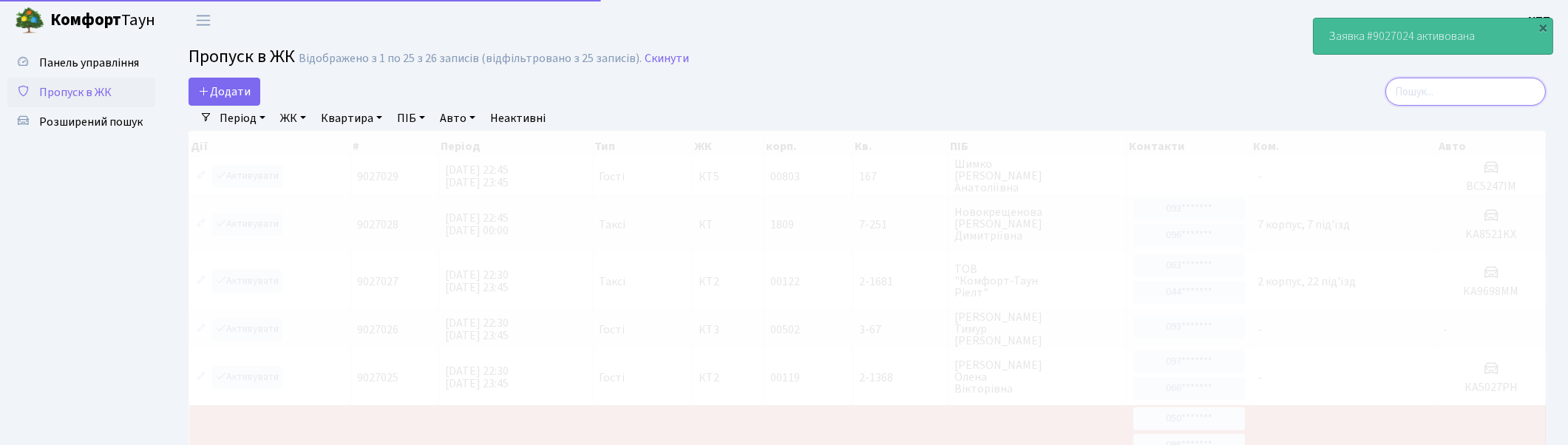
click at [1516, 92] on input "search" at bounding box center [1465, 91] width 160 height 28
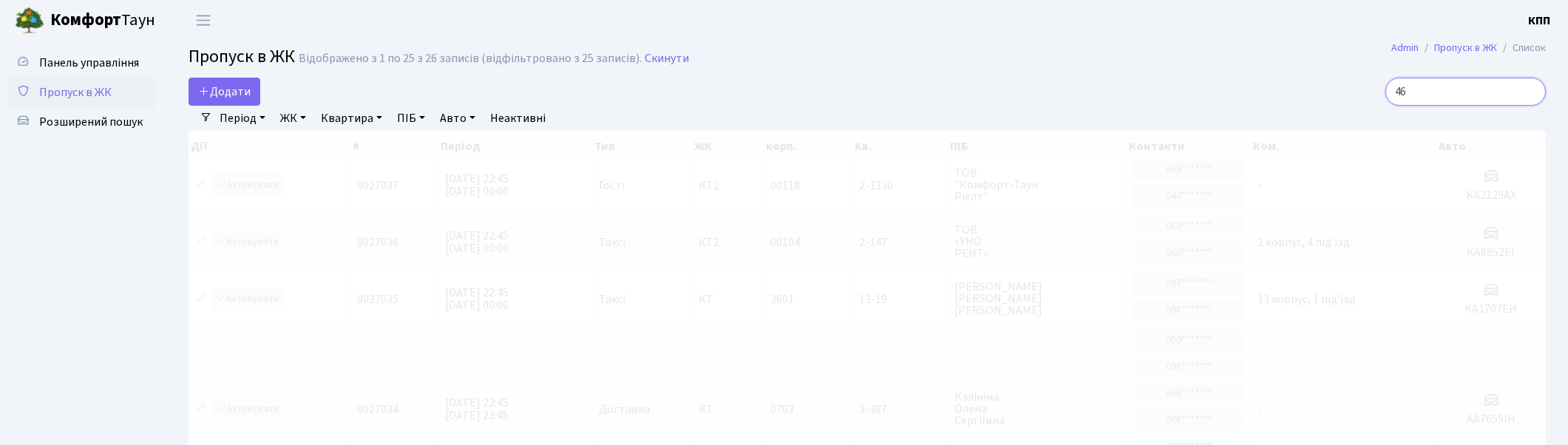
type input "467"
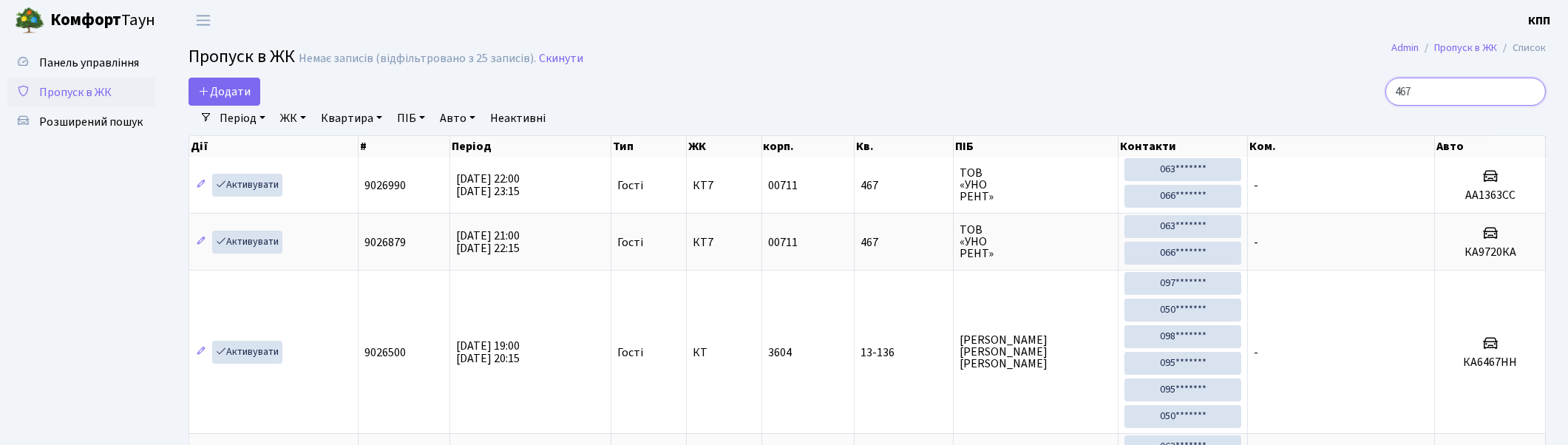
click at [1531, 91] on input "467" at bounding box center [1465, 91] width 160 height 28
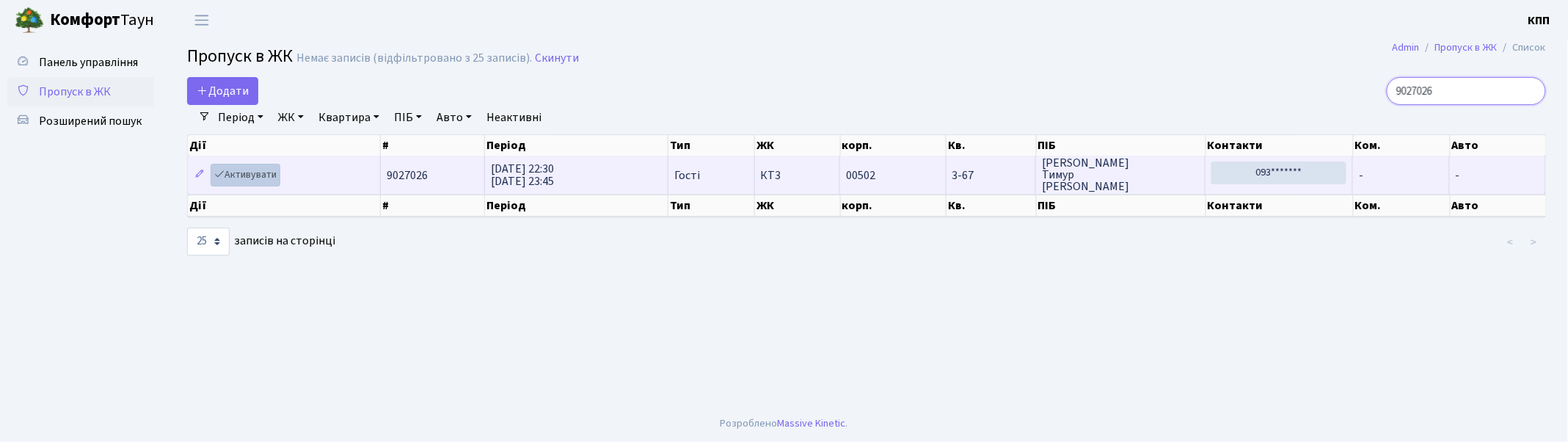
type input "9027026"
click at [242, 175] on link "Активувати" at bounding box center [245, 175] width 69 height 23
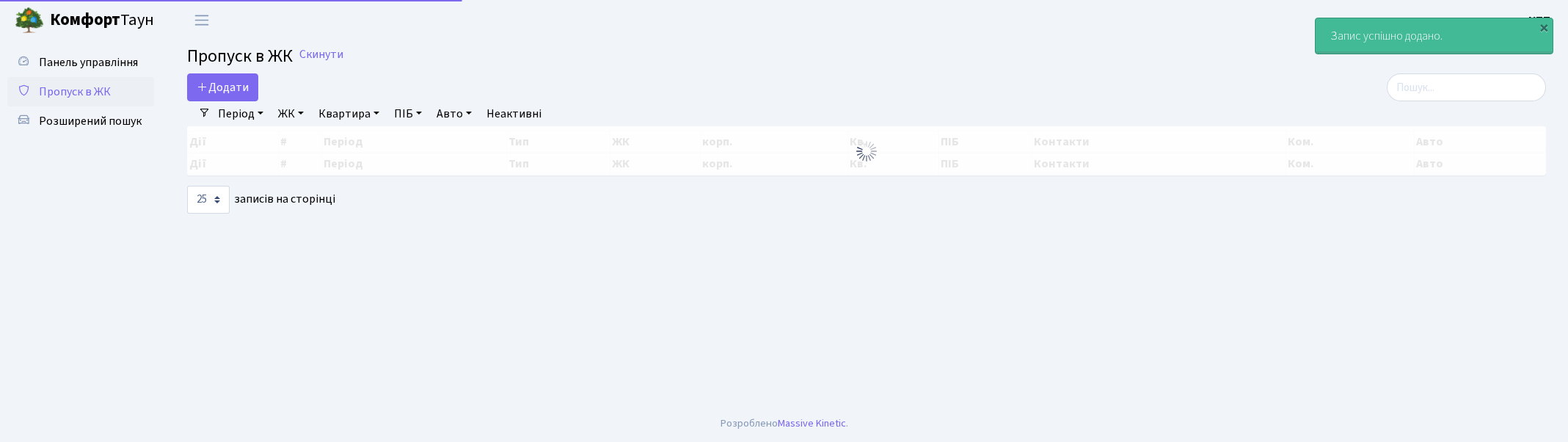
select select "25"
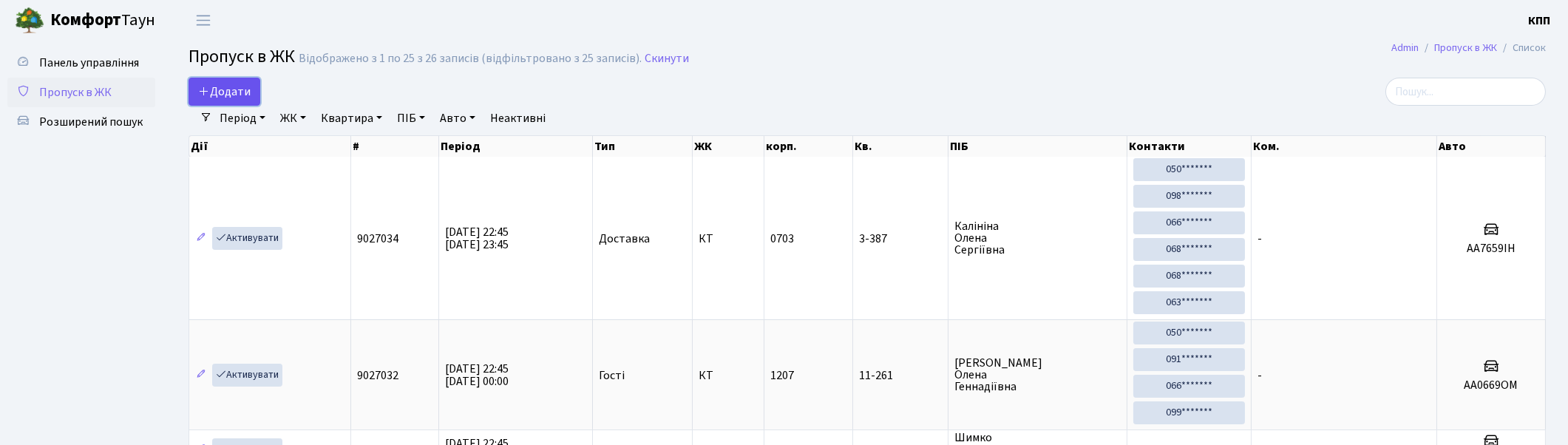
click at [239, 94] on span "Додати" at bounding box center [224, 91] width 52 height 16
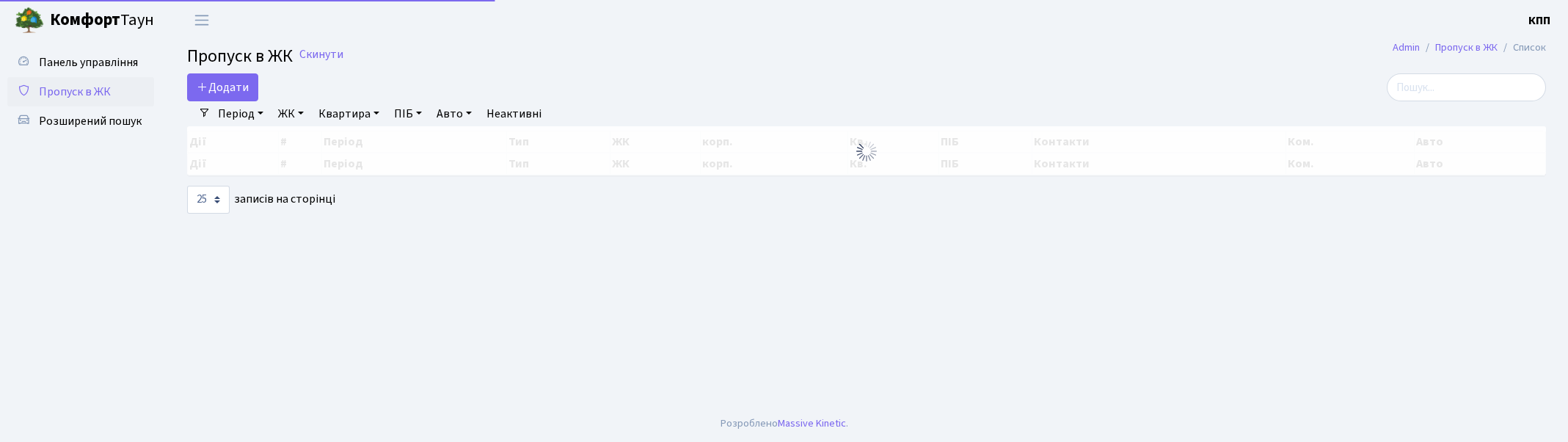
select select "25"
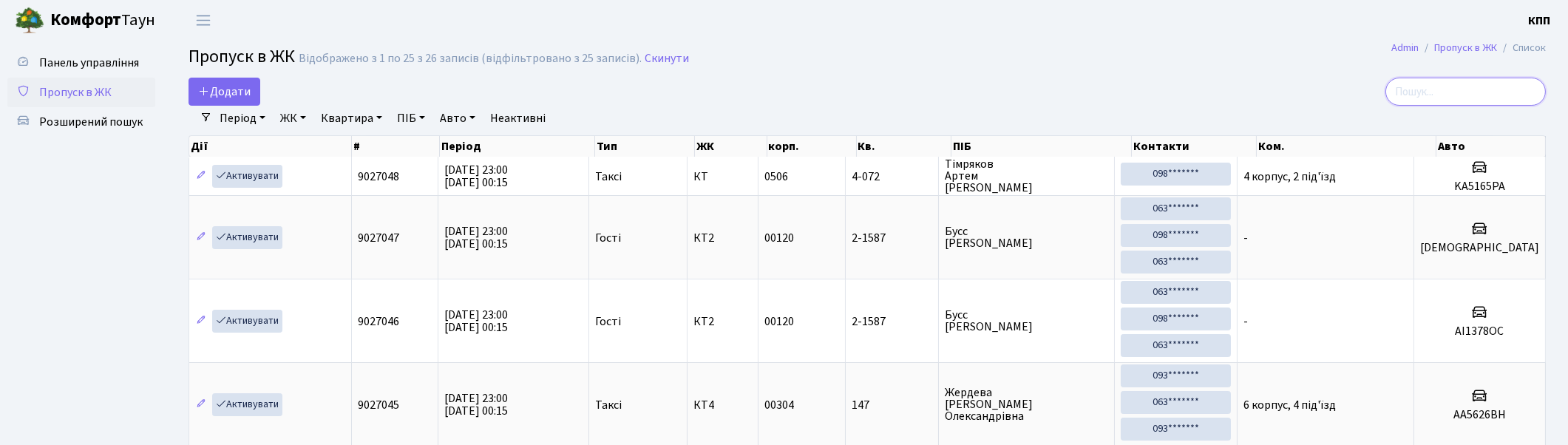
click at [1484, 88] on input "search" at bounding box center [1465, 91] width 160 height 28
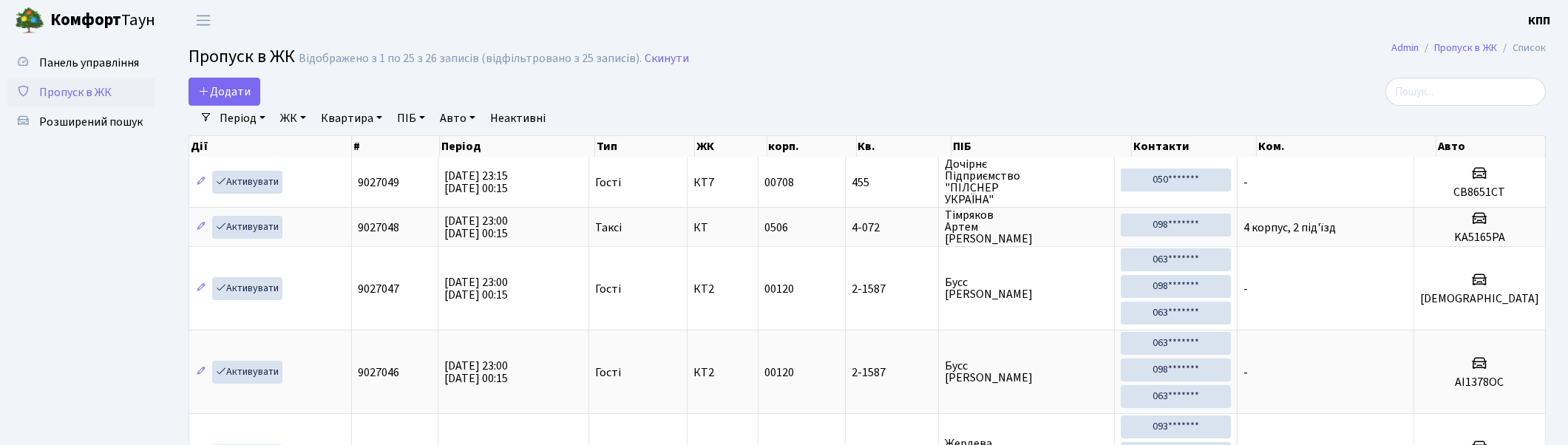
click at [1060, 69] on h2 "Пропуск в ЖК Відображено з 1 по 25 з 26 записів (відфільтровано з 25 записів). …" at bounding box center [867, 59] width 1357 height 25
click at [1452, 83] on input "search" at bounding box center [1465, 91] width 160 height 28
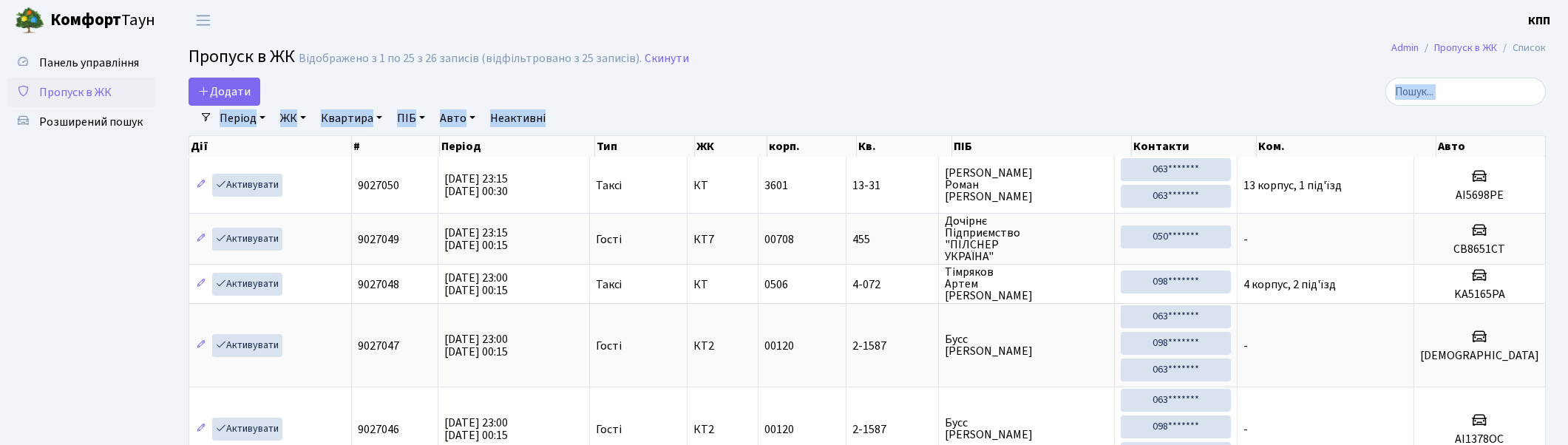
click at [1494, 94] on input "search" at bounding box center [1465, 91] width 160 height 28
click at [955, 80] on div "Додати" at bounding box center [637, 91] width 898 height 28
click at [1461, 90] on input "search" at bounding box center [1465, 91] width 160 height 28
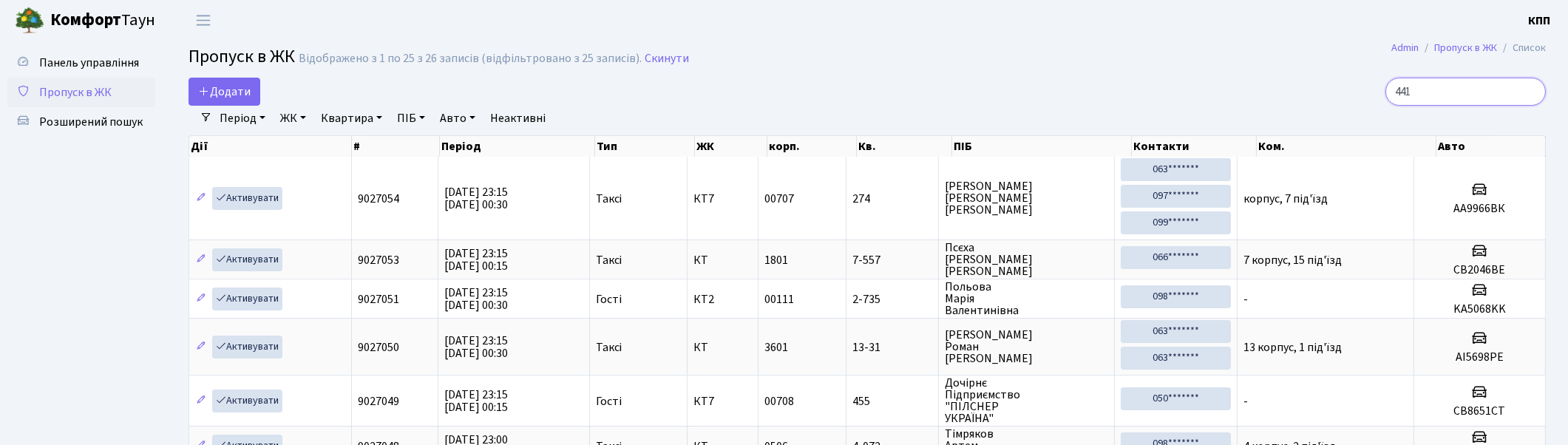
type input "4417"
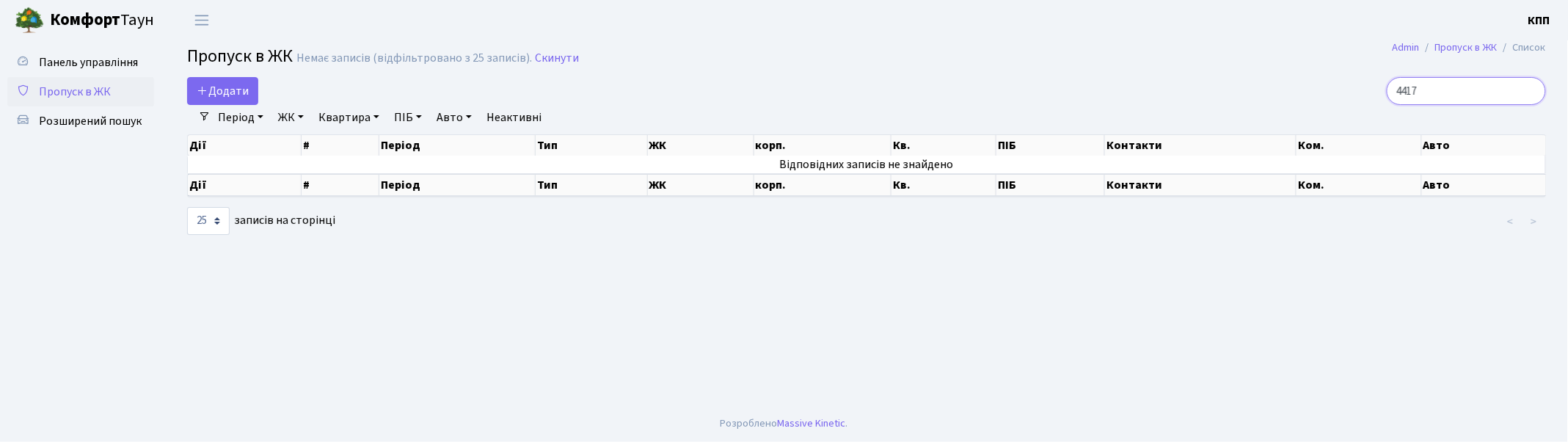
click at [1530, 90] on input "4417" at bounding box center [1467, 90] width 159 height 28
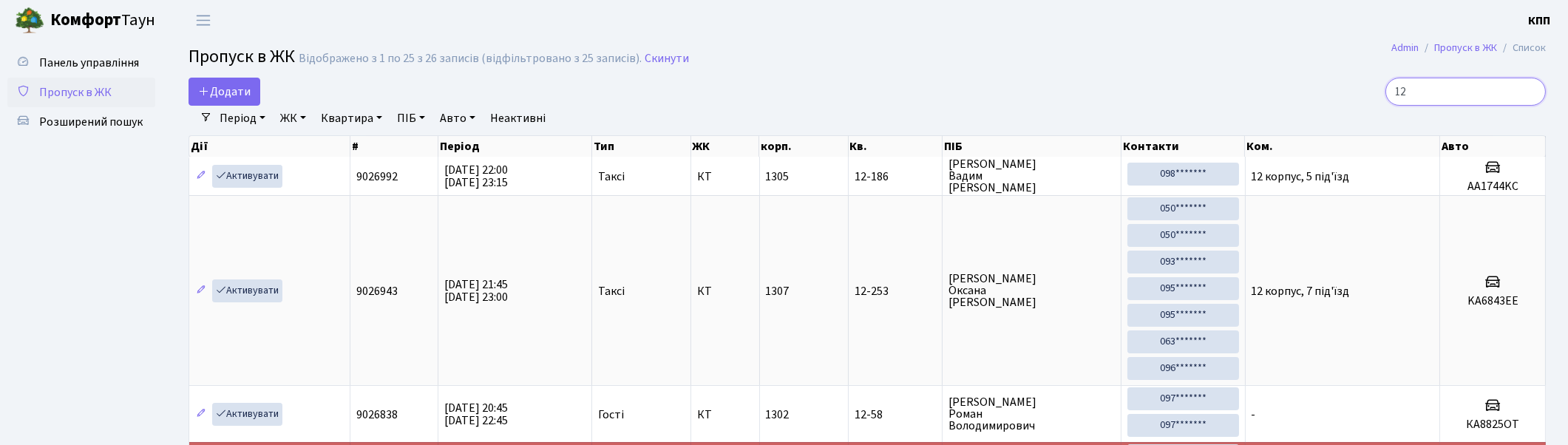
type input "1"
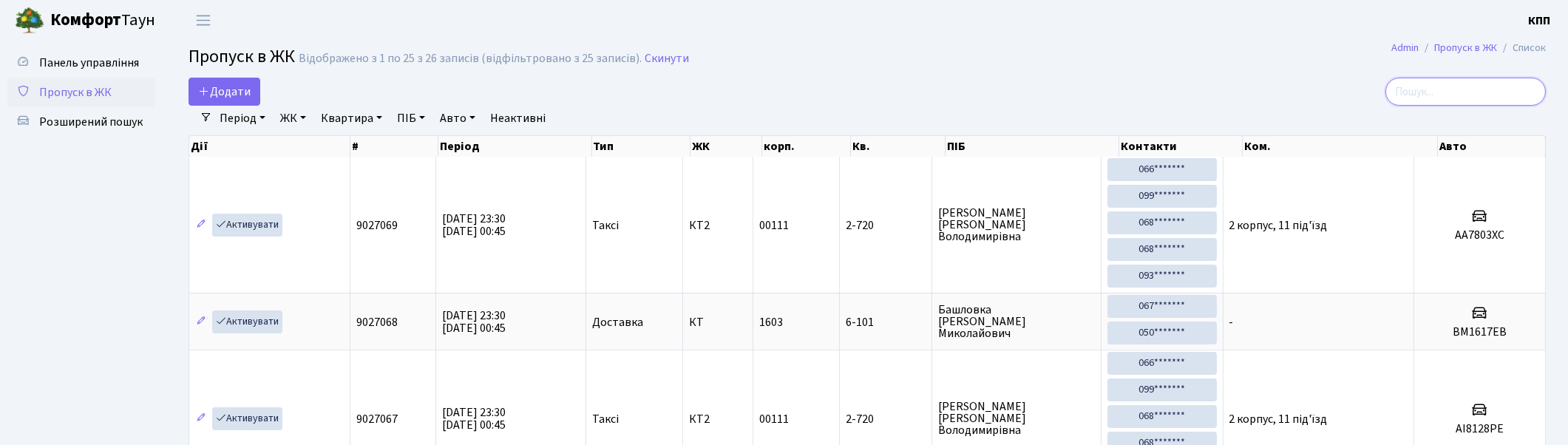
click at [1473, 88] on input "search" at bounding box center [1465, 91] width 160 height 28
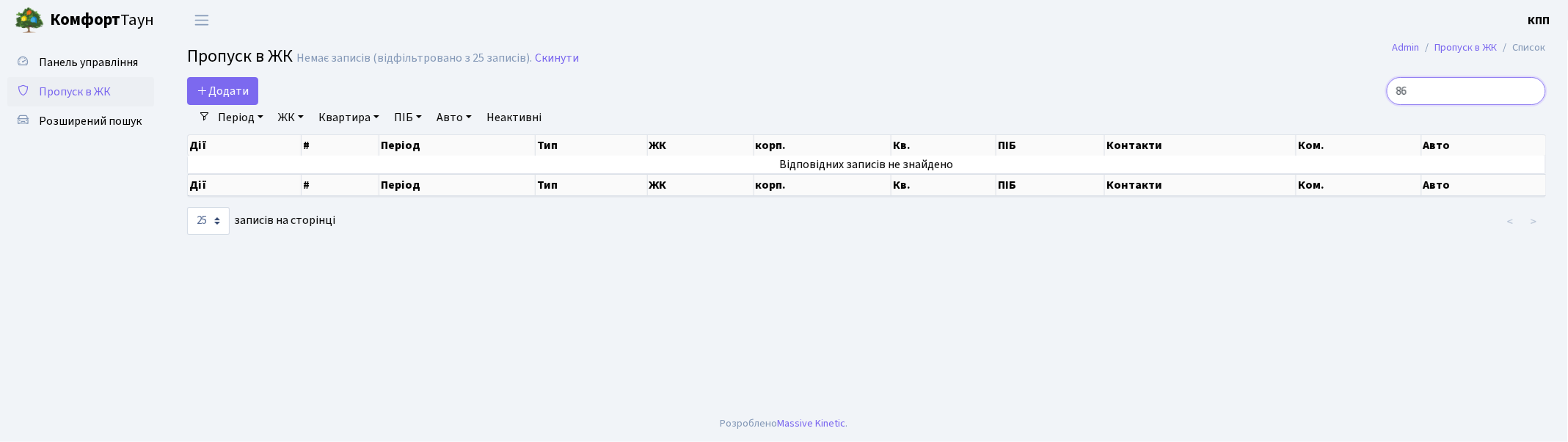
type input "8"
